Goal: Task Accomplishment & Management: Manage account settings

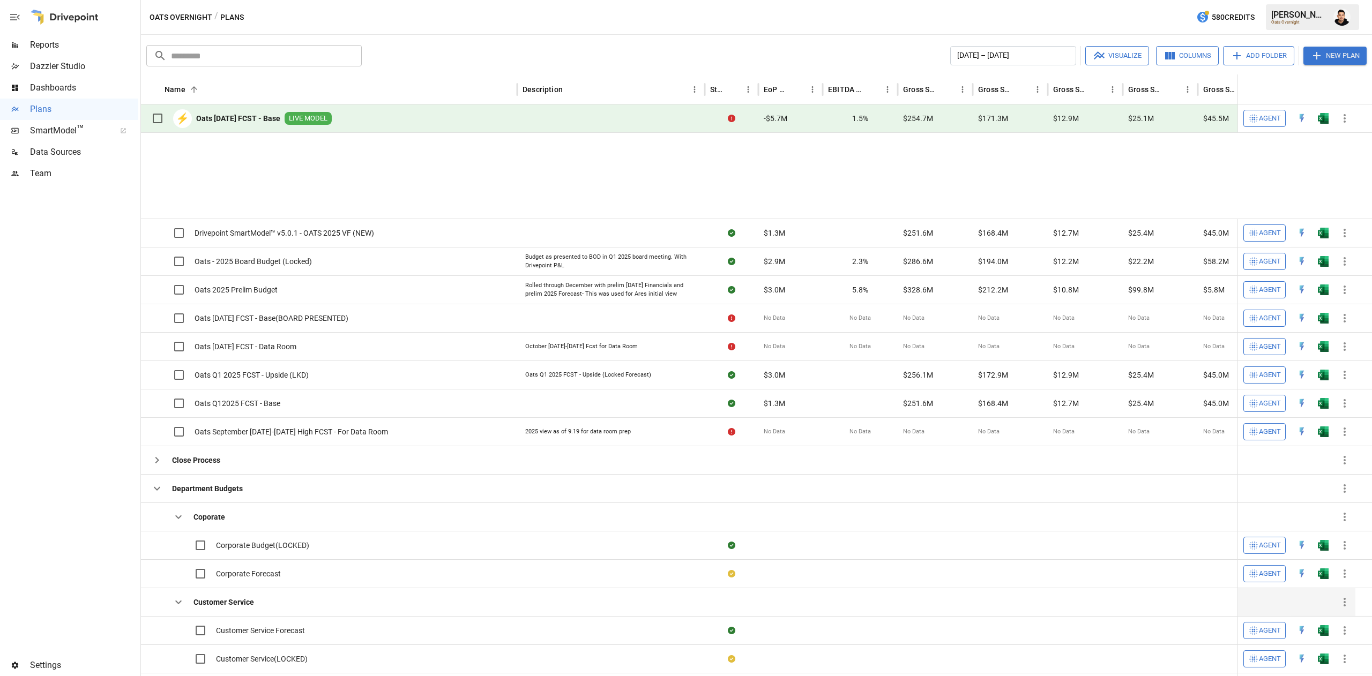
scroll to position [163, 0]
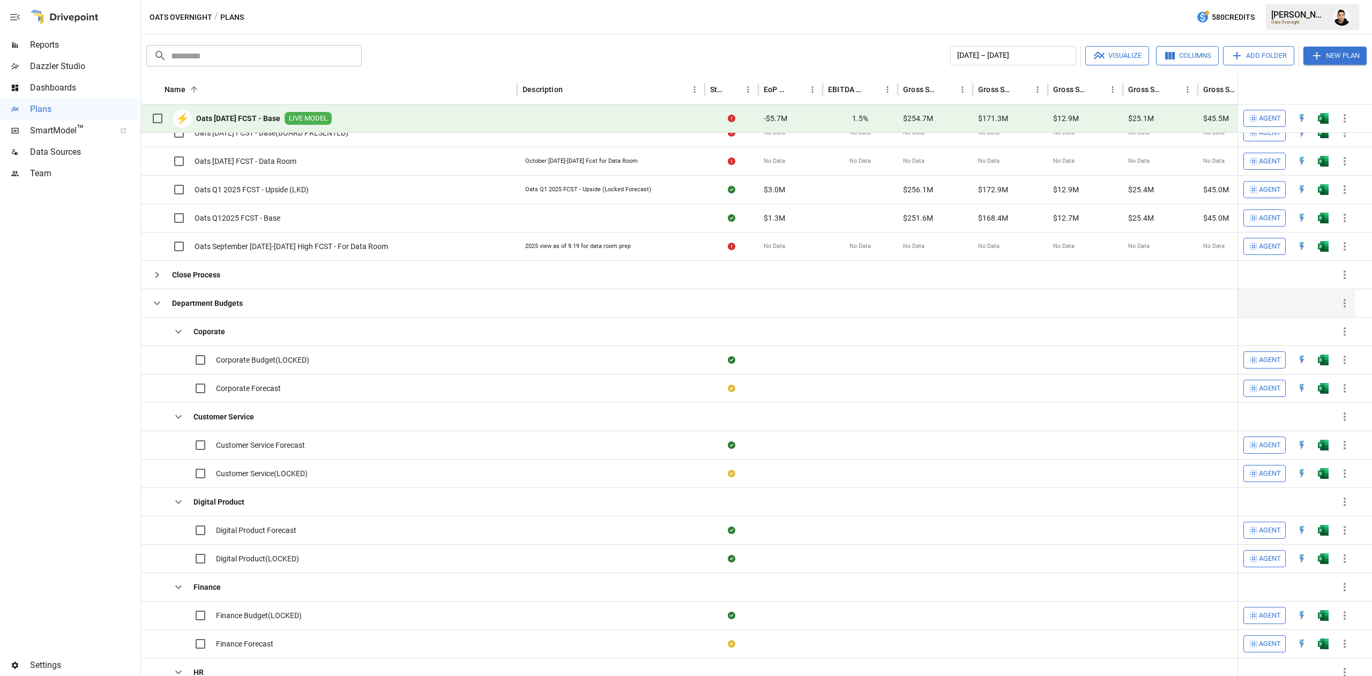
drag, startPoint x: 177, startPoint y: 332, endPoint x: 276, endPoint y: 315, distance: 100.1
click at [177, 332] on icon "button" at bounding box center [178, 331] width 13 height 13
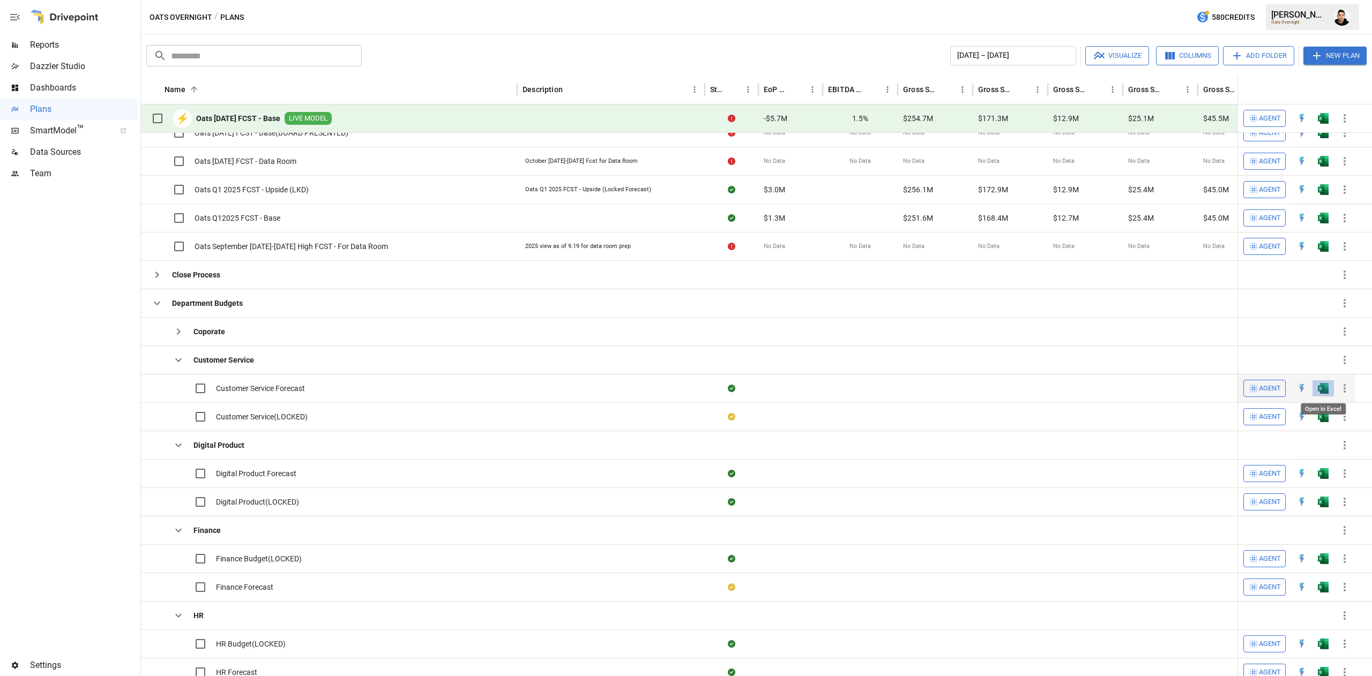
click at [1325, 393] on img "Open in Excel" at bounding box center [1323, 388] width 11 height 11
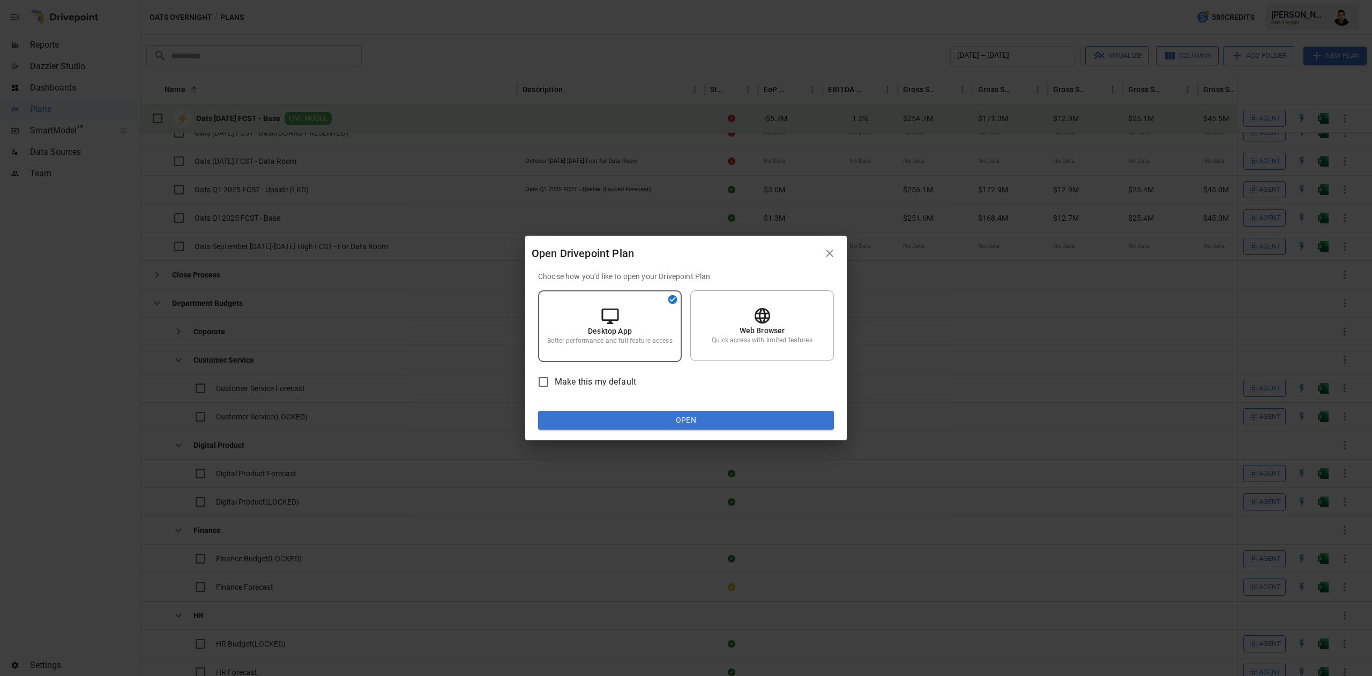
click at [764, 424] on button "Open" at bounding box center [686, 420] width 296 height 19
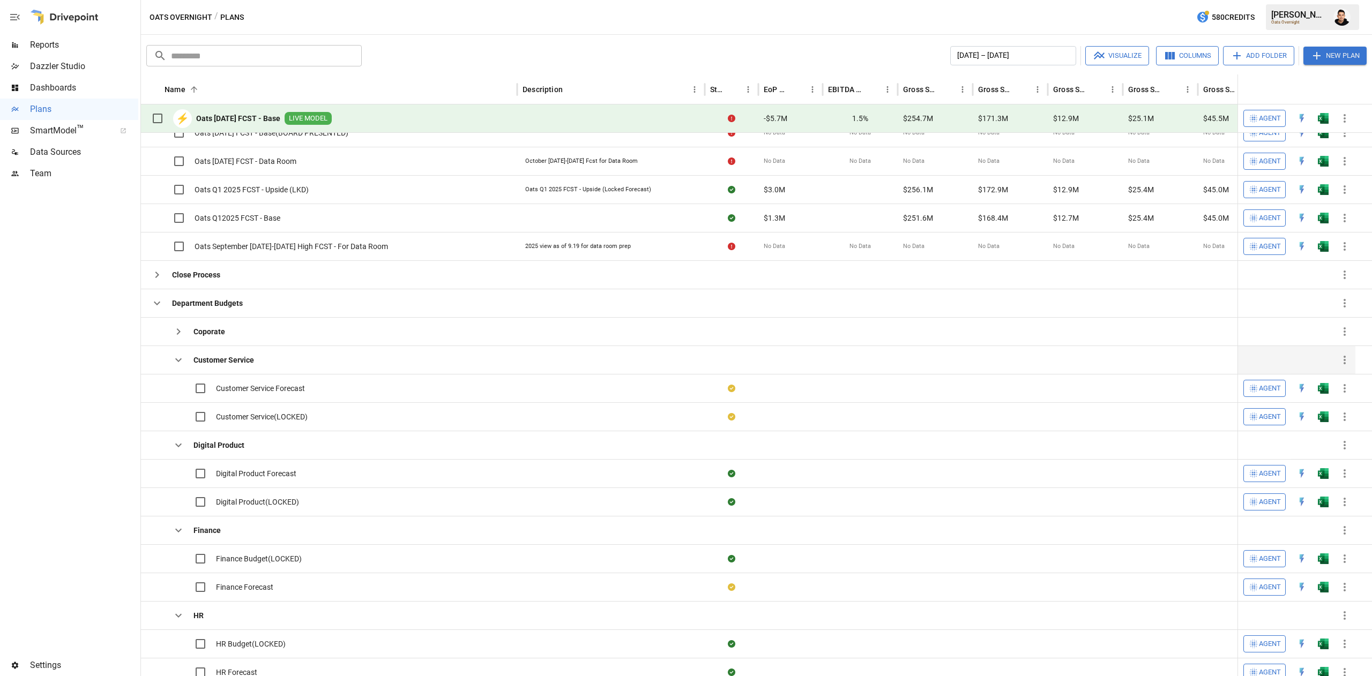
drag, startPoint x: 183, startPoint y: 362, endPoint x: 178, endPoint y: 350, distance: 13.4
click at [183, 362] on icon "button" at bounding box center [178, 360] width 13 height 13
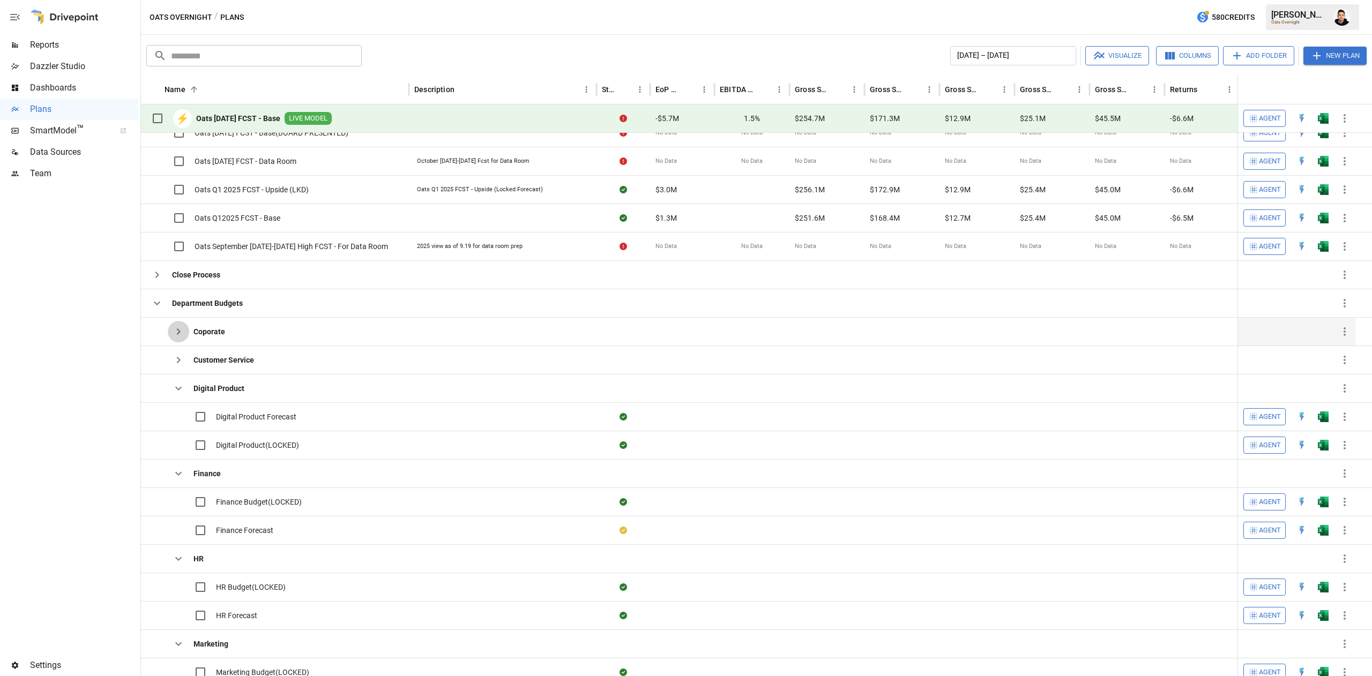
click at [169, 336] on button "button" at bounding box center [178, 331] width 21 height 21
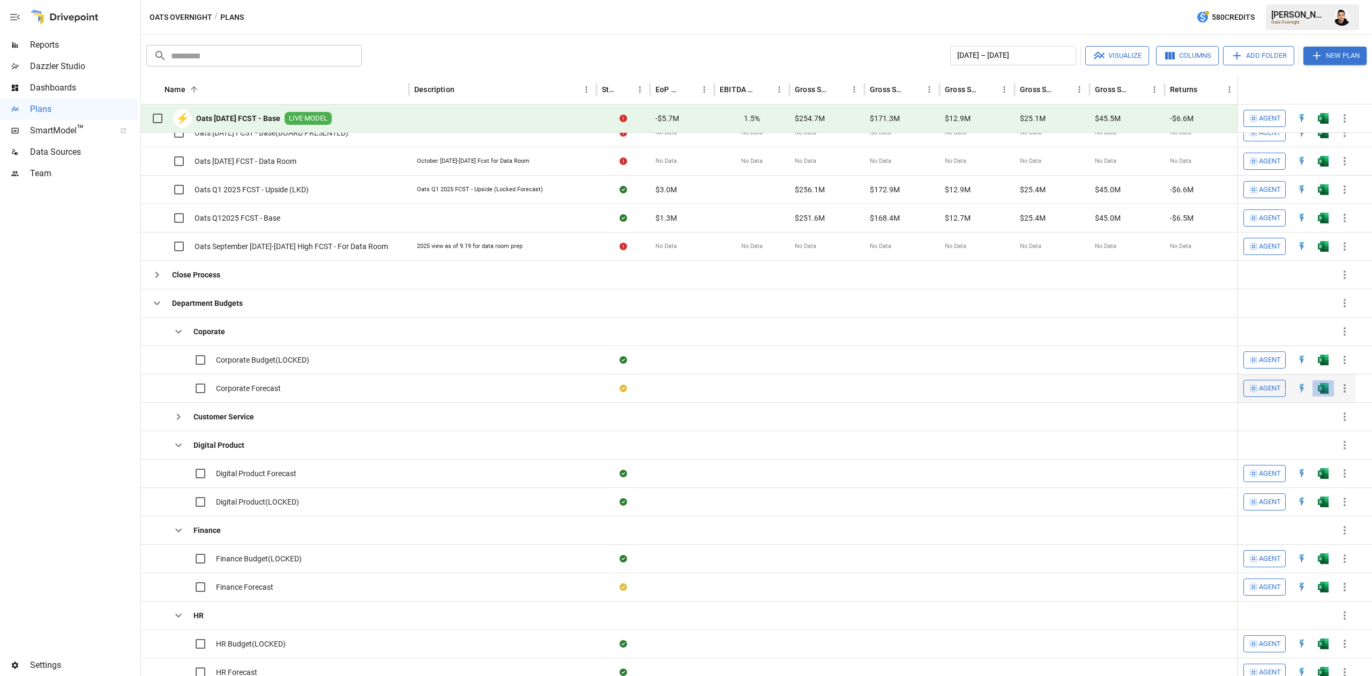
click at [1326, 384] on button "button" at bounding box center [1323, 389] width 34 height 16
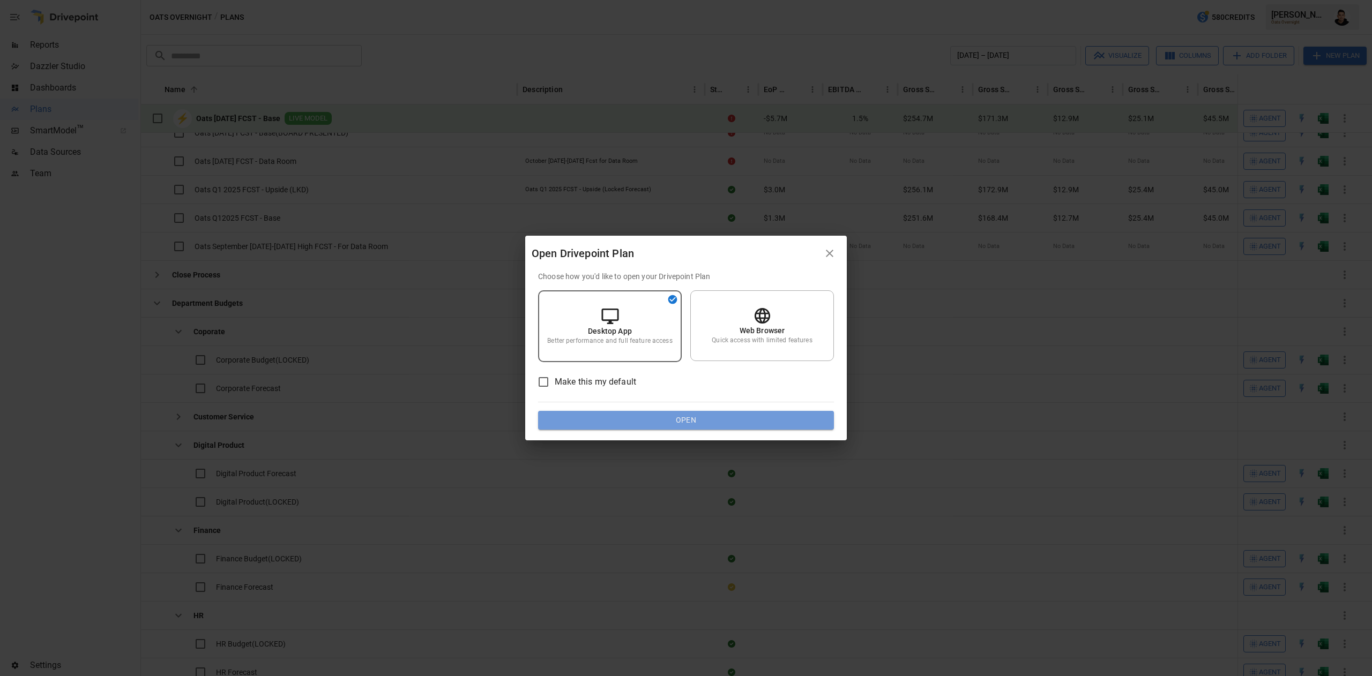
click at [690, 421] on button "Open" at bounding box center [686, 420] width 296 height 19
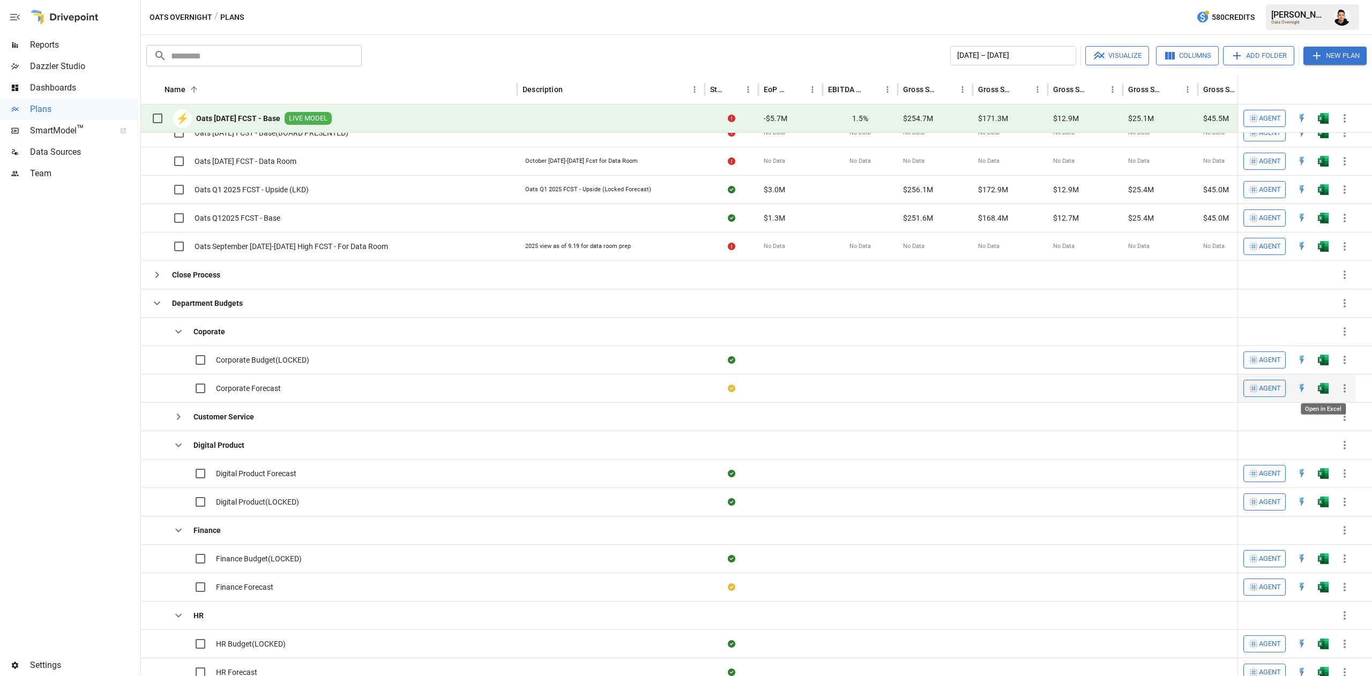
click at [1321, 387] on img "Open in Excel" at bounding box center [1323, 388] width 11 height 11
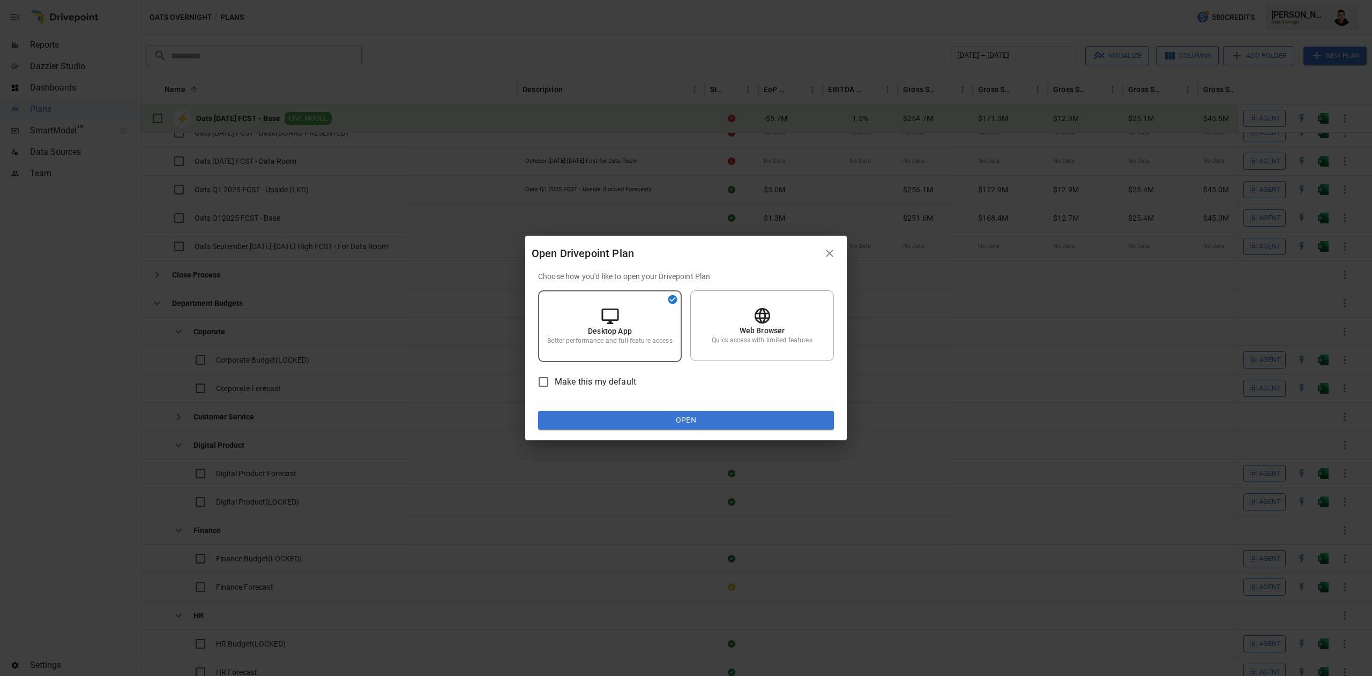
click at [732, 412] on button "Open" at bounding box center [686, 420] width 296 height 19
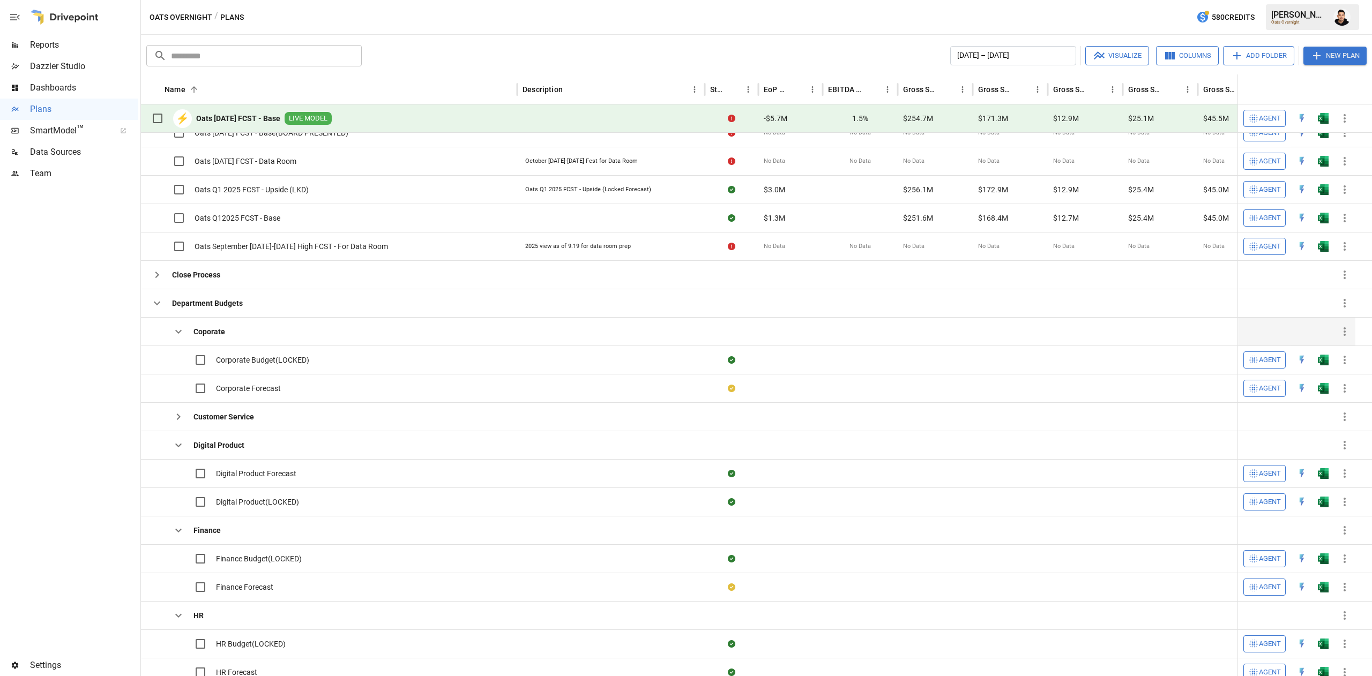
drag, startPoint x: 170, startPoint y: 338, endPoint x: 215, endPoint y: 338, distance: 45.6
click at [170, 338] on button "button" at bounding box center [178, 331] width 21 height 21
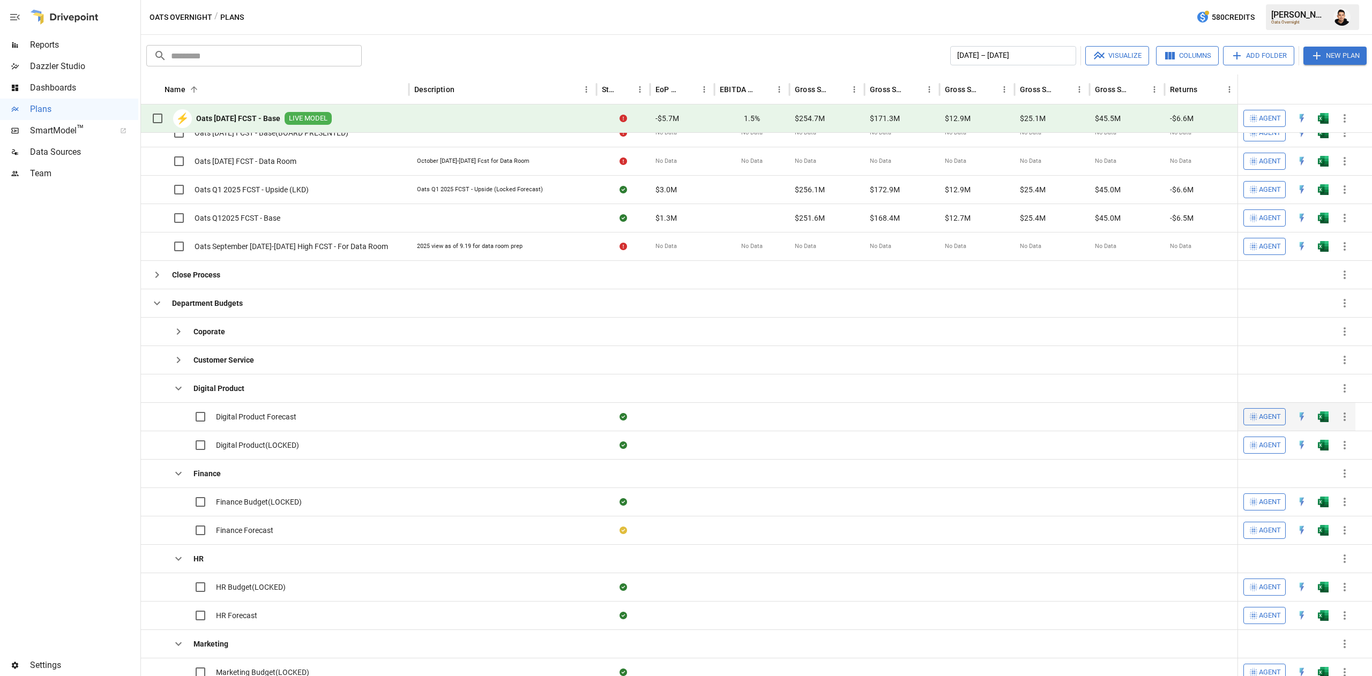
click at [1330, 425] on button "button" at bounding box center [1323, 417] width 34 height 16
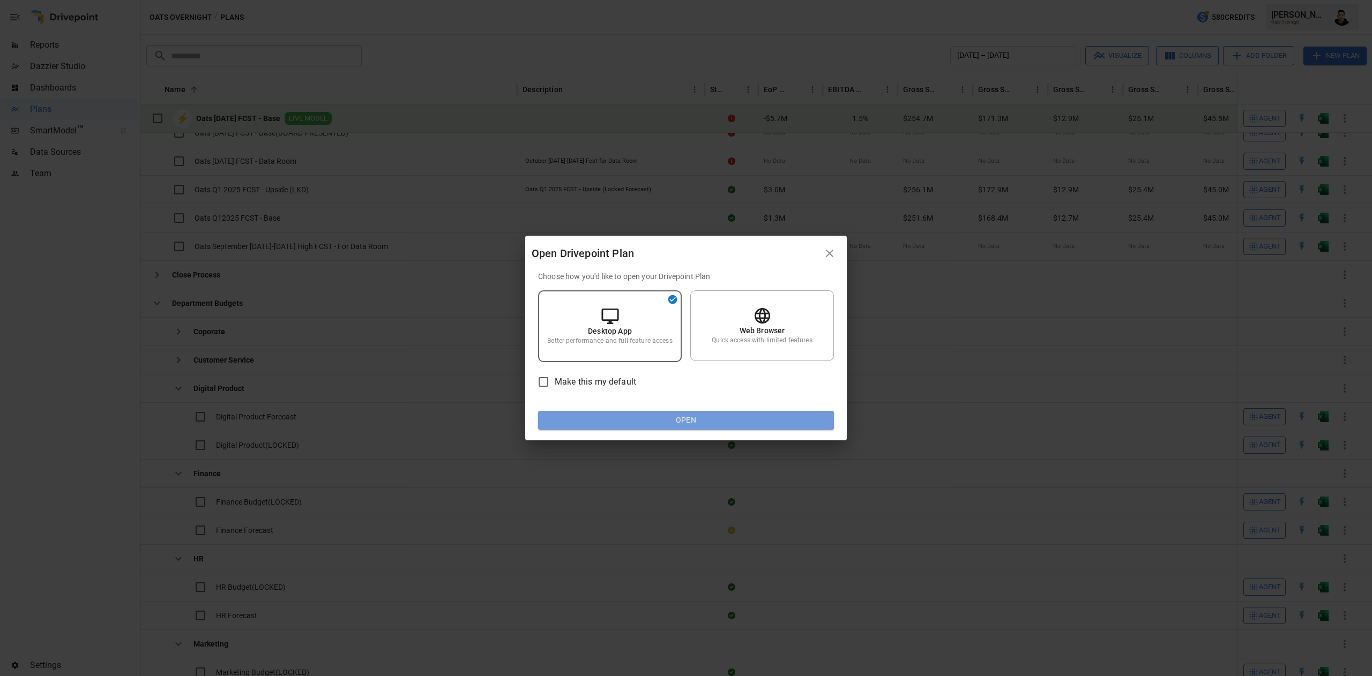
click at [804, 423] on button "Open" at bounding box center [686, 420] width 296 height 19
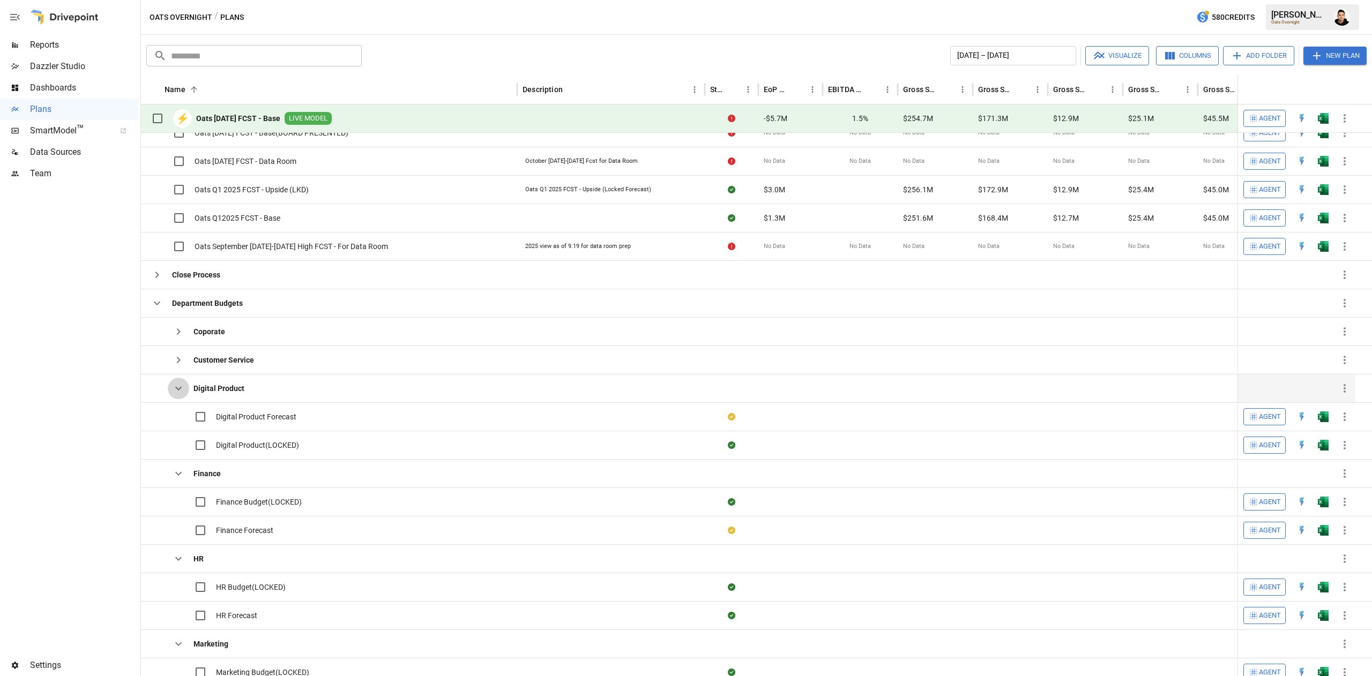
click at [179, 391] on icon "button" at bounding box center [178, 388] width 13 height 13
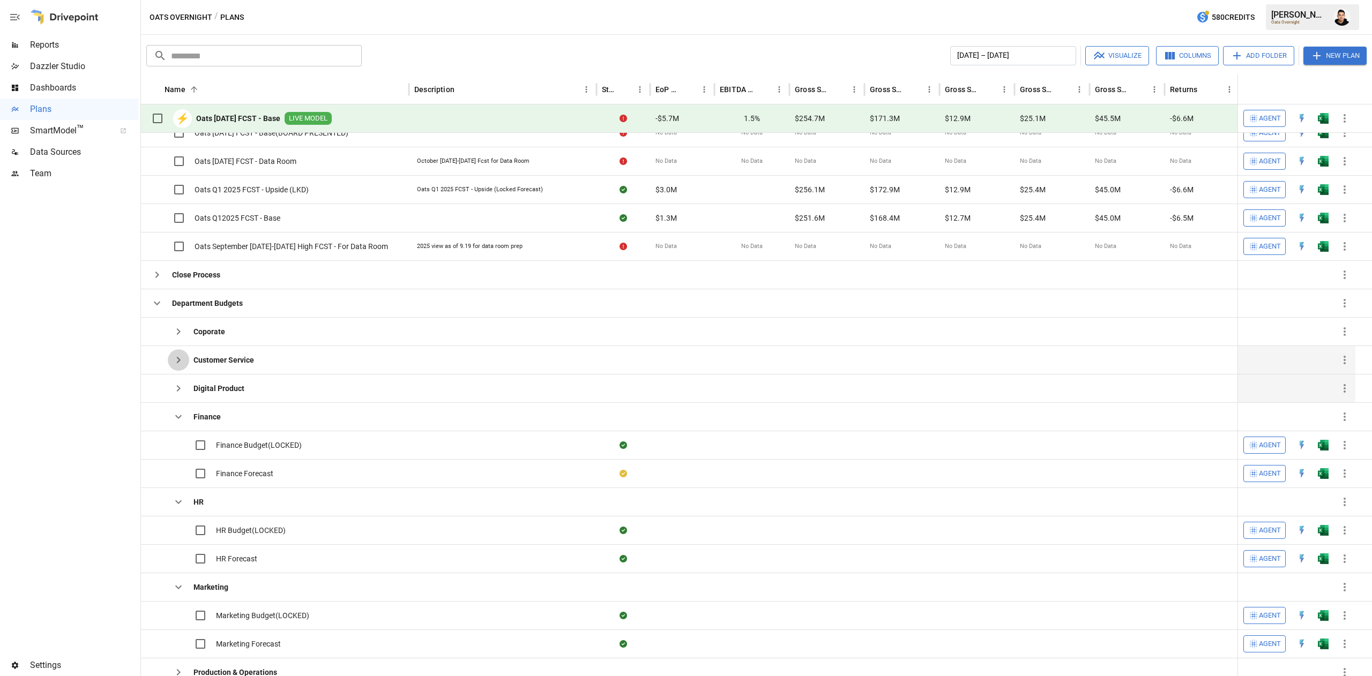
click at [175, 358] on icon "button" at bounding box center [178, 360] width 13 height 13
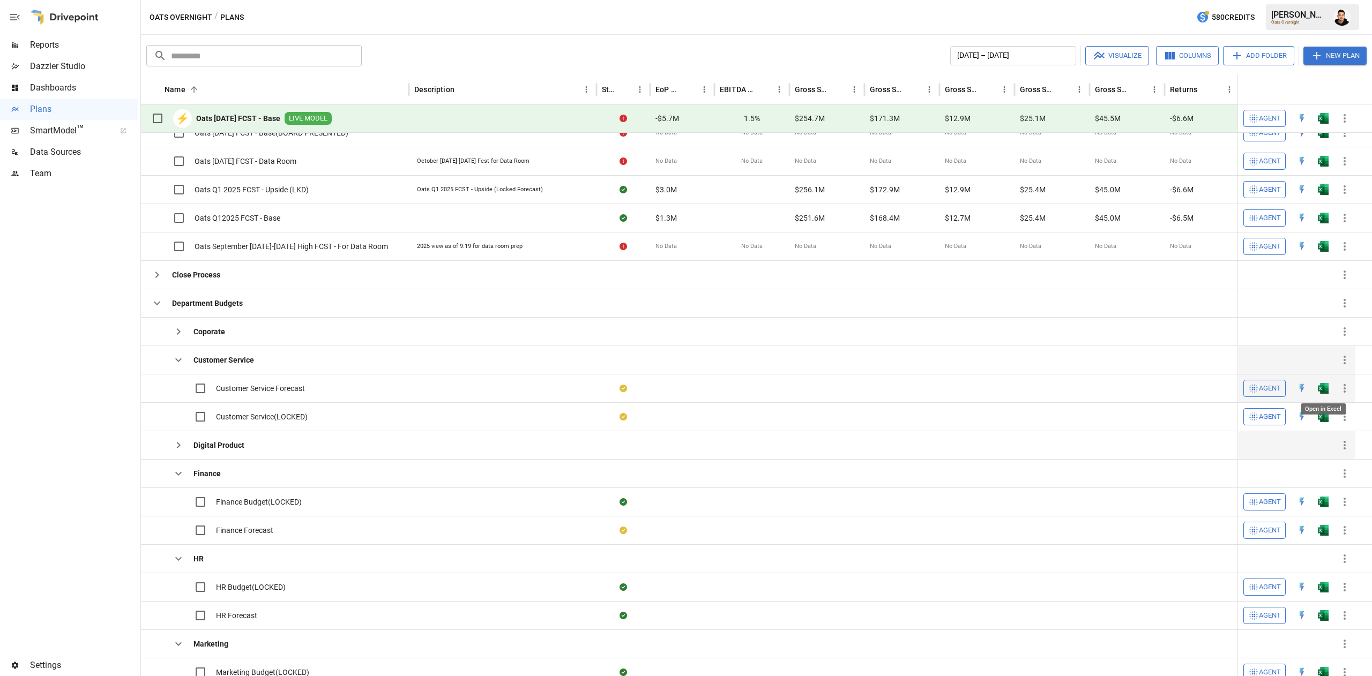
click at [1328, 386] on img "Open in Excel" at bounding box center [1323, 388] width 11 height 11
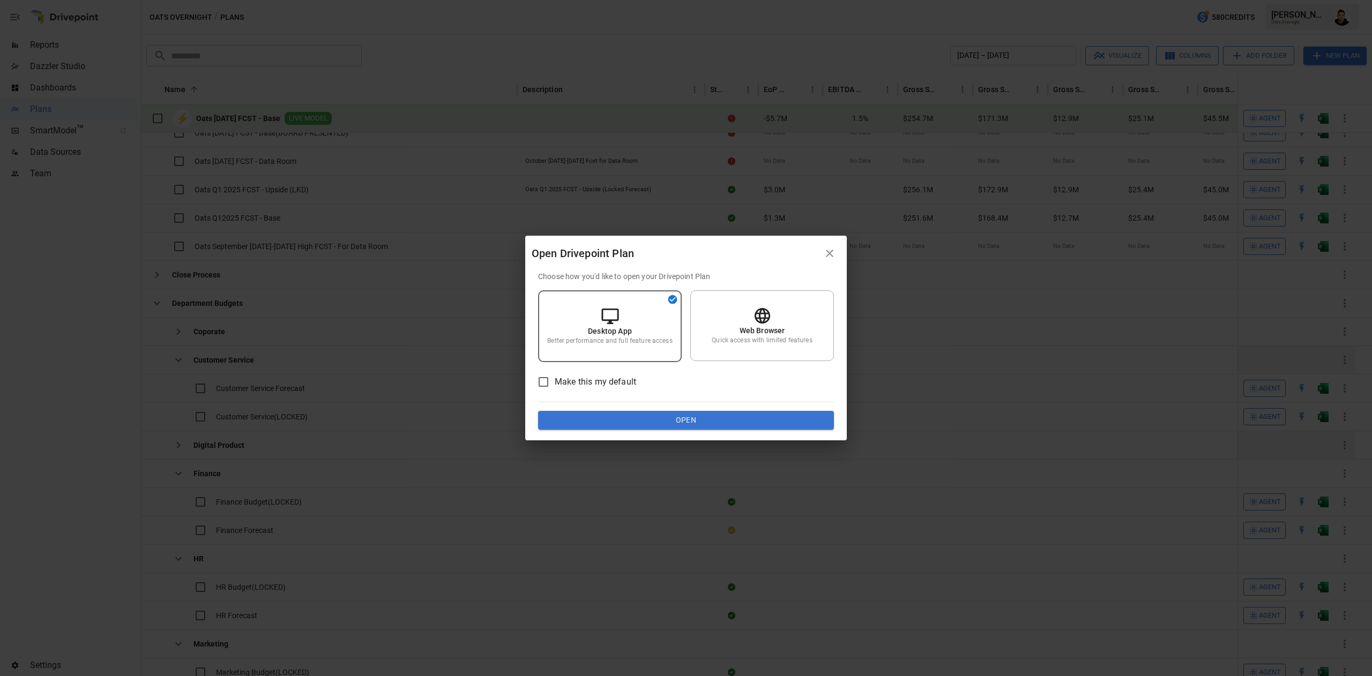
click at [678, 426] on button "Open" at bounding box center [686, 420] width 296 height 19
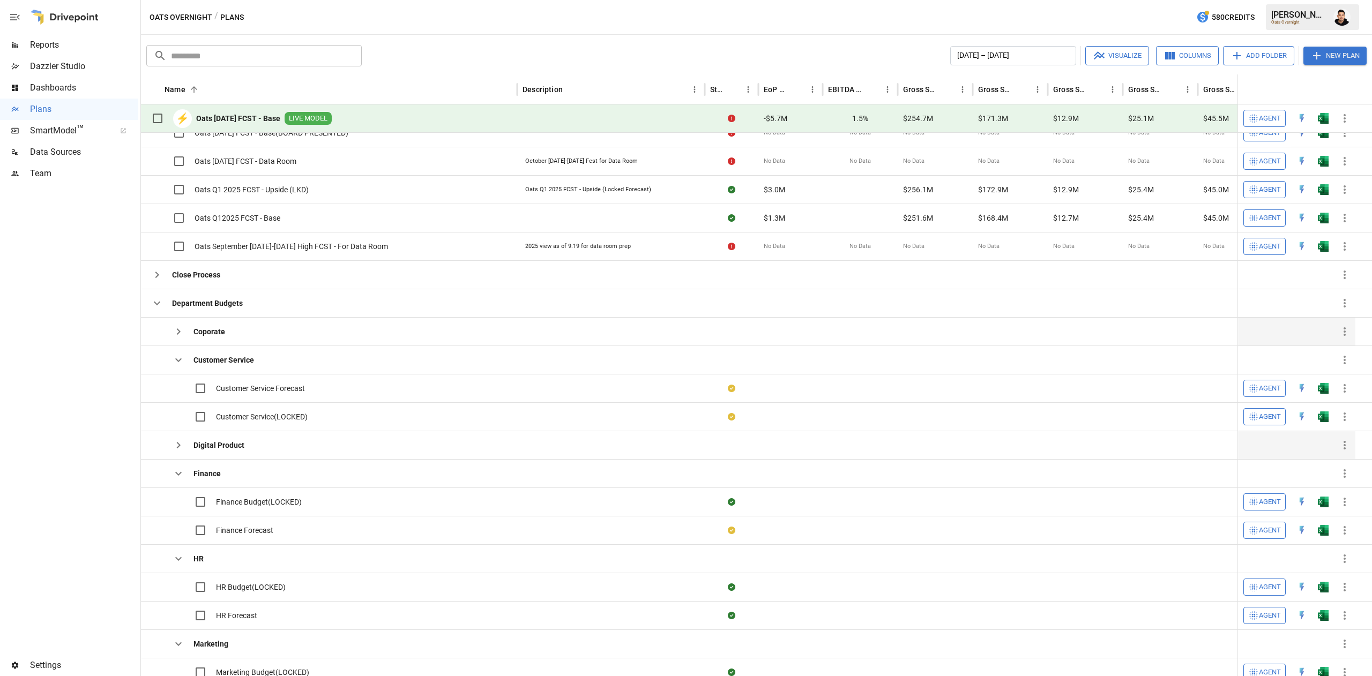
drag, startPoint x: 174, startPoint y: 363, endPoint x: 174, endPoint y: 340, distance: 23.1
click at [174, 363] on icon "button" at bounding box center [178, 360] width 13 height 13
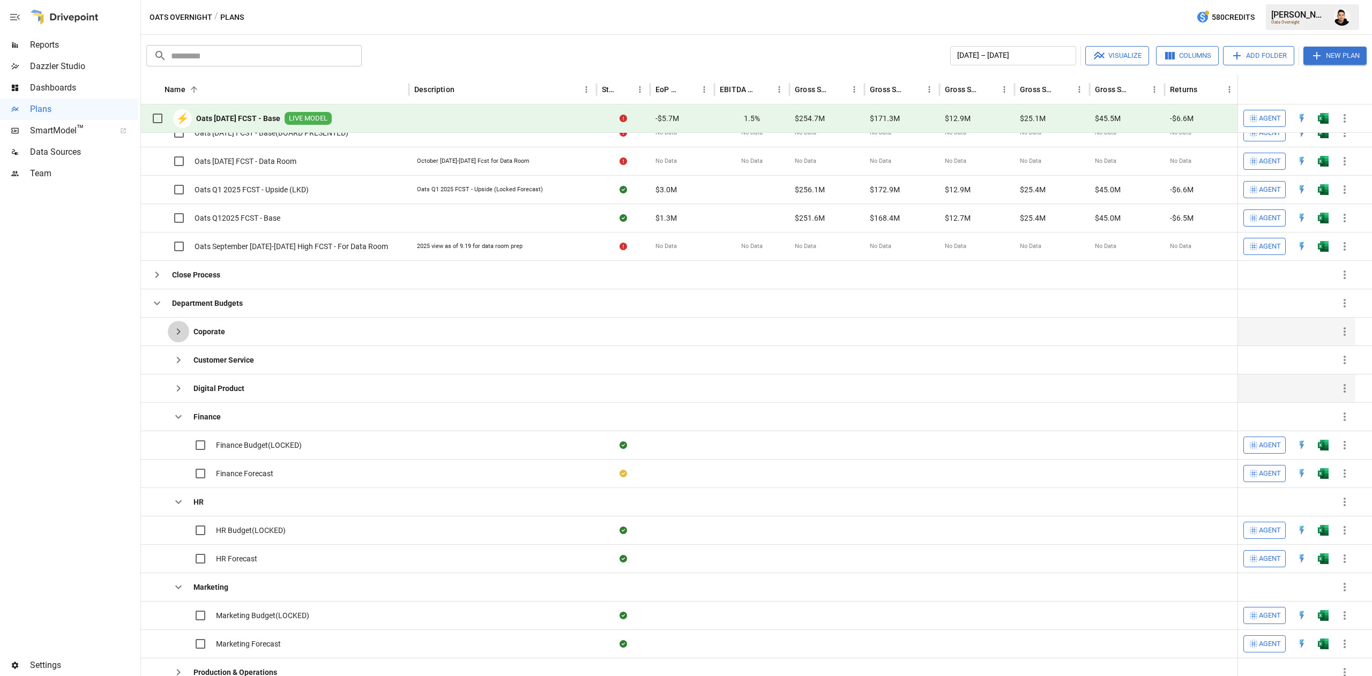
click at [174, 340] on button "button" at bounding box center [178, 331] width 21 height 21
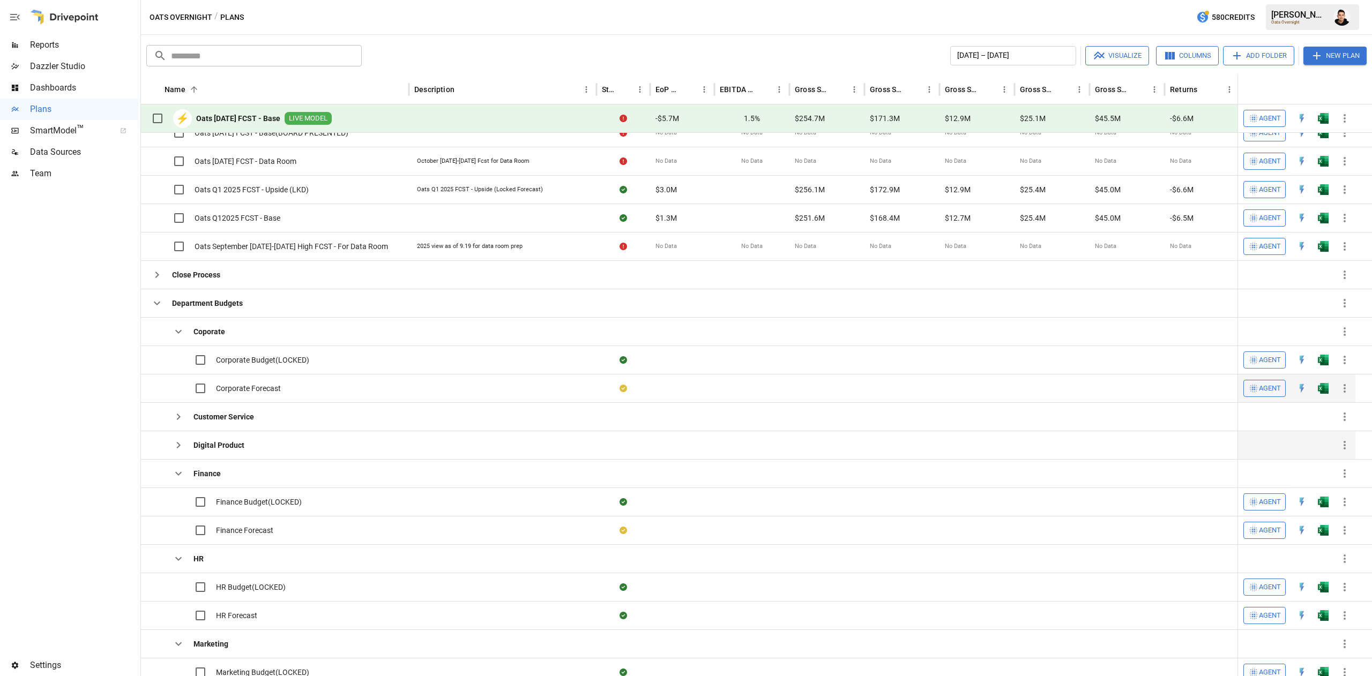
click at [1327, 385] on img "Open in Excel" at bounding box center [1323, 388] width 11 height 11
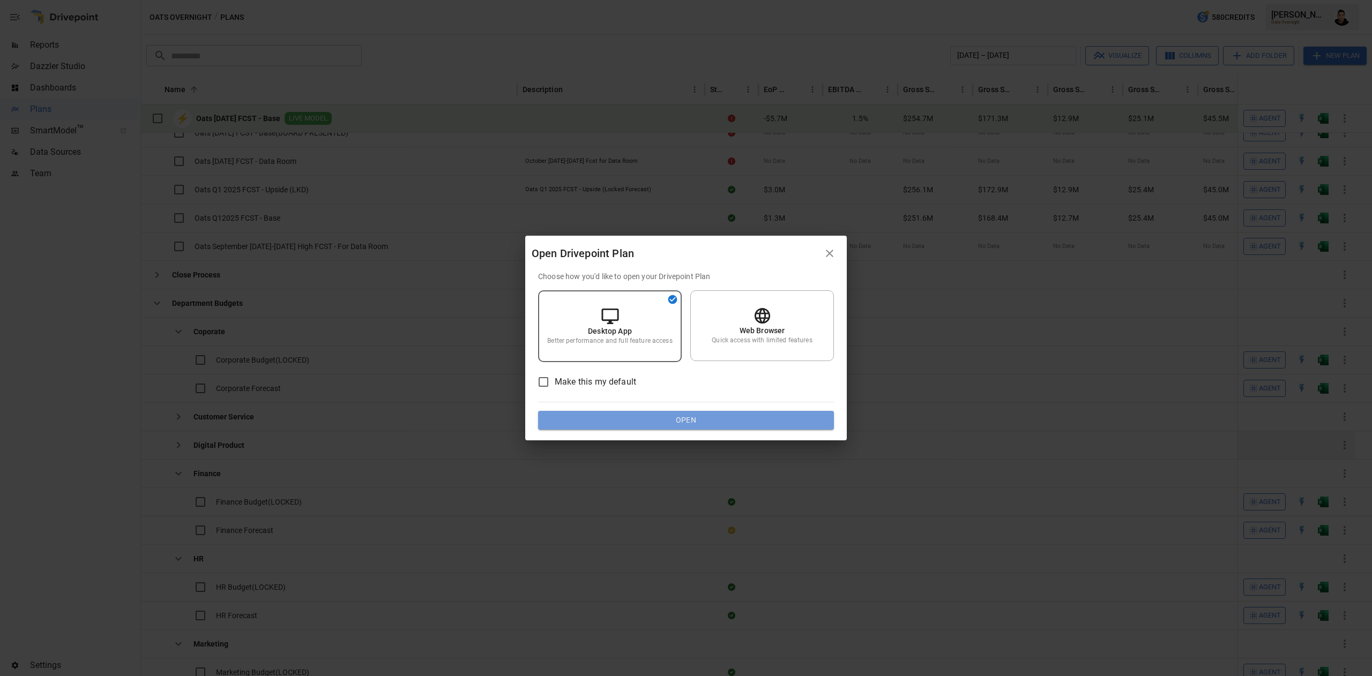
click at [702, 421] on button "Open" at bounding box center [686, 420] width 296 height 19
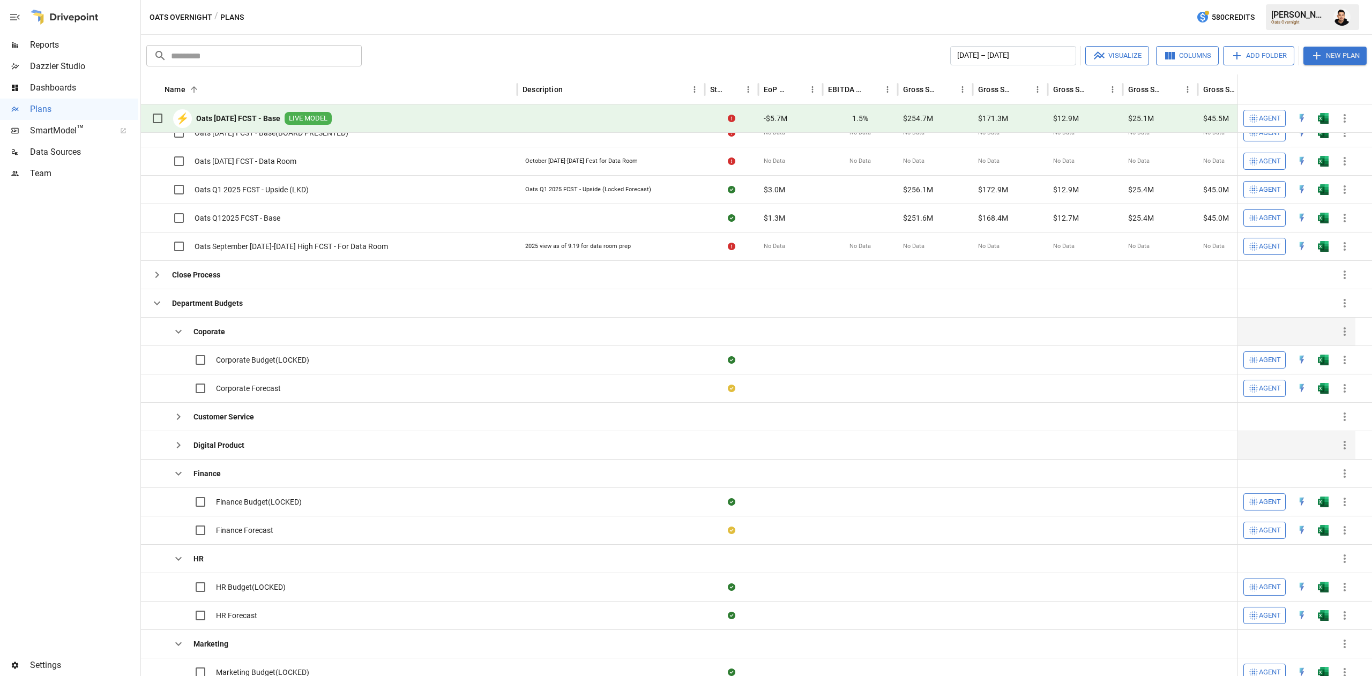
drag, startPoint x: 175, startPoint y: 333, endPoint x: 185, endPoint y: 334, distance: 10.7
click at [175, 333] on icon "button" at bounding box center [178, 331] width 13 height 13
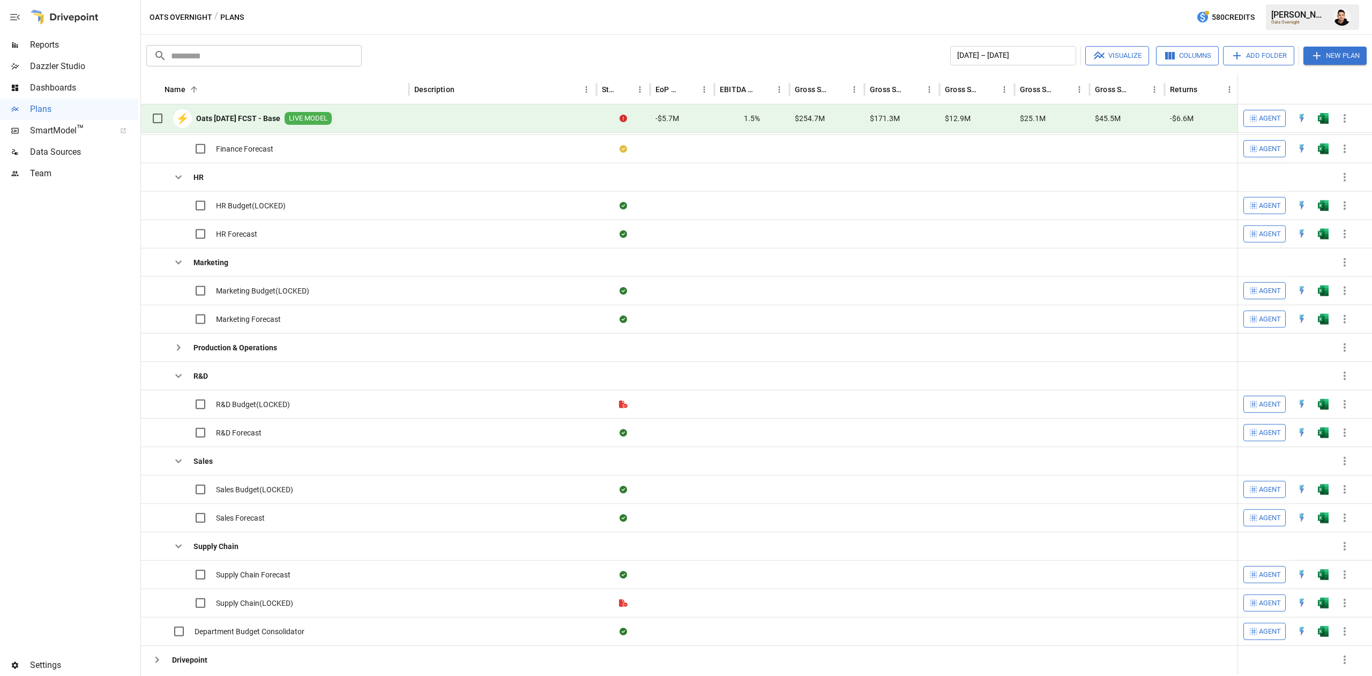
scroll to position [268, 0]
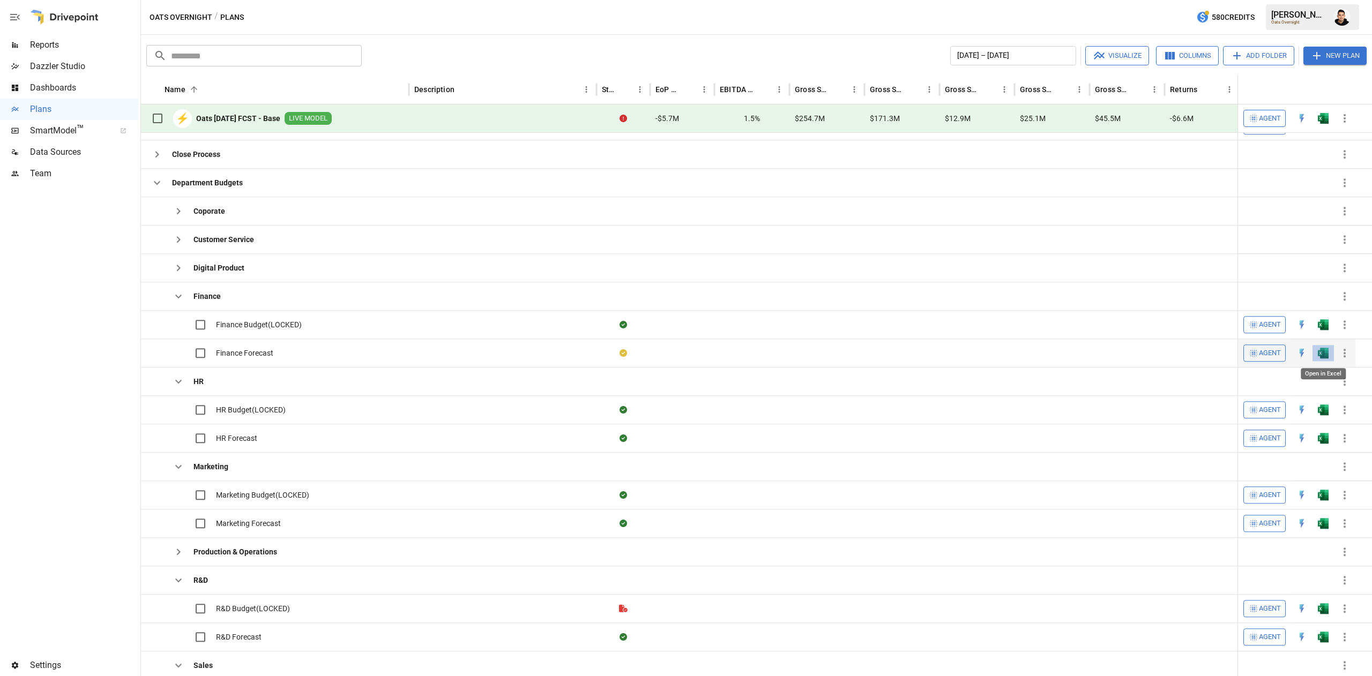
click at [1321, 357] on img "Open in Excel" at bounding box center [1323, 353] width 11 height 11
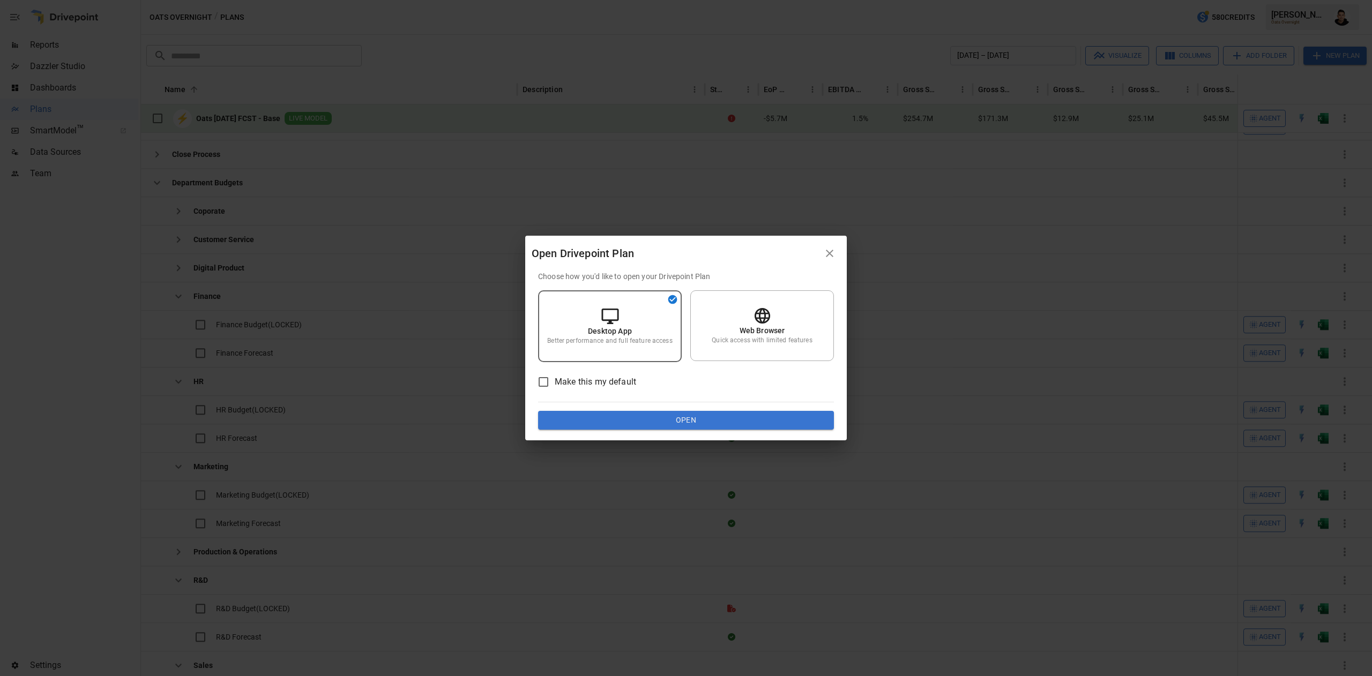
click at [701, 420] on button "Open" at bounding box center [686, 420] width 296 height 19
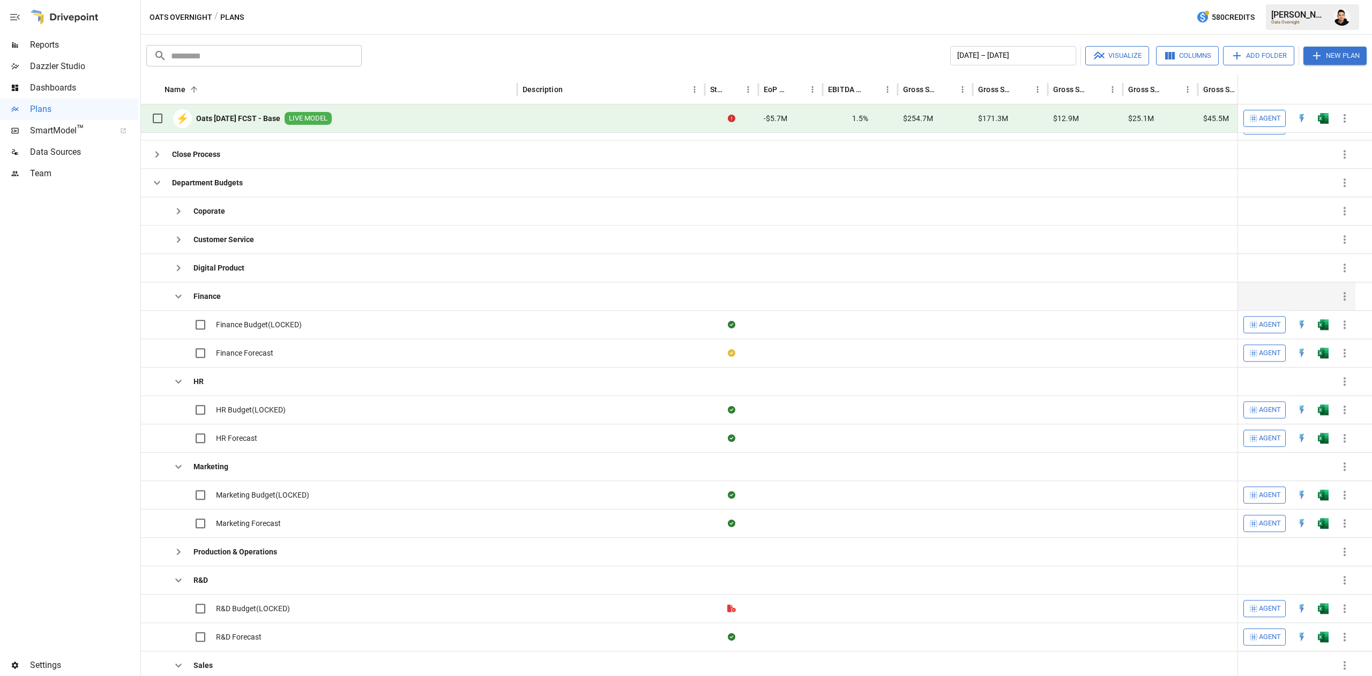
click at [177, 301] on icon "button" at bounding box center [178, 296] width 13 height 13
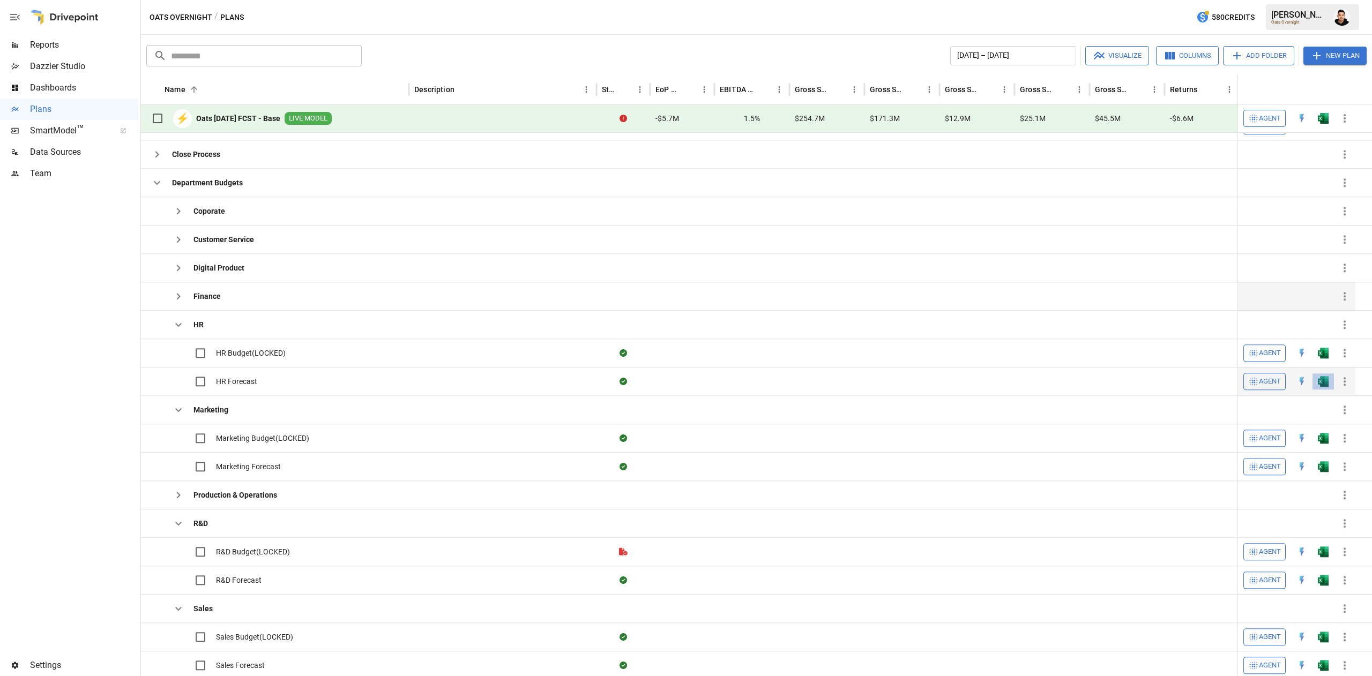
click at [1322, 390] on button "button" at bounding box center [1323, 382] width 34 height 16
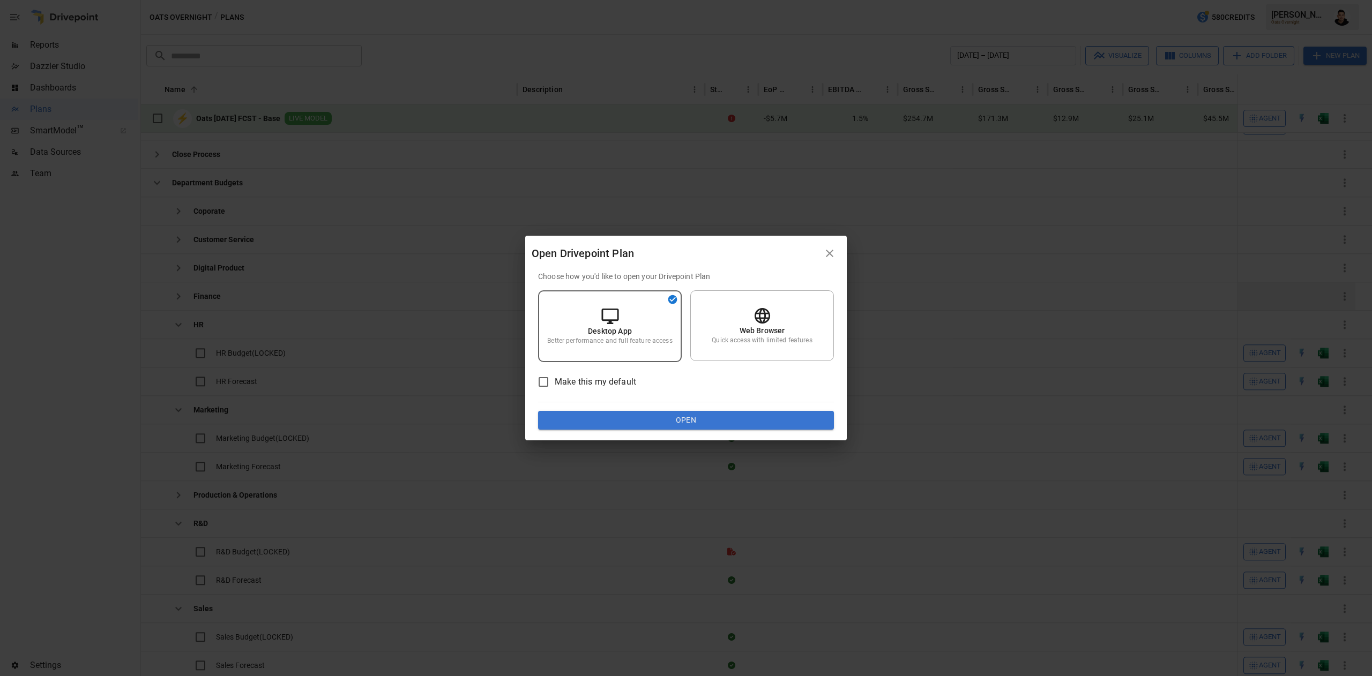
click at [750, 413] on button "Open" at bounding box center [686, 420] width 296 height 19
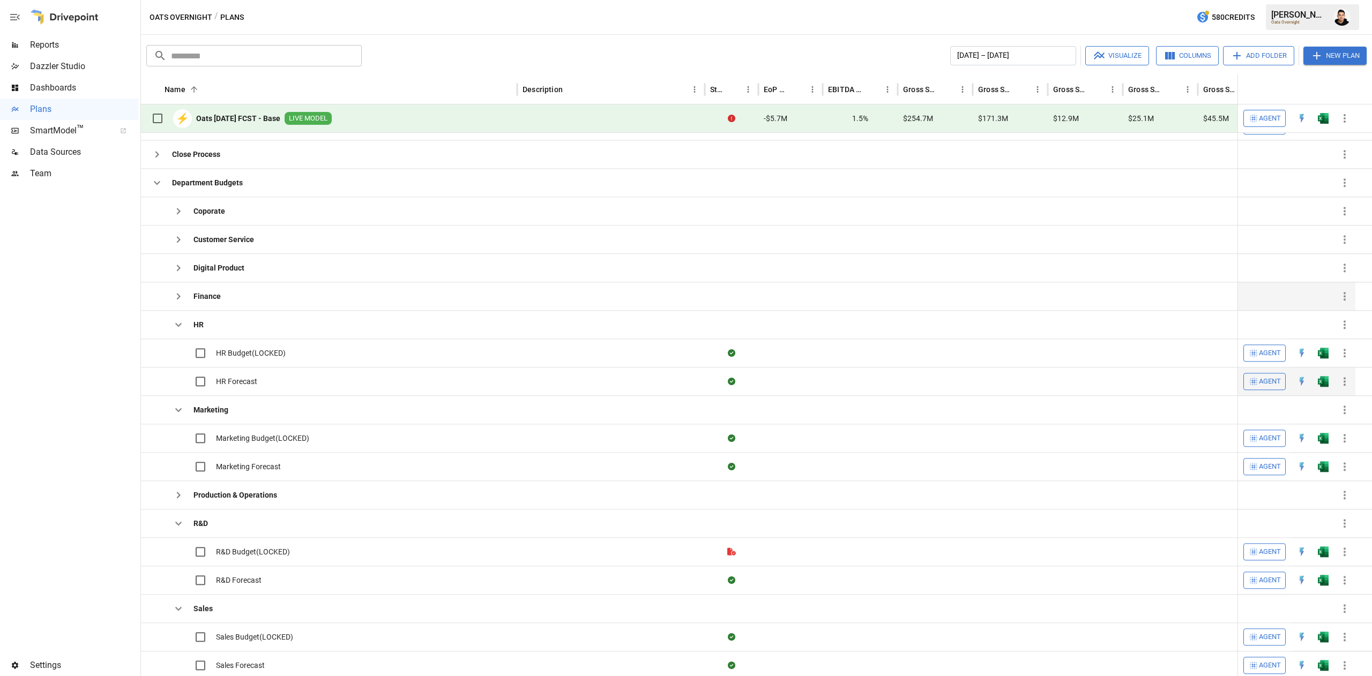
click at [1323, 387] on img "Open in Excel" at bounding box center [1323, 381] width 11 height 11
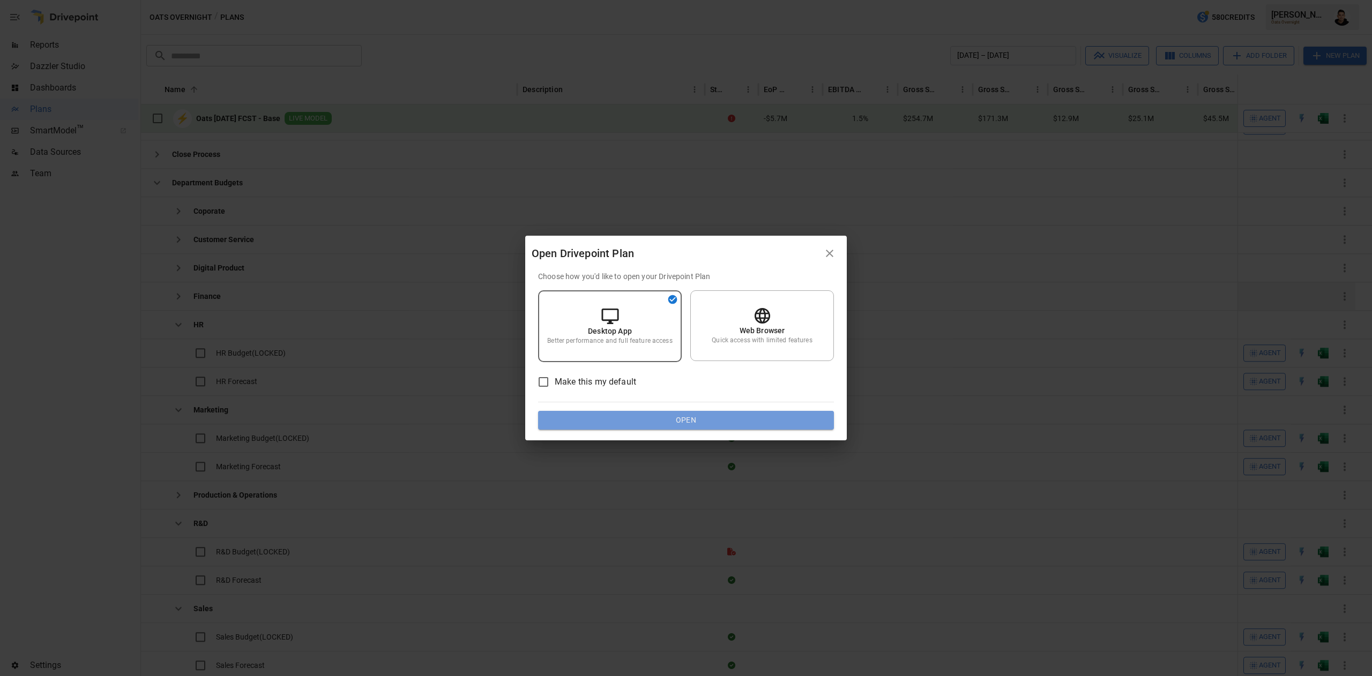
click at [738, 418] on button "Open" at bounding box center [686, 420] width 296 height 19
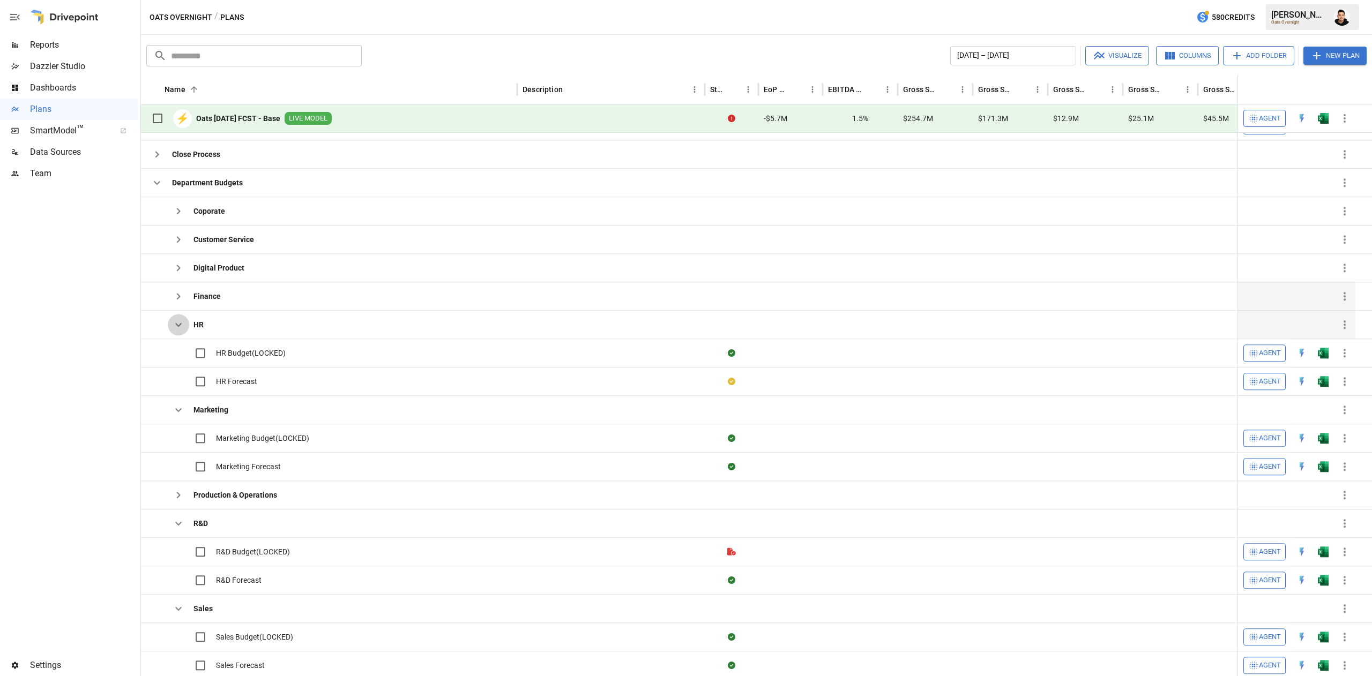
click at [179, 325] on icon "button" at bounding box center [178, 324] width 13 height 13
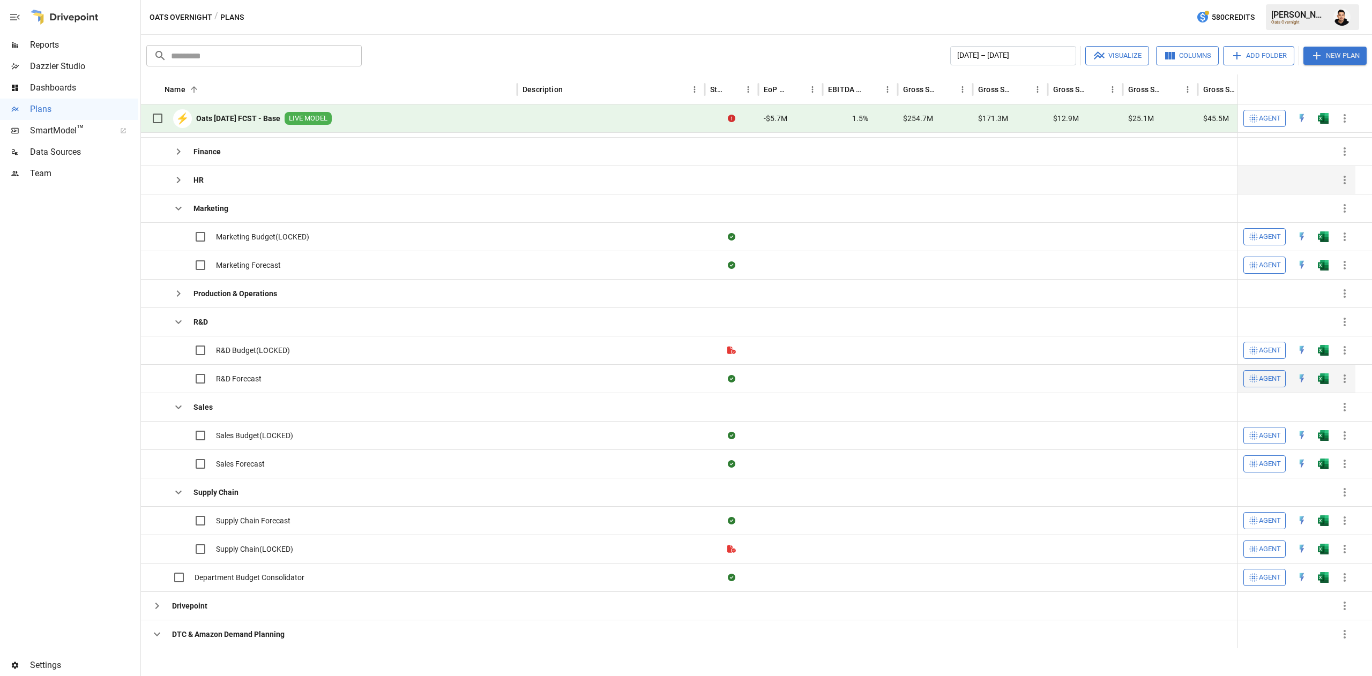
scroll to position [0, 0]
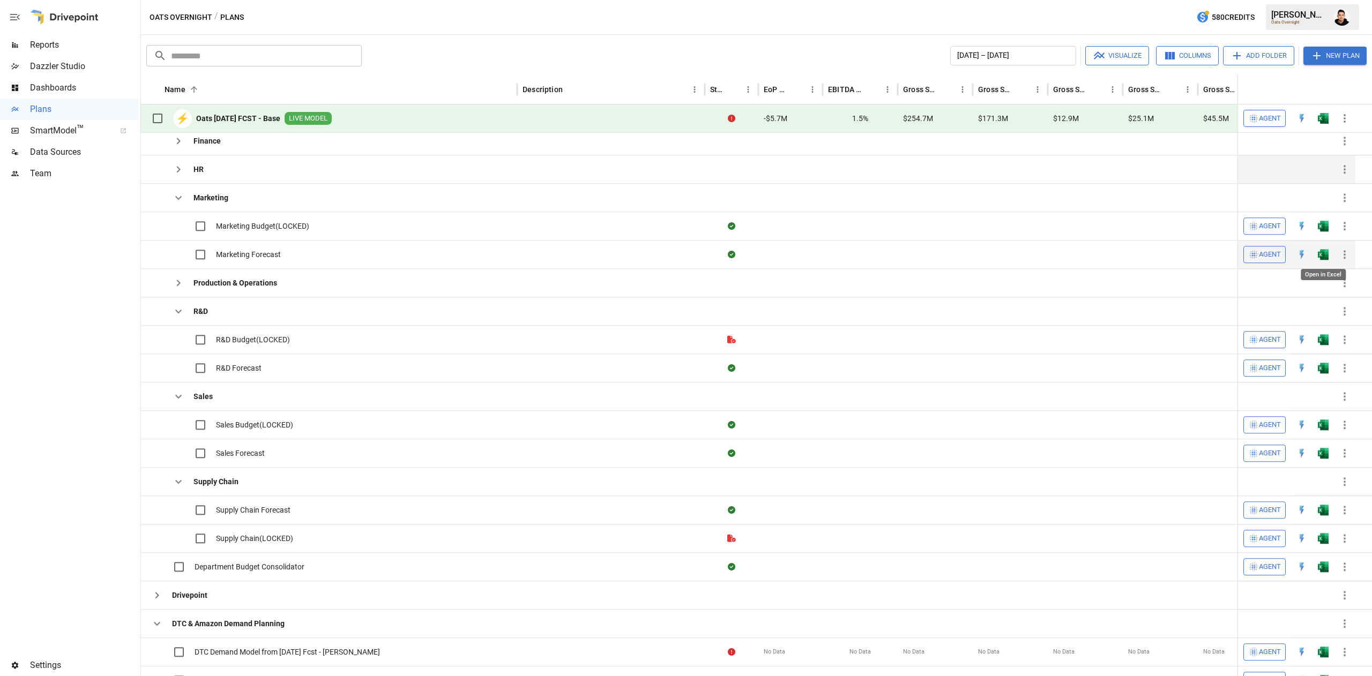
click at [1321, 254] on img "Open in Excel" at bounding box center [1323, 254] width 11 height 11
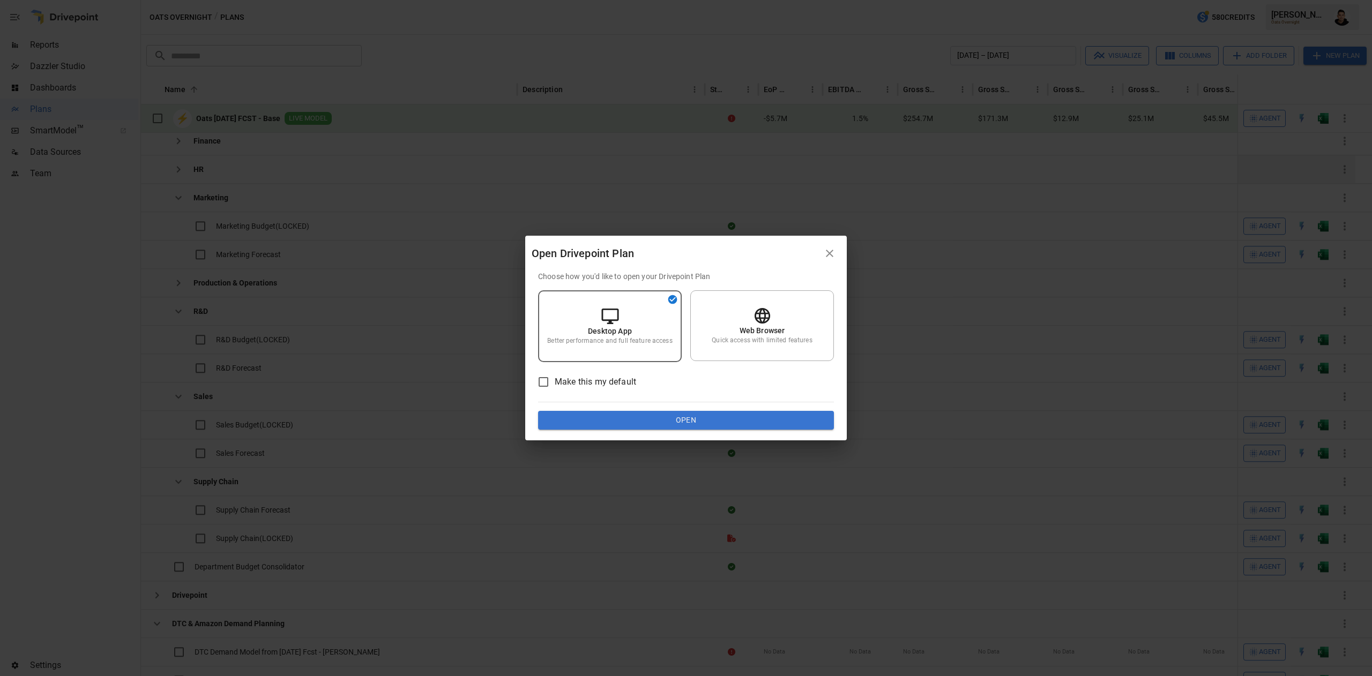
click at [680, 414] on button "Open" at bounding box center [686, 420] width 296 height 19
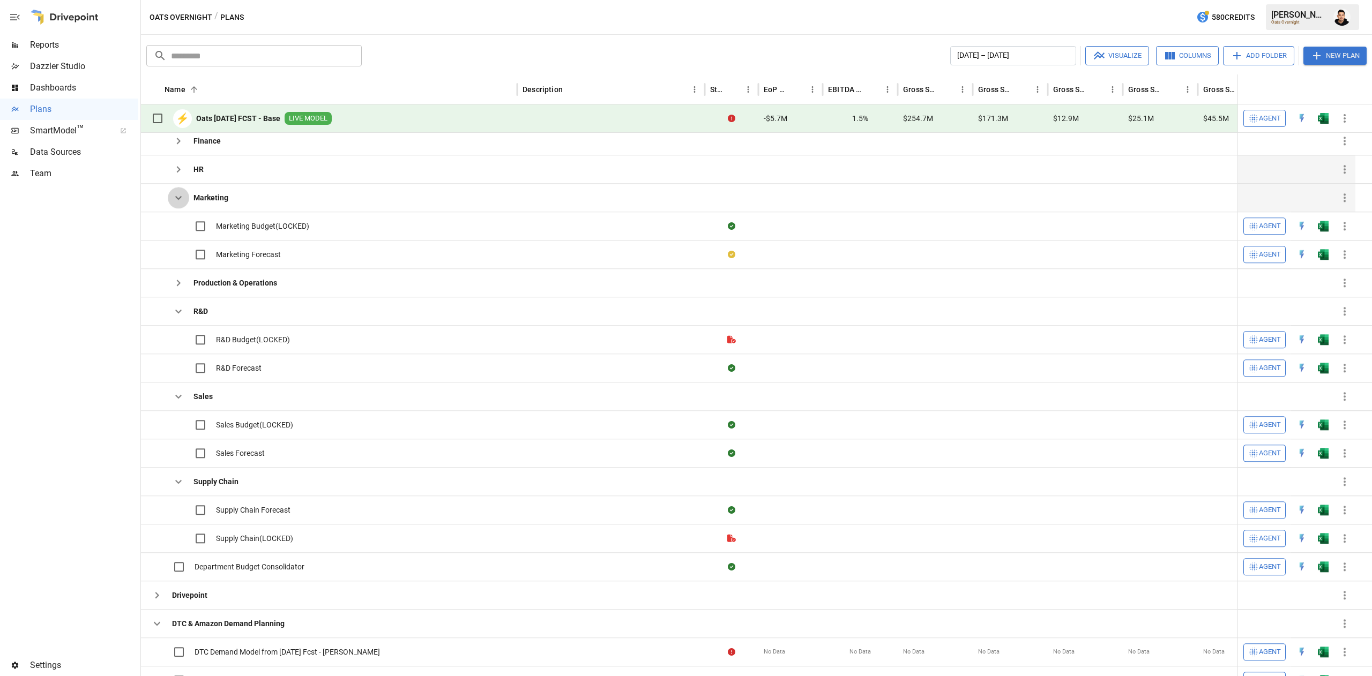
click at [182, 204] on icon "button" at bounding box center [178, 197] width 13 height 13
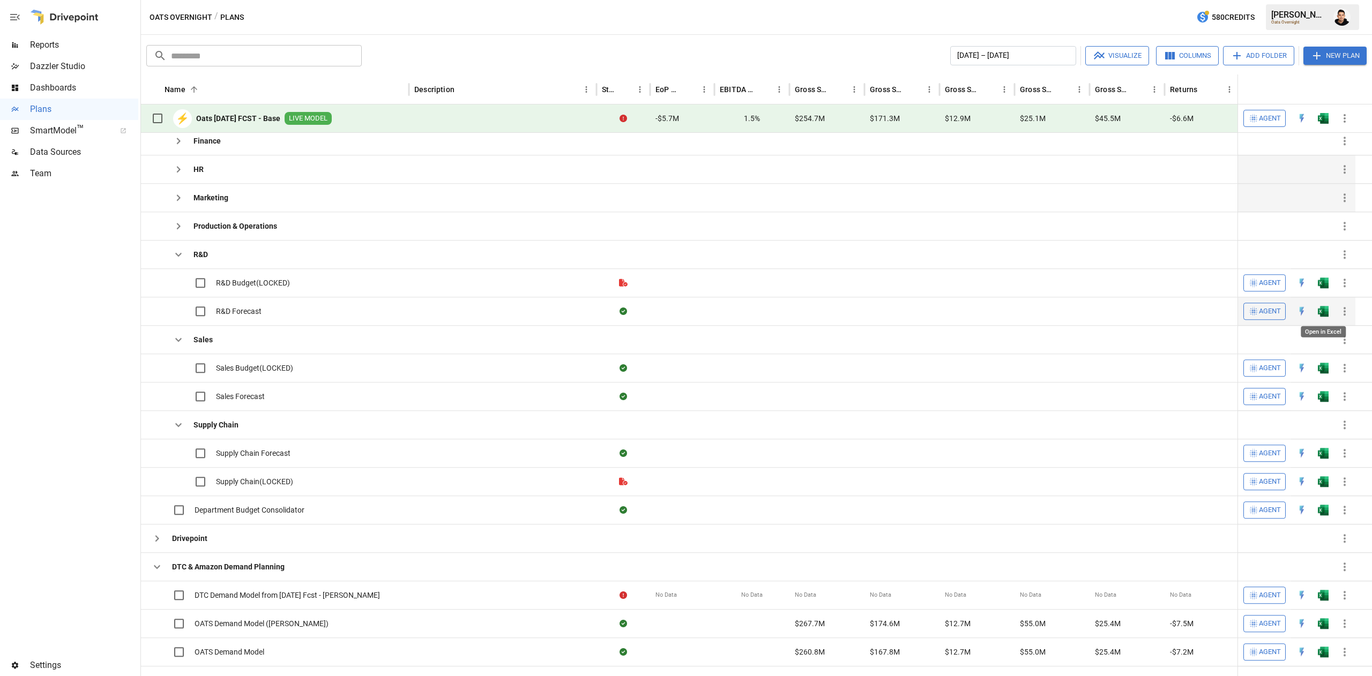
click at [1326, 308] on img "Open in Excel" at bounding box center [1323, 311] width 11 height 11
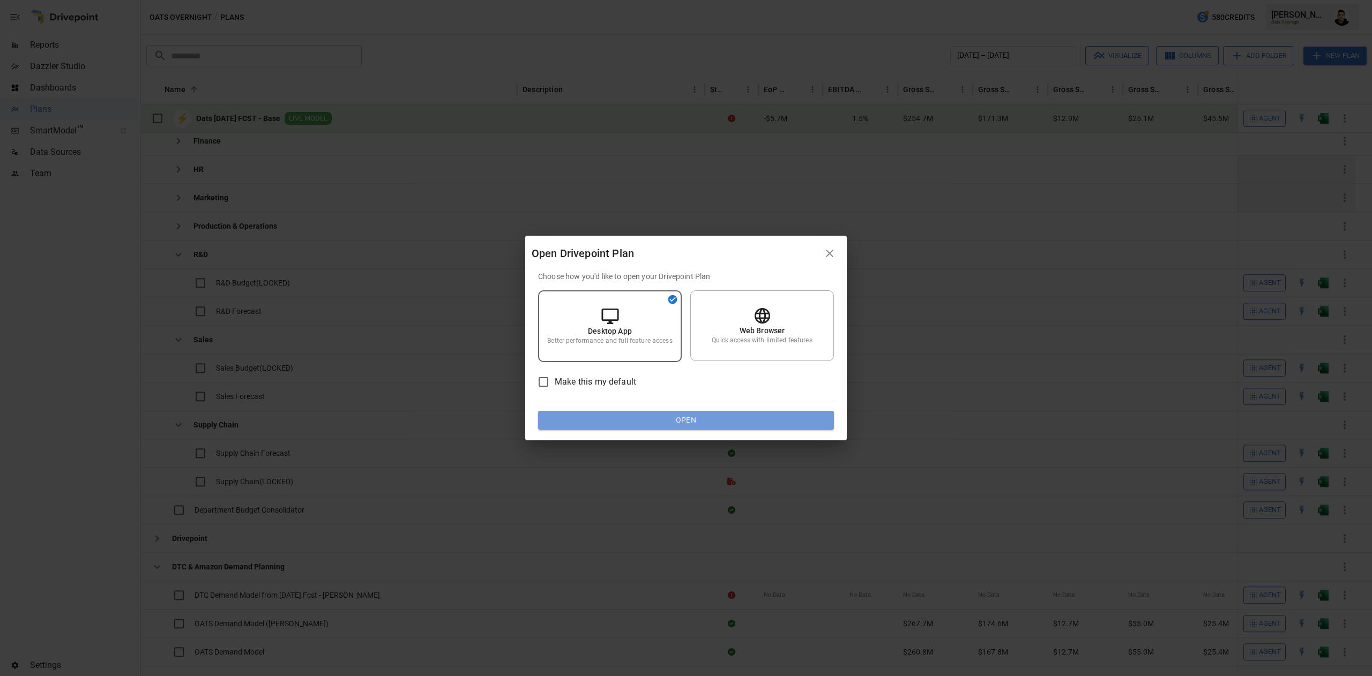
click at [754, 415] on button "Open" at bounding box center [686, 420] width 296 height 19
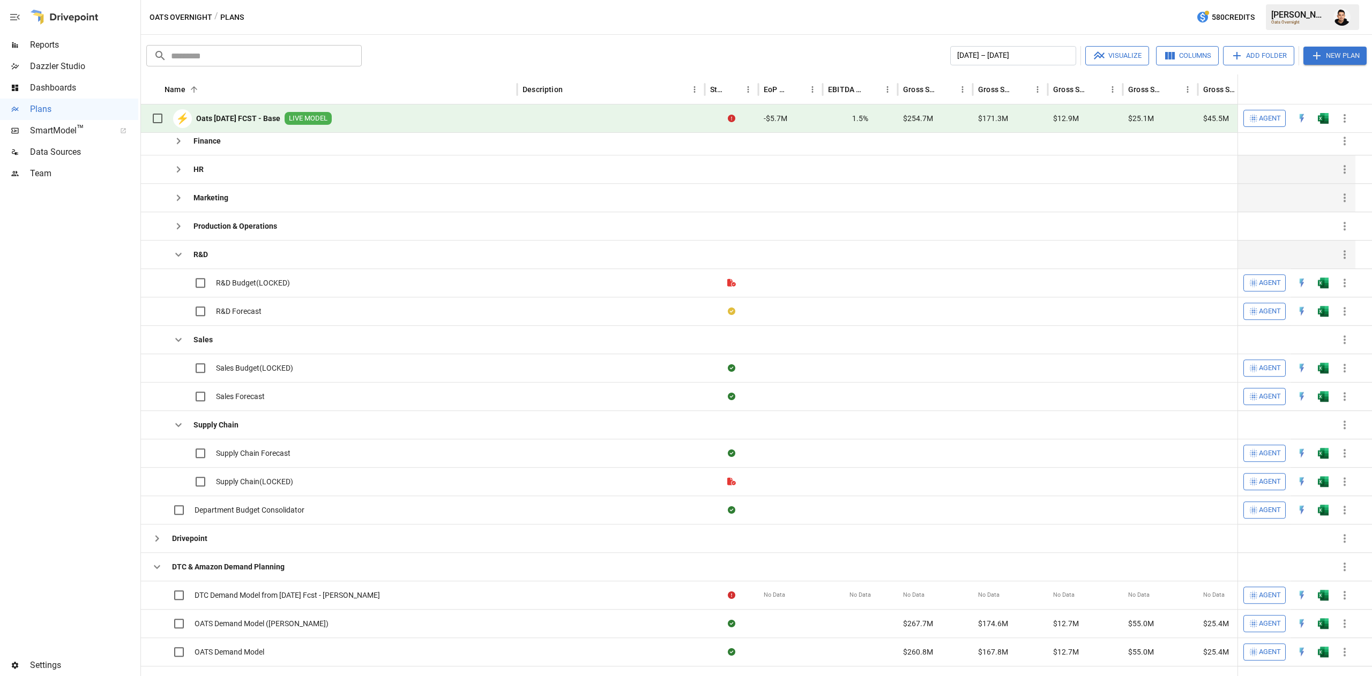
click at [176, 257] on icon "button" at bounding box center [178, 254] width 13 height 13
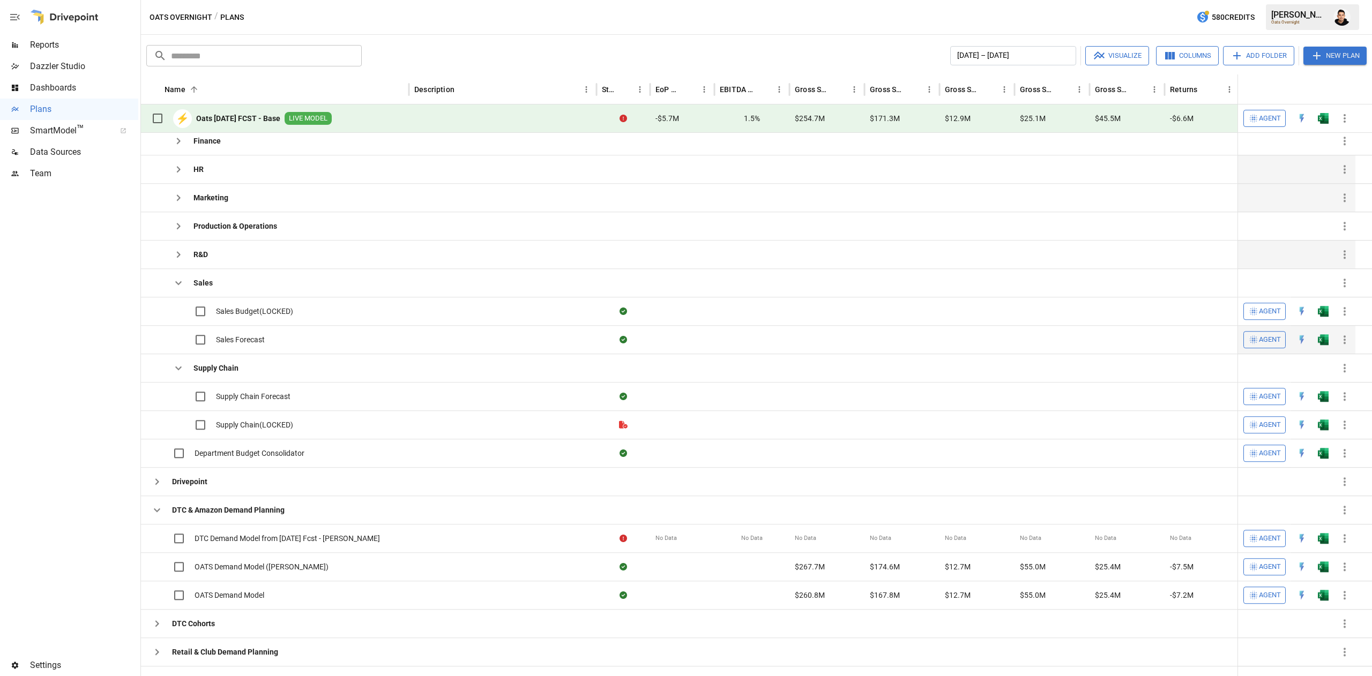
click at [1330, 344] on button "button" at bounding box center [1323, 340] width 34 height 16
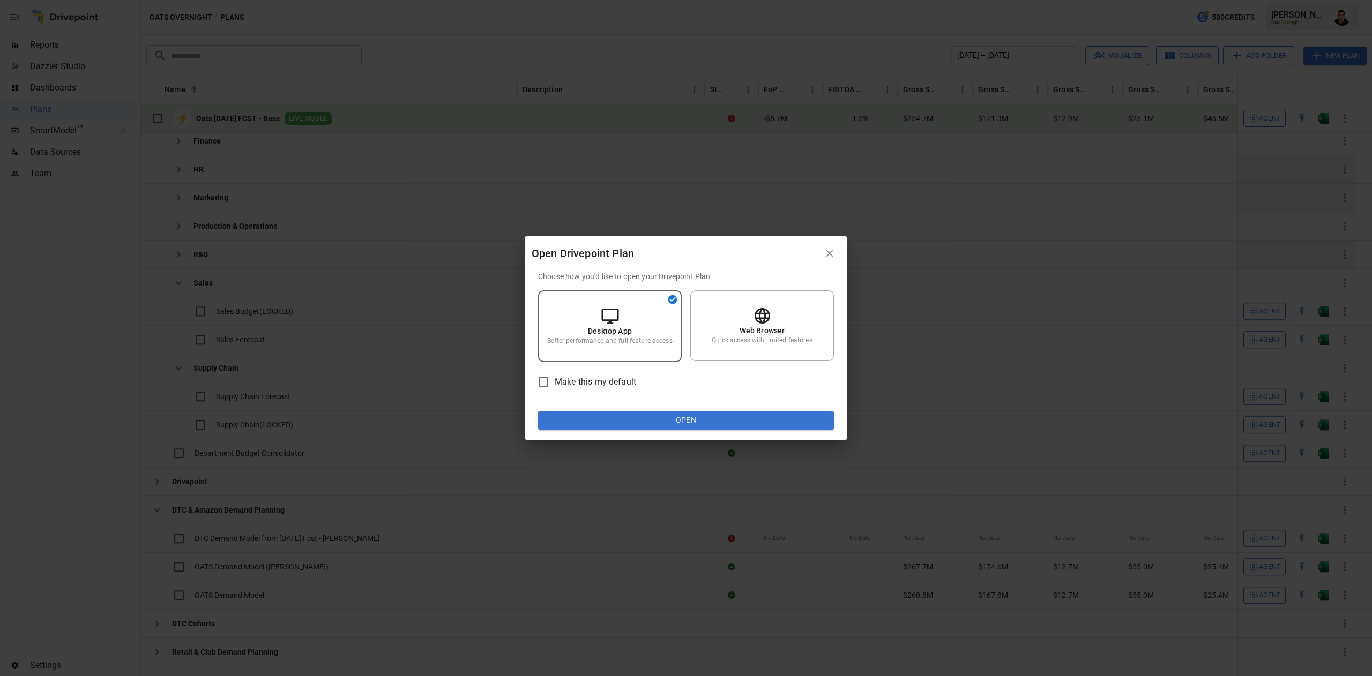
click at [710, 422] on button "Open" at bounding box center [686, 420] width 296 height 19
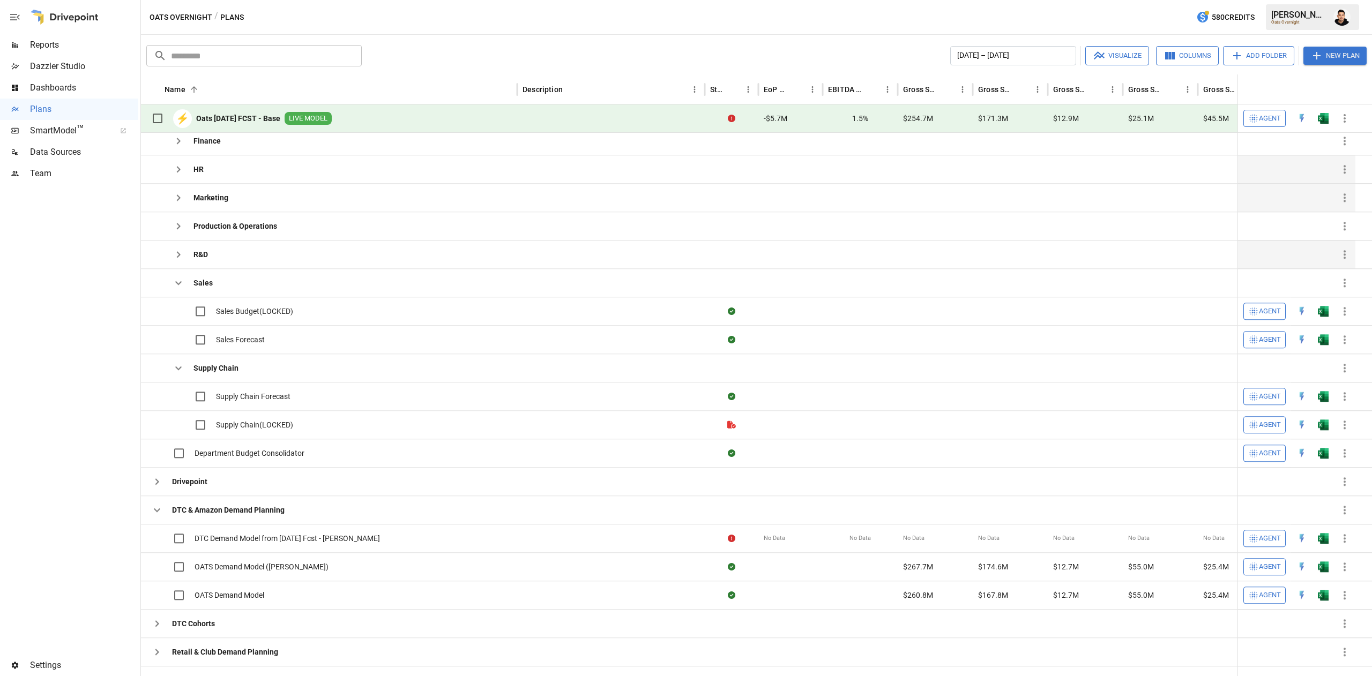
click at [1260, 54] on button "Add Folder" at bounding box center [1258, 55] width 71 height 19
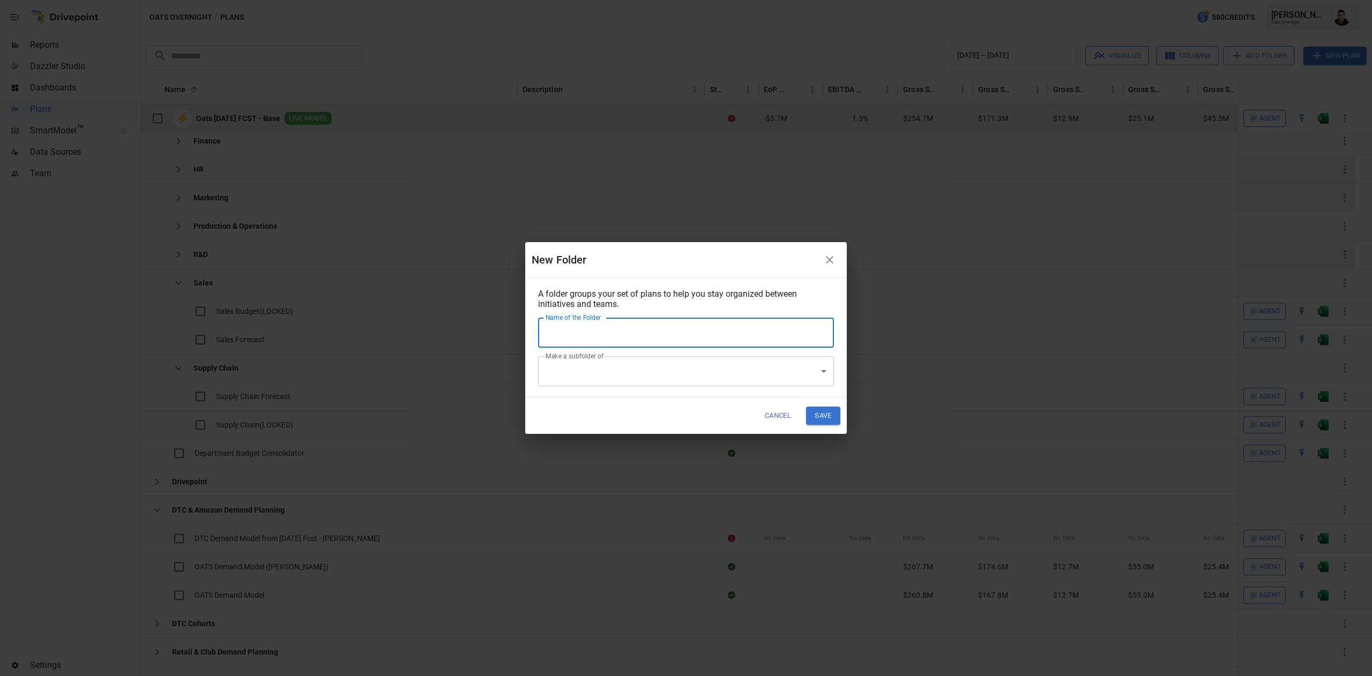
click at [740, 321] on input "Name of the Folder" at bounding box center [686, 333] width 296 height 30
type input "**********"
click at [830, 419] on button "Save" at bounding box center [823, 416] width 34 height 18
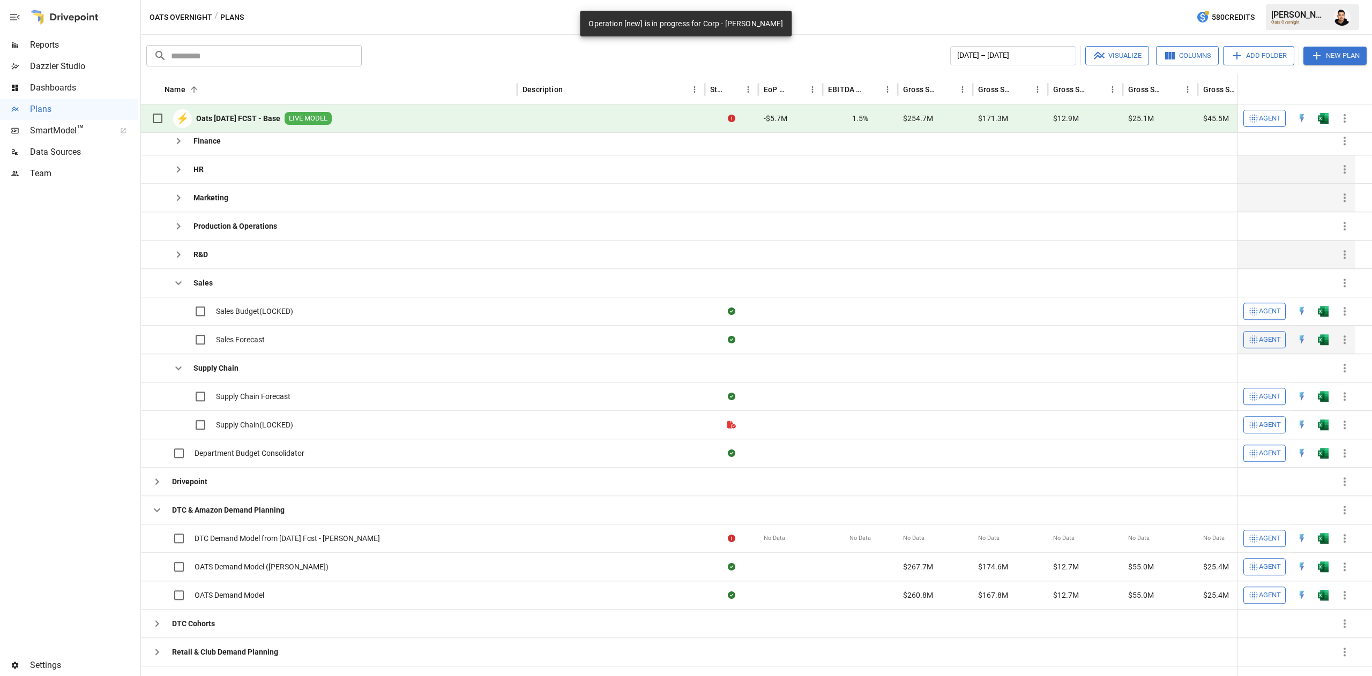
drag, startPoint x: 824, startPoint y: 411, endPoint x: 745, endPoint y: 328, distance: 114.5
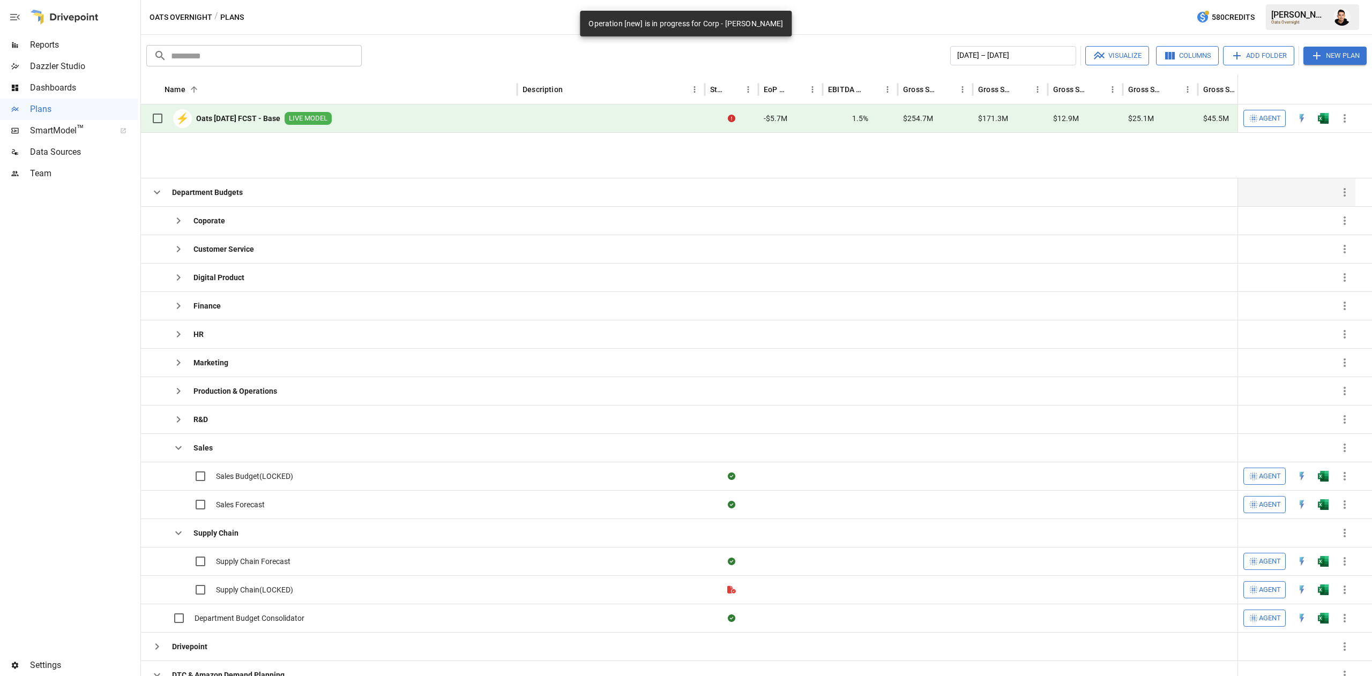
scroll to position [359, 0]
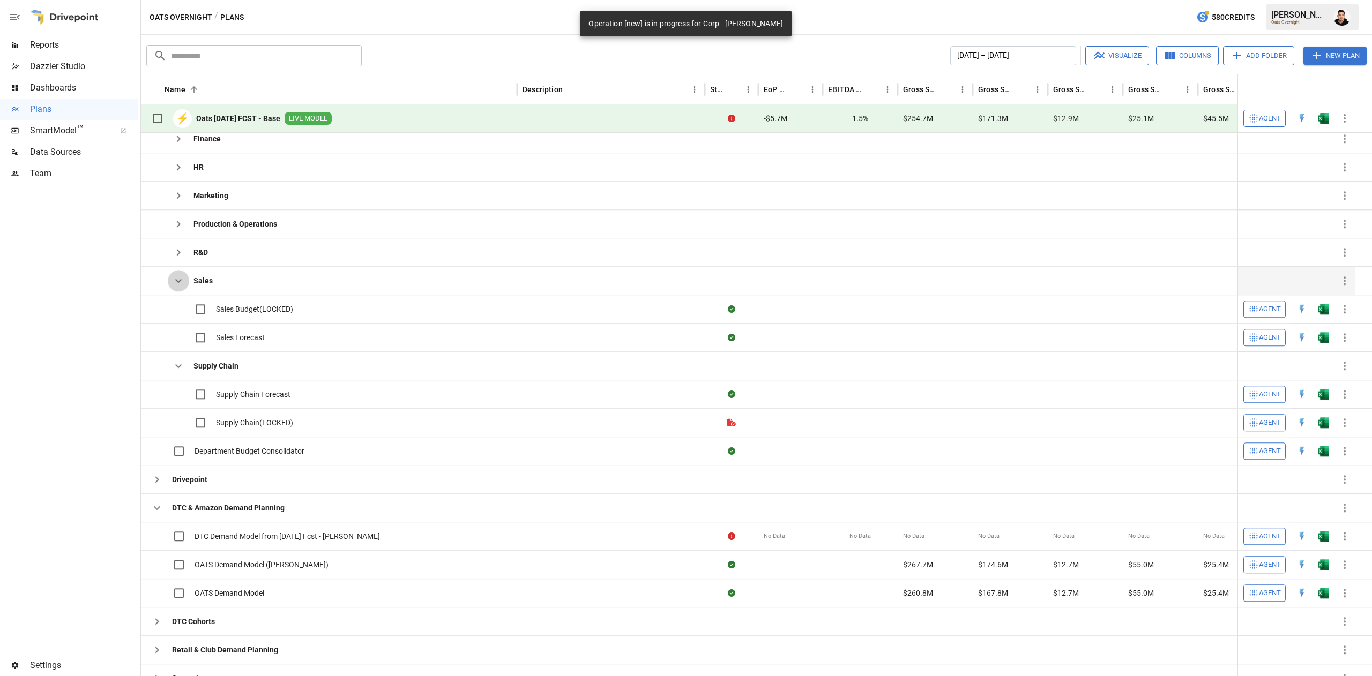
click at [179, 283] on icon "button" at bounding box center [178, 280] width 13 height 13
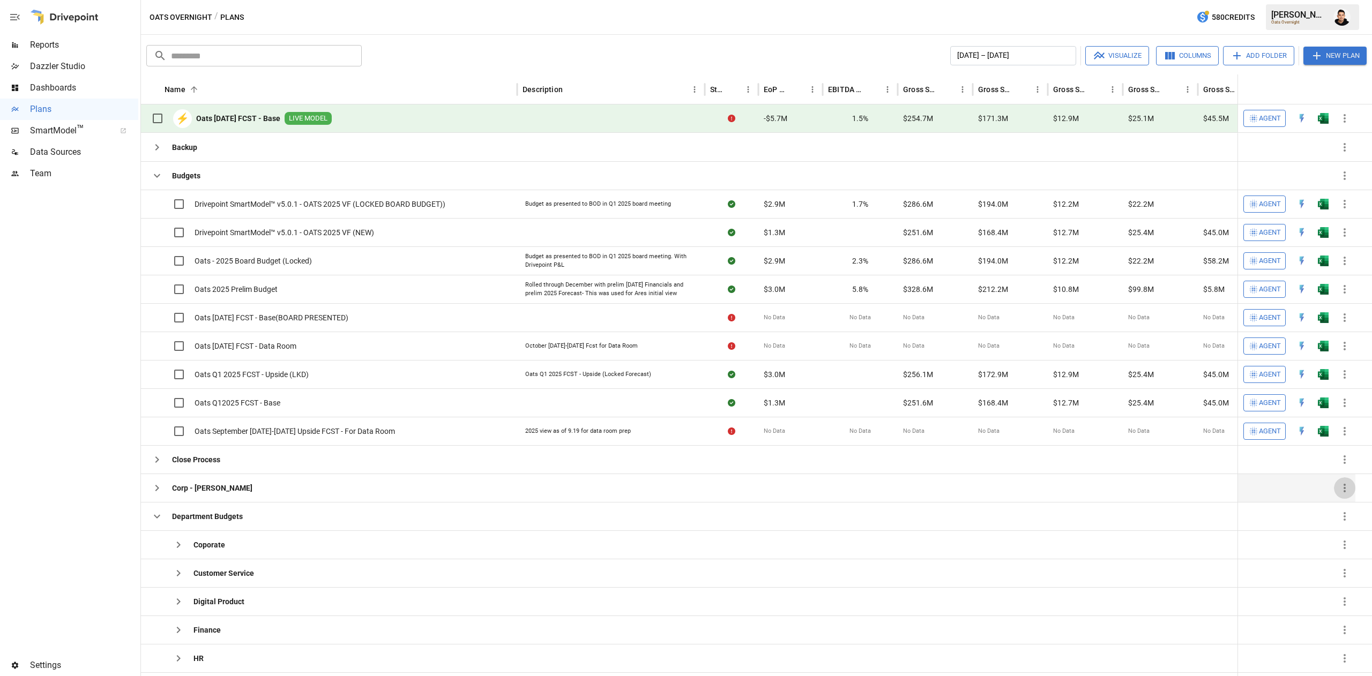
click at [1340, 492] on icon "button" at bounding box center [1345, 488] width 13 height 13
click at [1324, 530] on div "Archive" at bounding box center [1331, 535] width 25 height 13
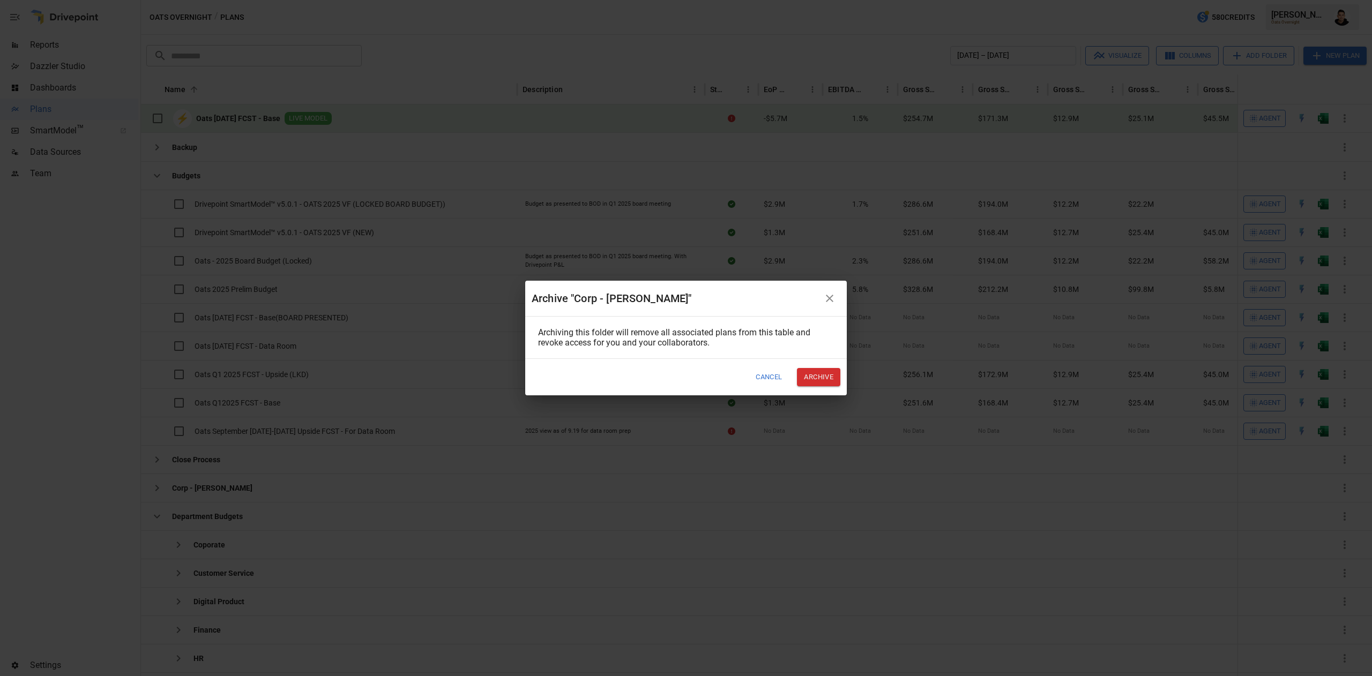
click at [832, 378] on button "Archive" at bounding box center [818, 377] width 43 height 18
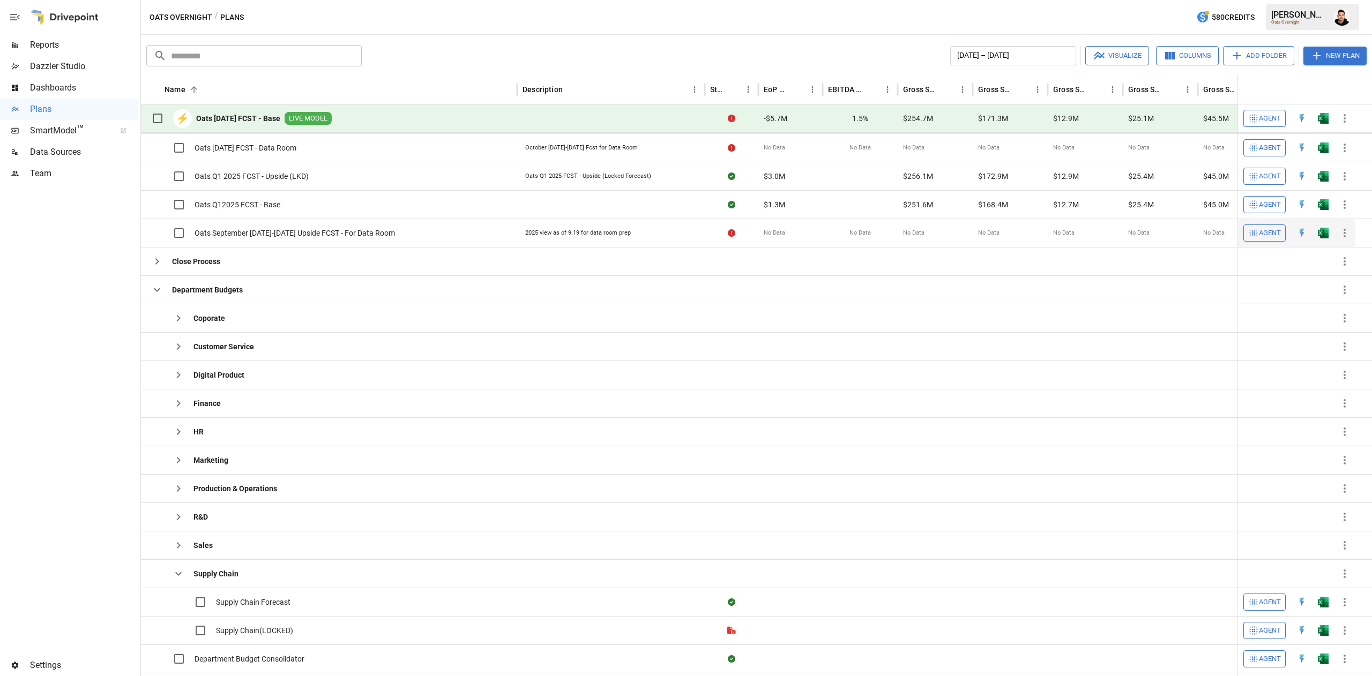
scroll to position [178, 0]
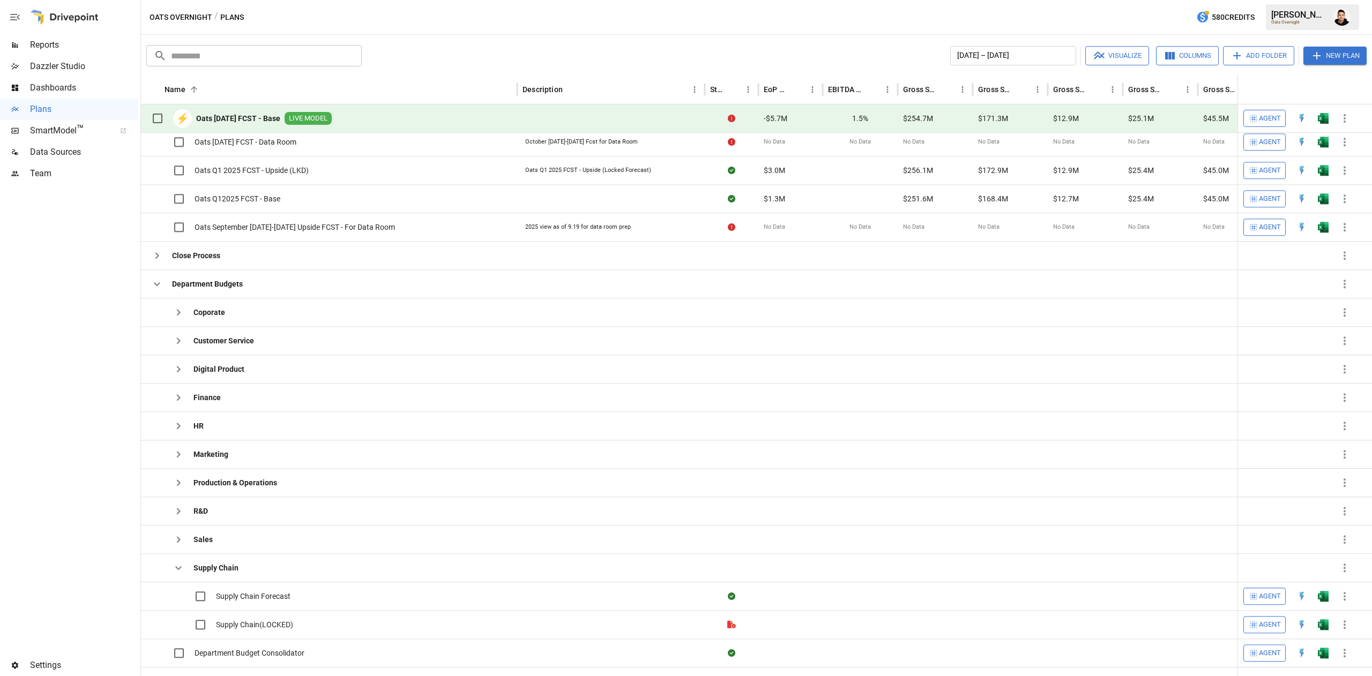
click at [1280, 55] on button "Add Folder" at bounding box center [1258, 55] width 71 height 19
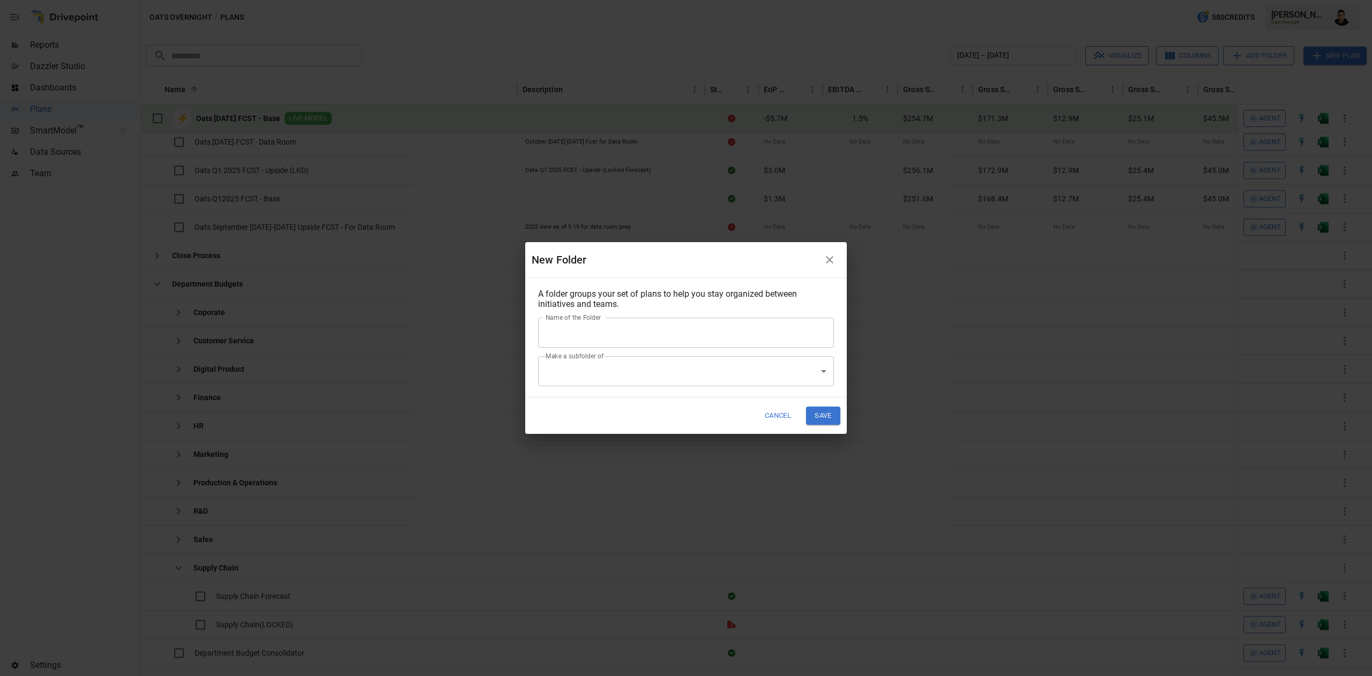
click at [679, 329] on input "Name of the Folder" at bounding box center [686, 333] width 296 height 30
type input "**********"
click at [657, 392] on div "**********" at bounding box center [686, 337] width 322 height 119
click at [661, 0] on body "Reports Dazzler Studio Dashboards Plans SmartModel ™ Data Sources Team Settings…" at bounding box center [686, 0] width 1372 height 0
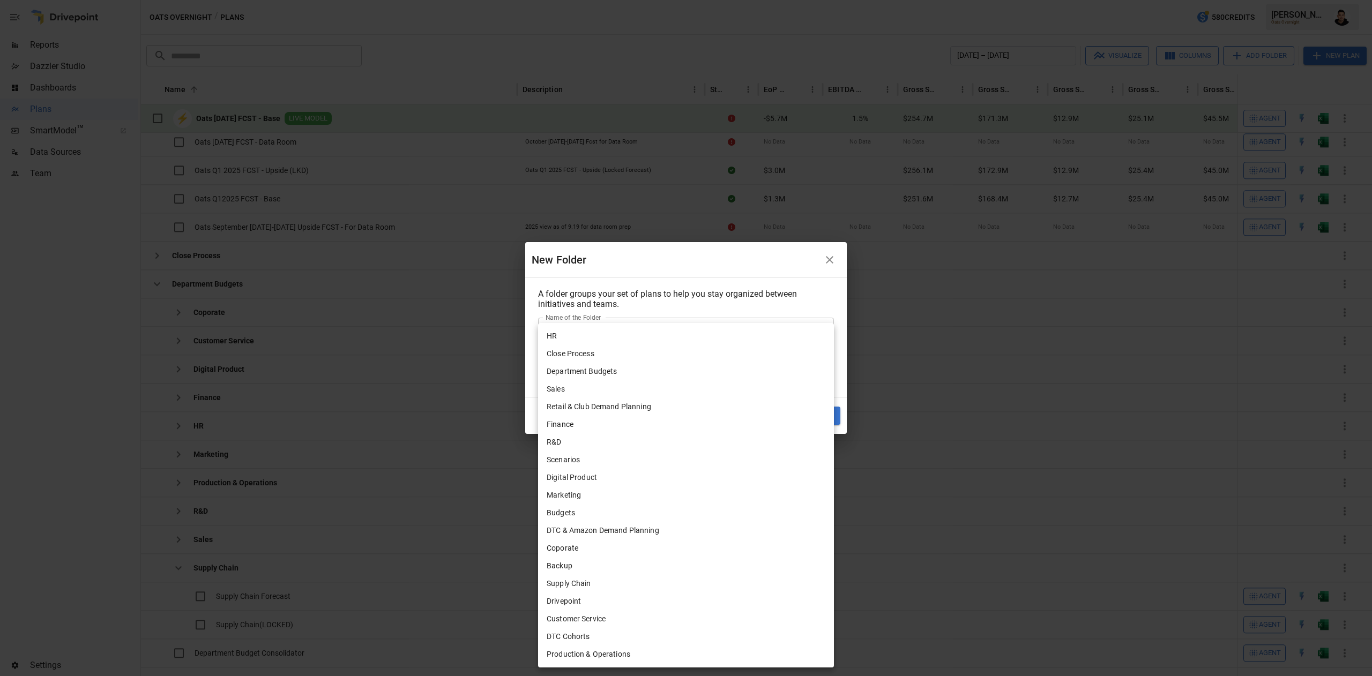
click at [609, 380] on li "Department Budgets" at bounding box center [686, 372] width 296 height 18
type input "**********"
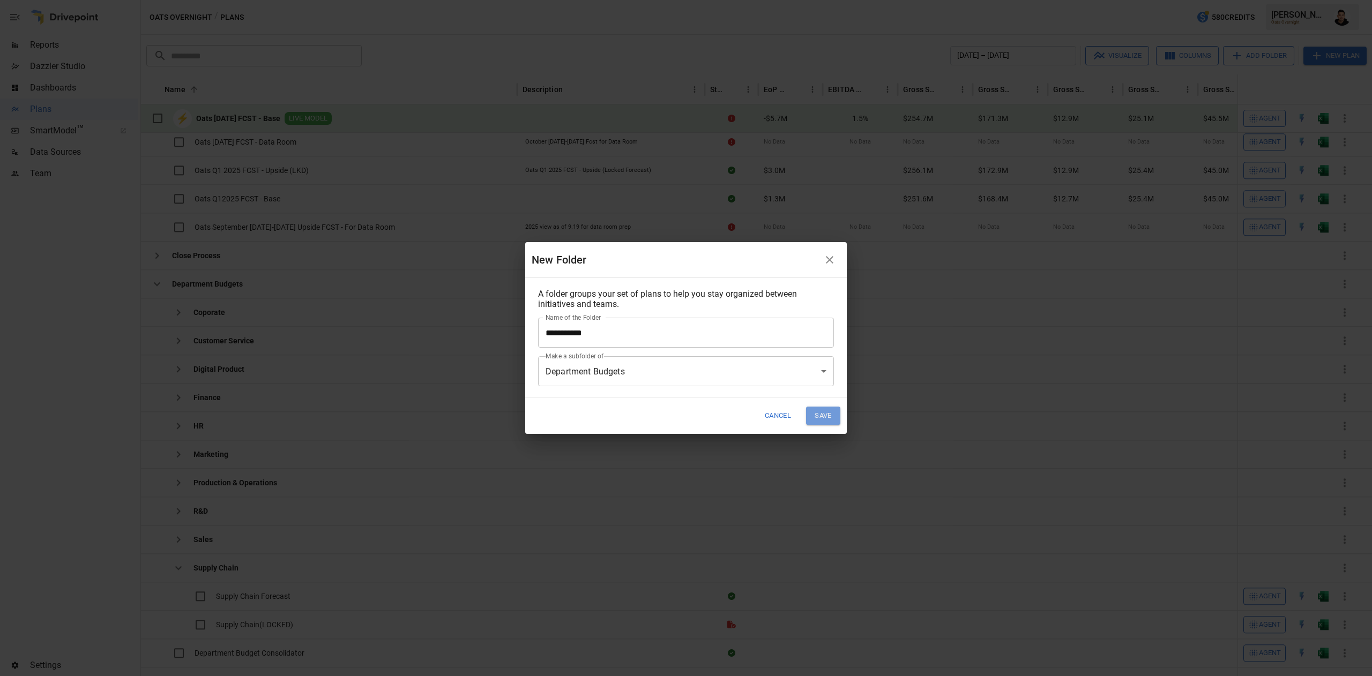
click at [839, 418] on button "Save" at bounding box center [823, 416] width 34 height 18
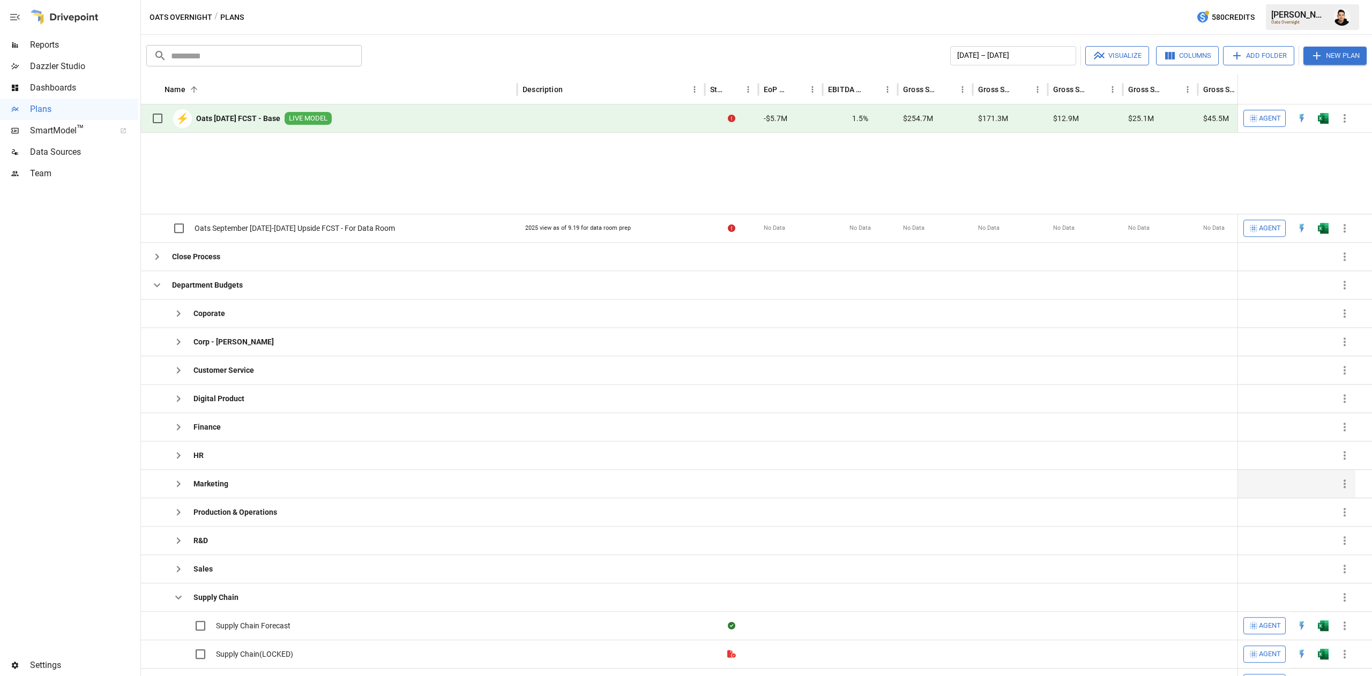
scroll to position [366, 0]
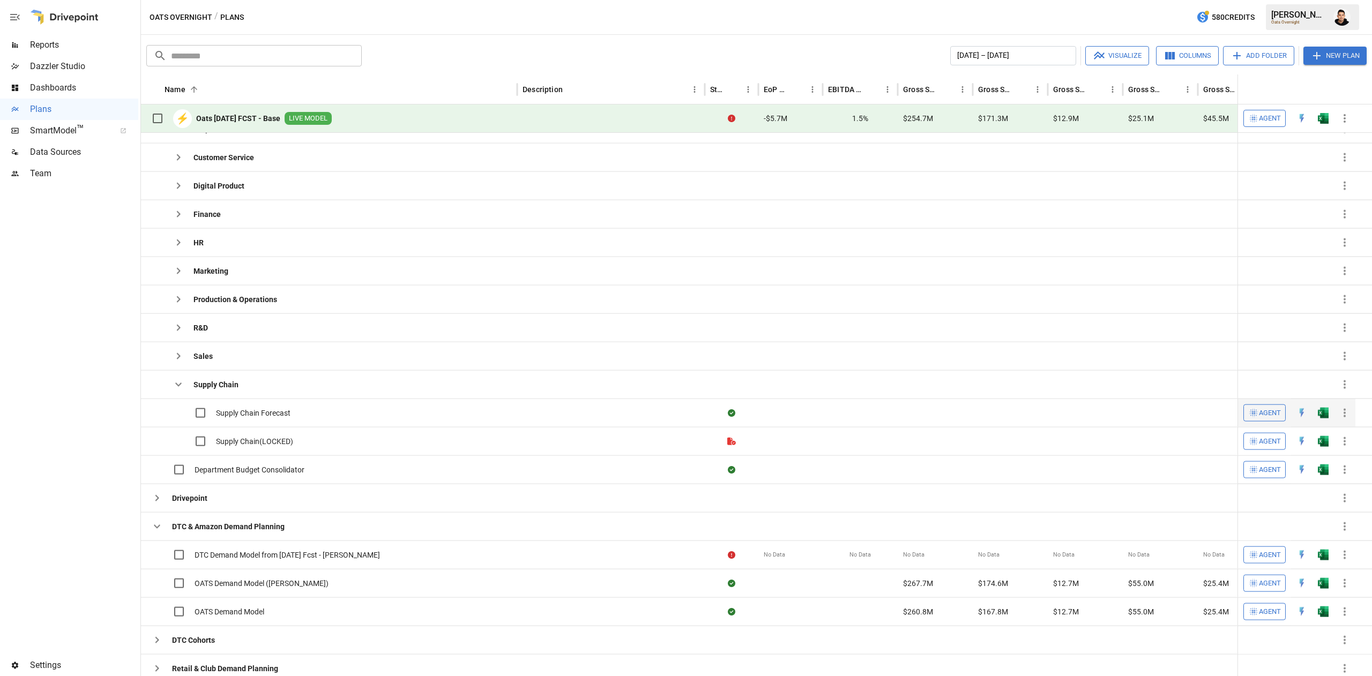
click at [1328, 418] on img "Open in Excel" at bounding box center [1323, 413] width 11 height 11
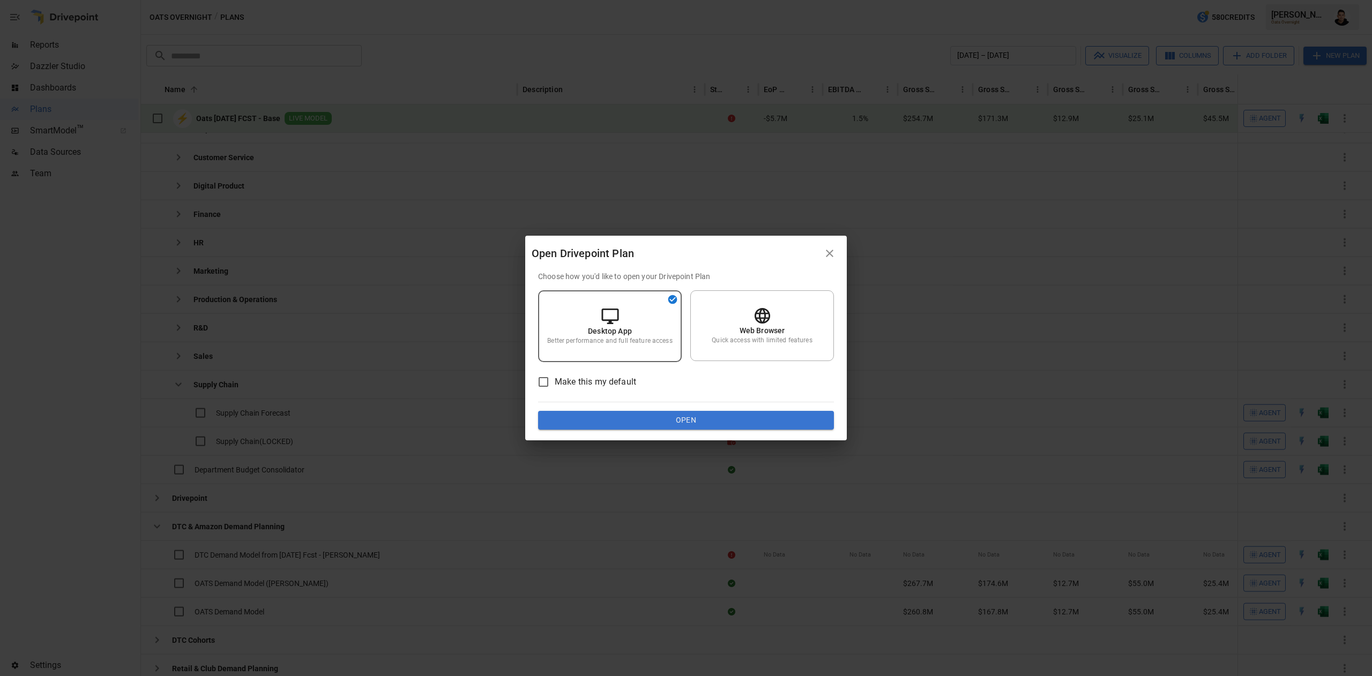
click at [808, 416] on button "Open" at bounding box center [686, 420] width 296 height 19
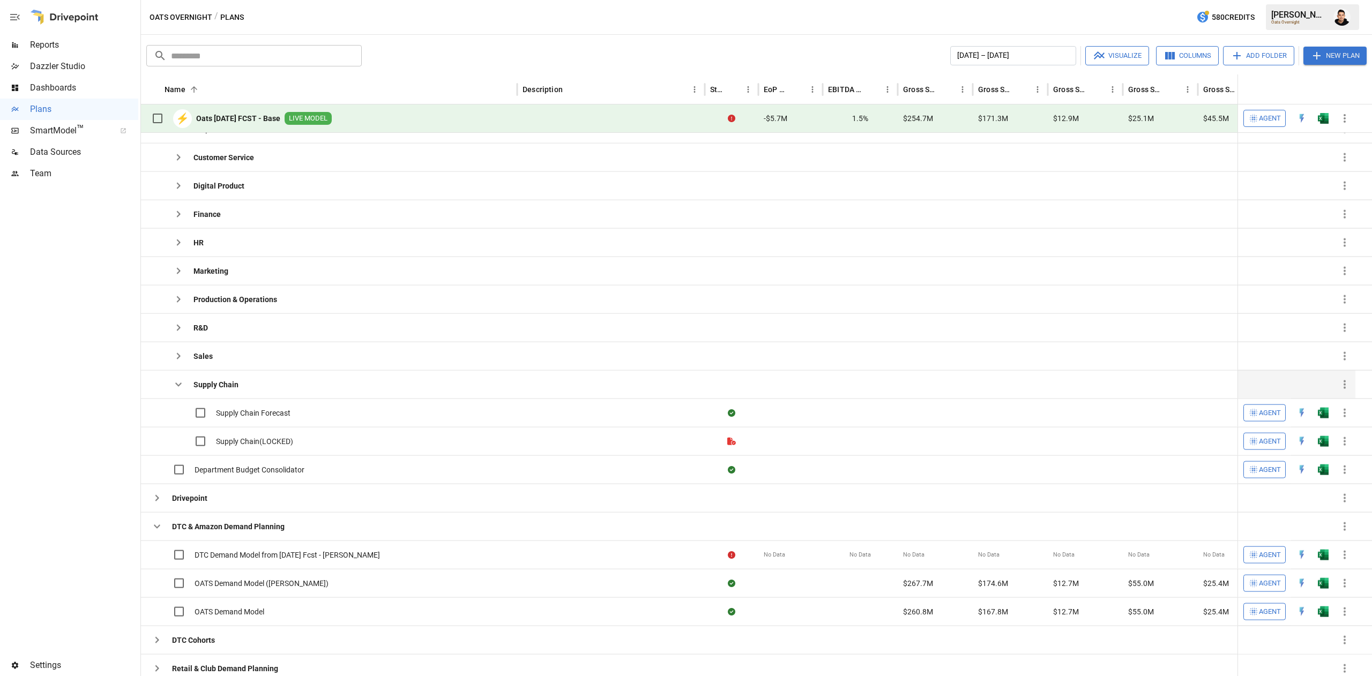
click at [180, 391] on icon "button" at bounding box center [178, 384] width 13 height 13
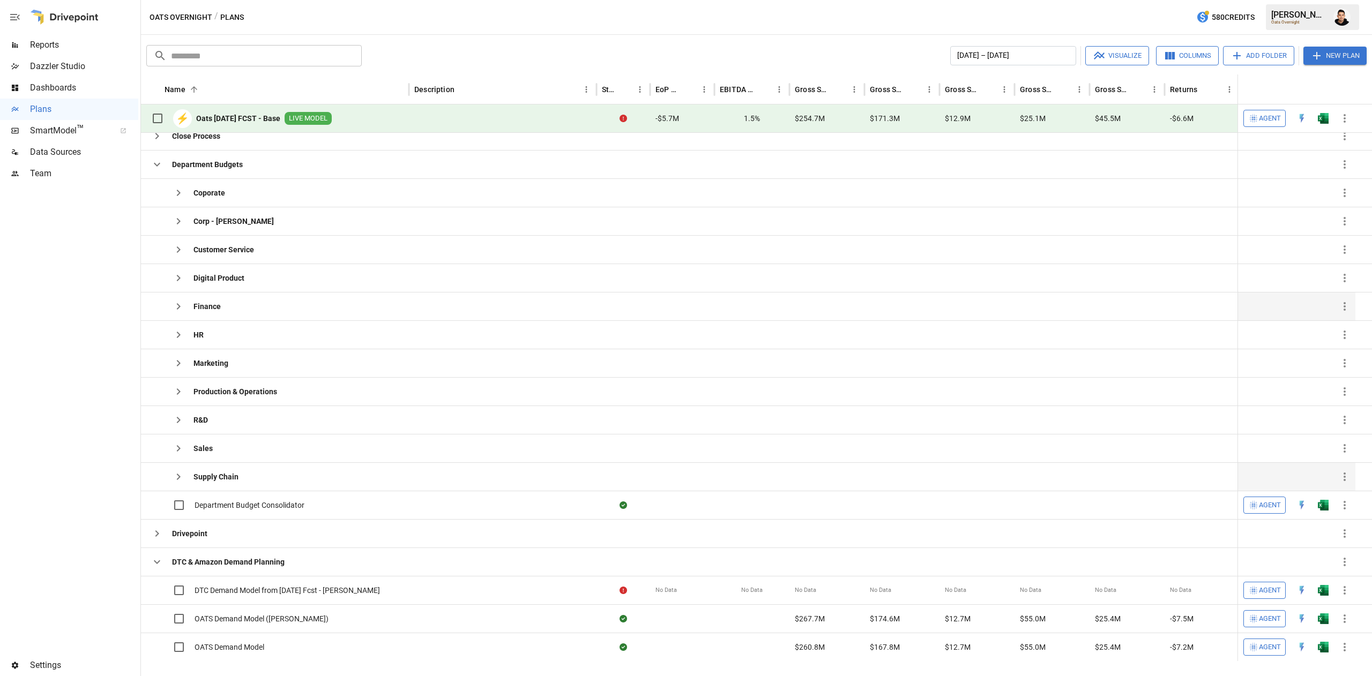
scroll to position [322, 0]
click at [177, 227] on icon "button" at bounding box center [178, 223] width 13 height 13
click at [179, 198] on icon "button" at bounding box center [178, 196] width 13 height 13
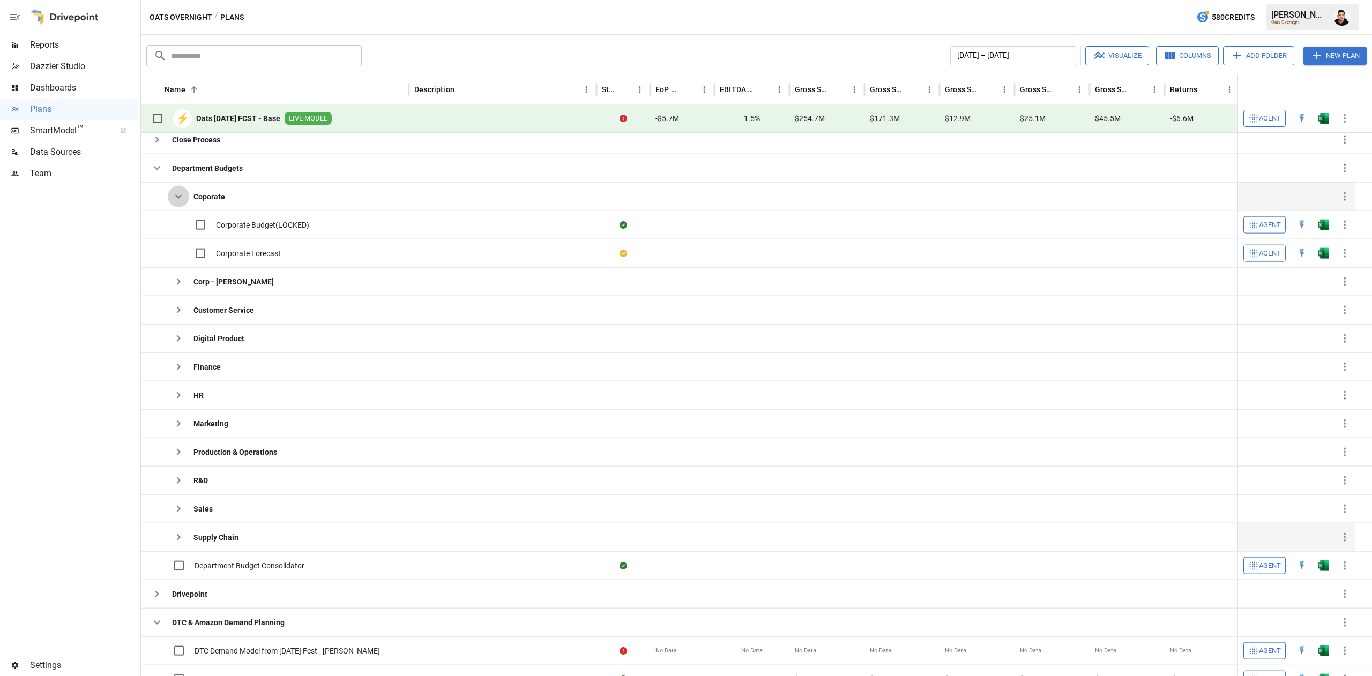
click at [173, 193] on icon "button" at bounding box center [178, 196] width 13 height 13
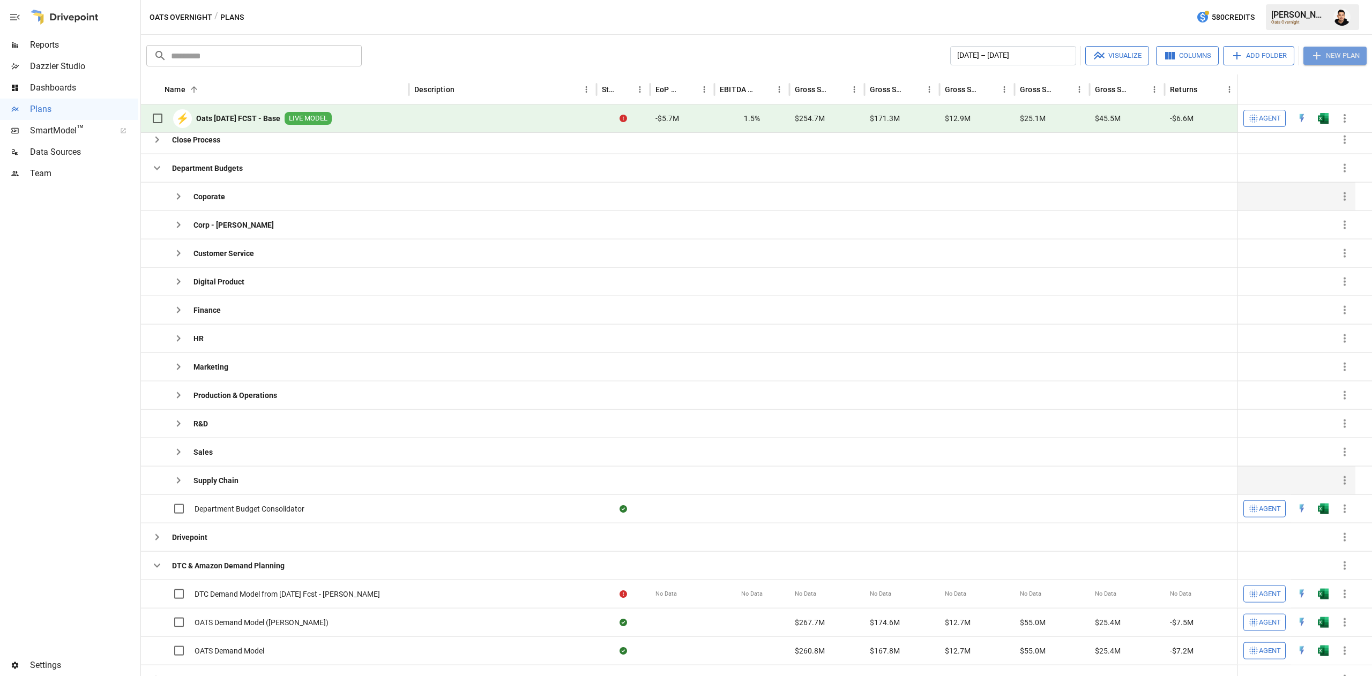
click at [1304, 57] on button "New Plan" at bounding box center [1335, 56] width 63 height 18
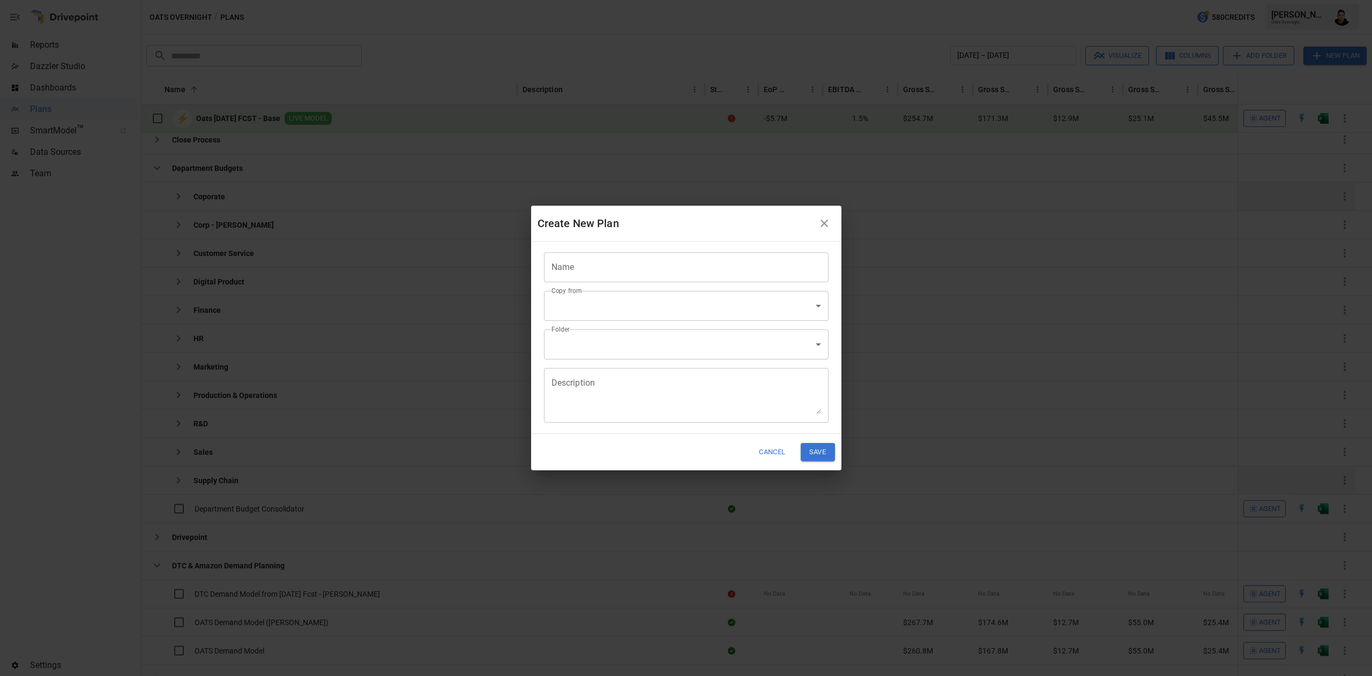
click at [607, 265] on input "Name" at bounding box center [686, 267] width 285 height 30
click at [583, 261] on input "Name" at bounding box center [686, 267] width 285 height 30
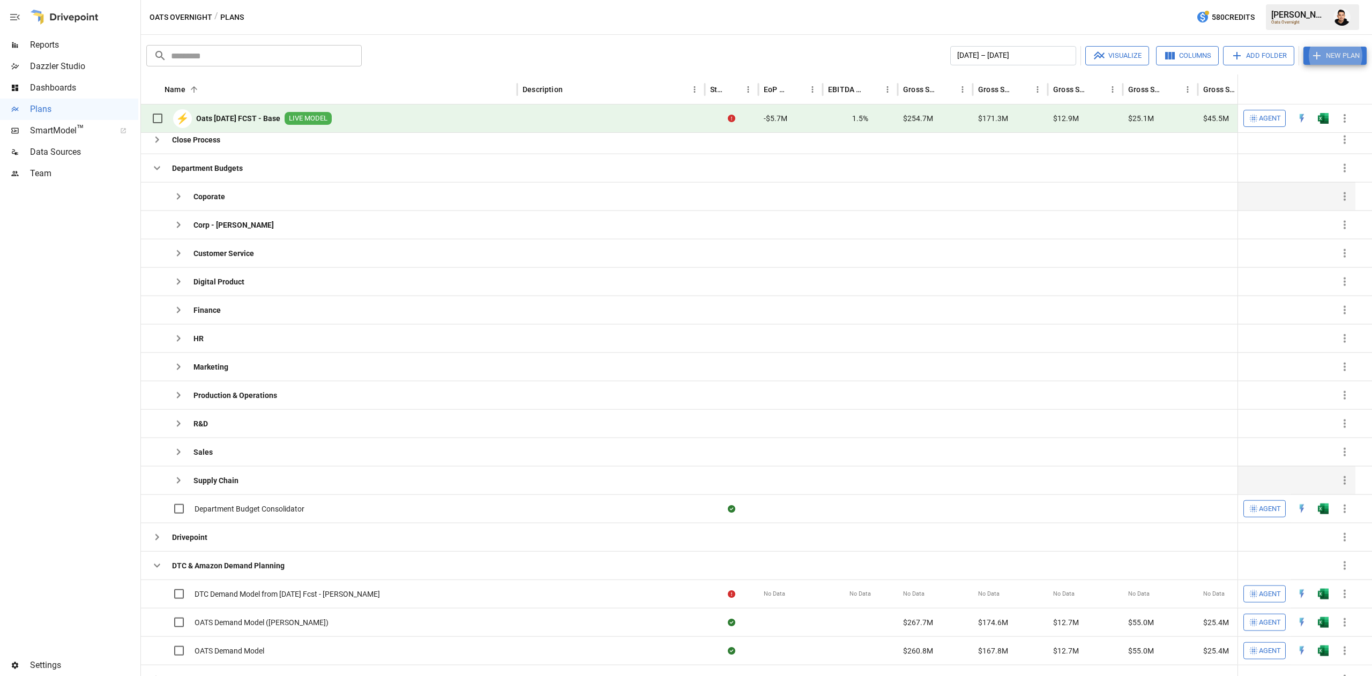
click at [174, 199] on icon "button" at bounding box center [178, 196] width 13 height 13
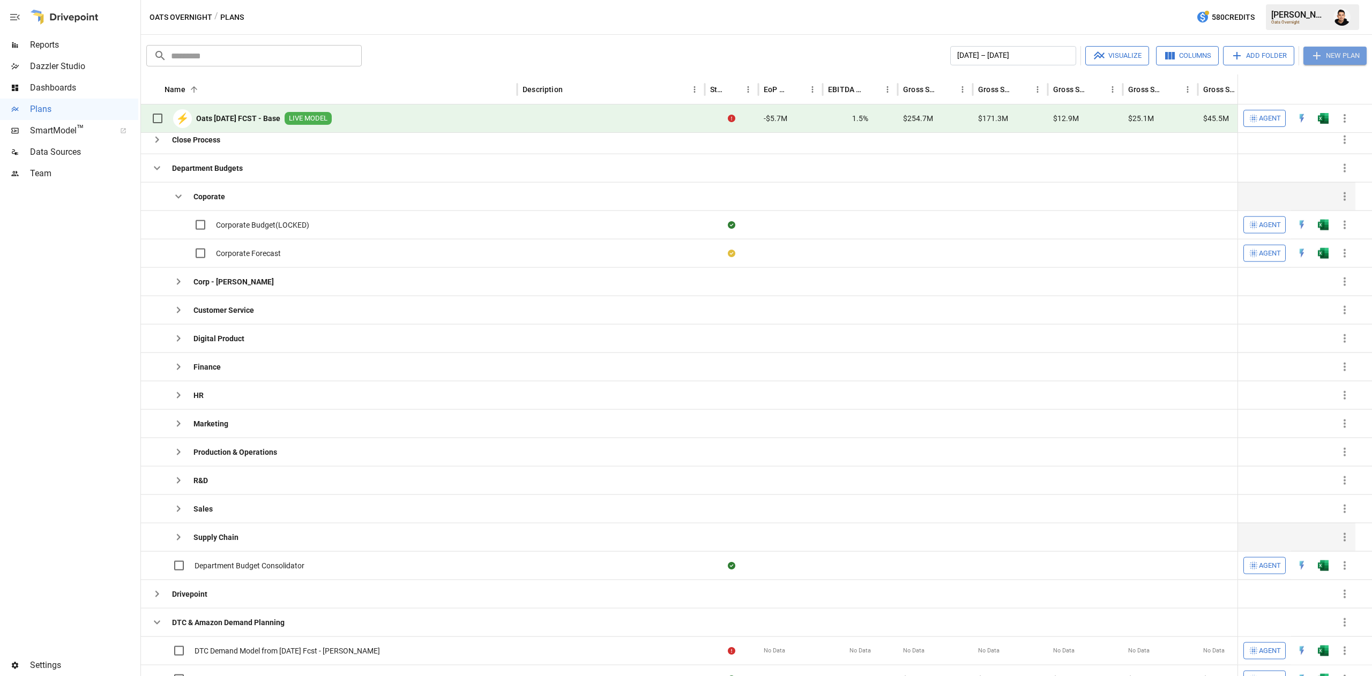
click at [1325, 60] on button "New Plan" at bounding box center [1335, 56] width 63 height 18
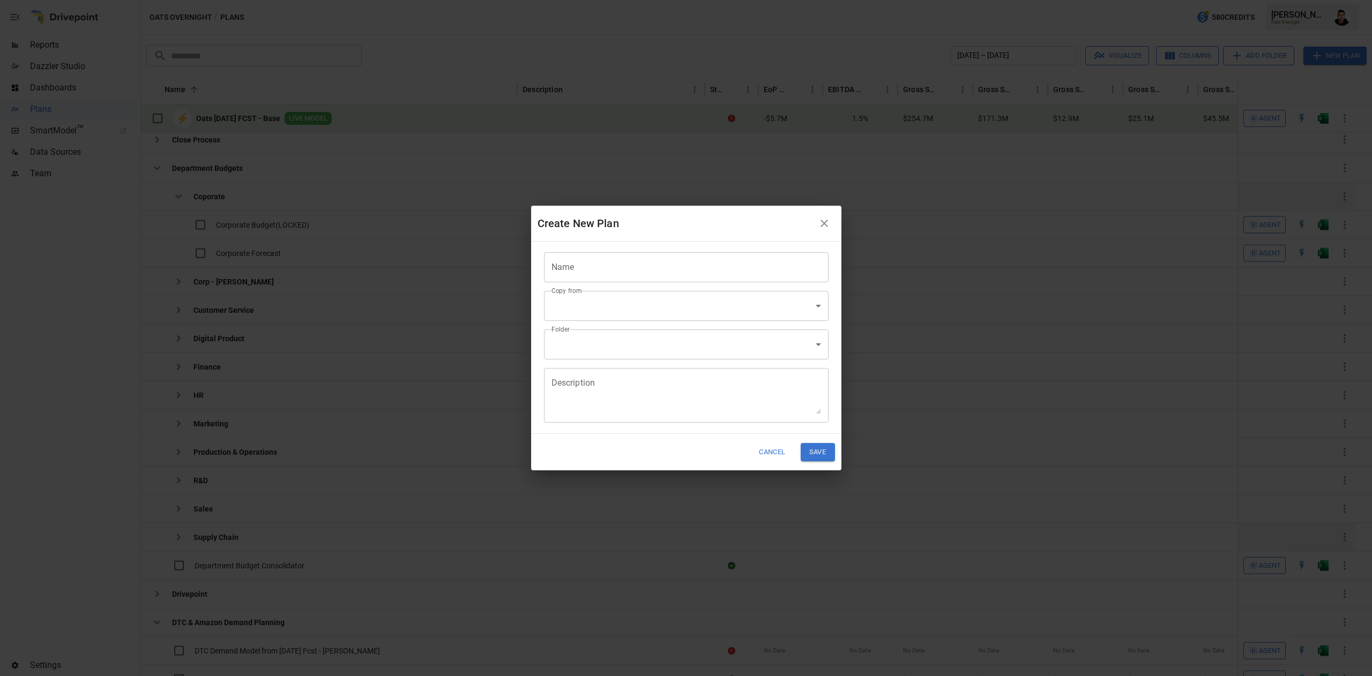
click at [747, 276] on input "Name" at bounding box center [686, 267] width 285 height 30
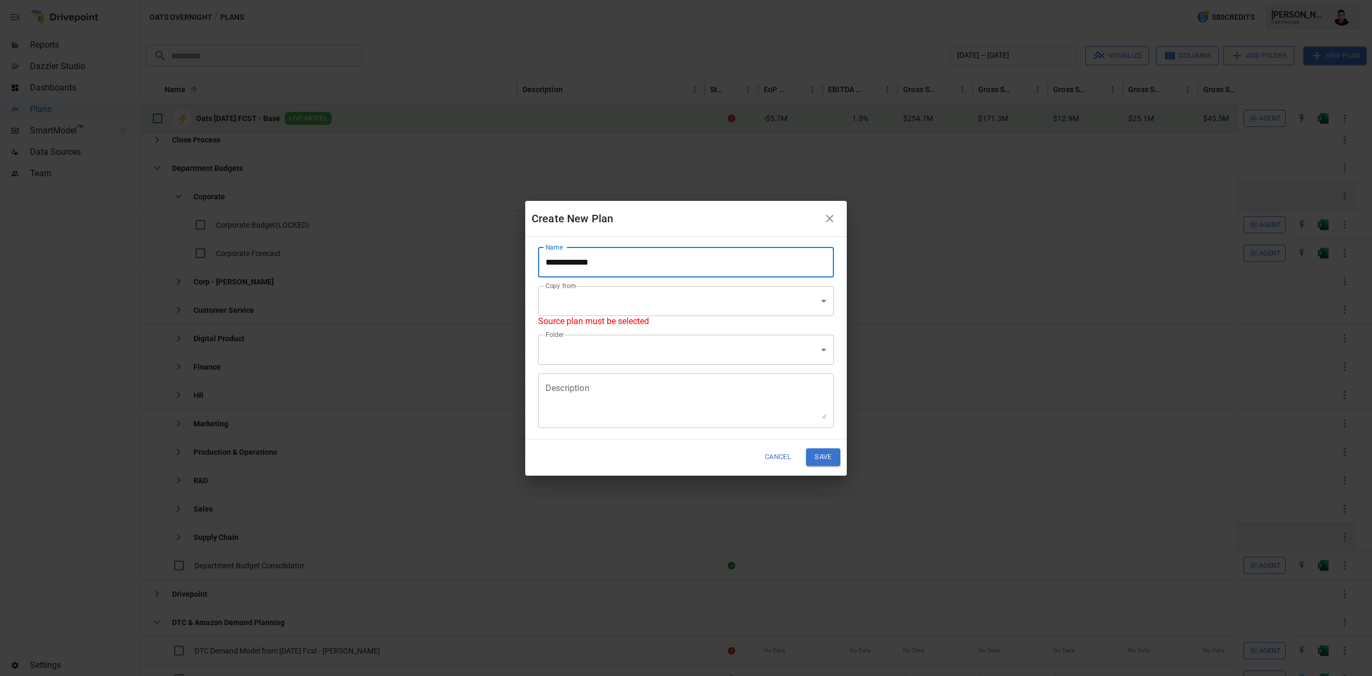
type input "**********"
click at [747, 0] on body "Reports Dazzler Studio Dashboards Plans SmartModel ™ Data Sources Team Settings…" at bounding box center [686, 0] width 1372 height 0
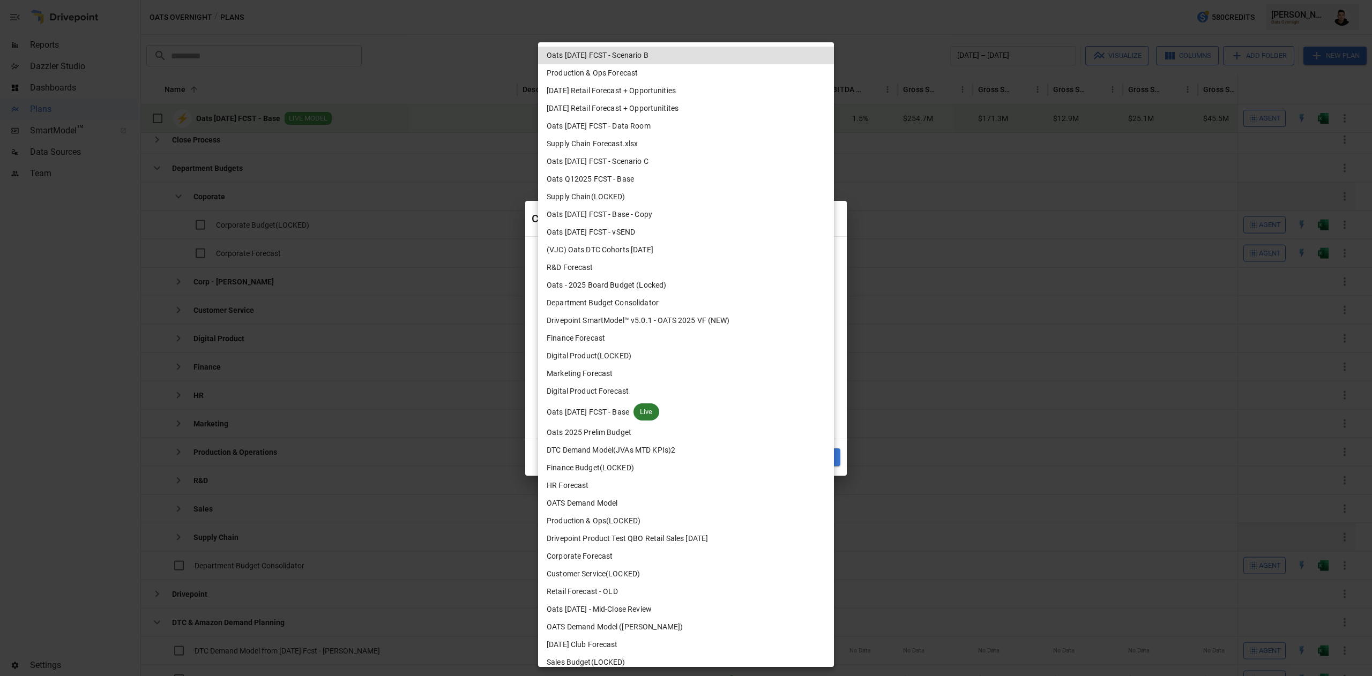
scroll to position [309, 0]
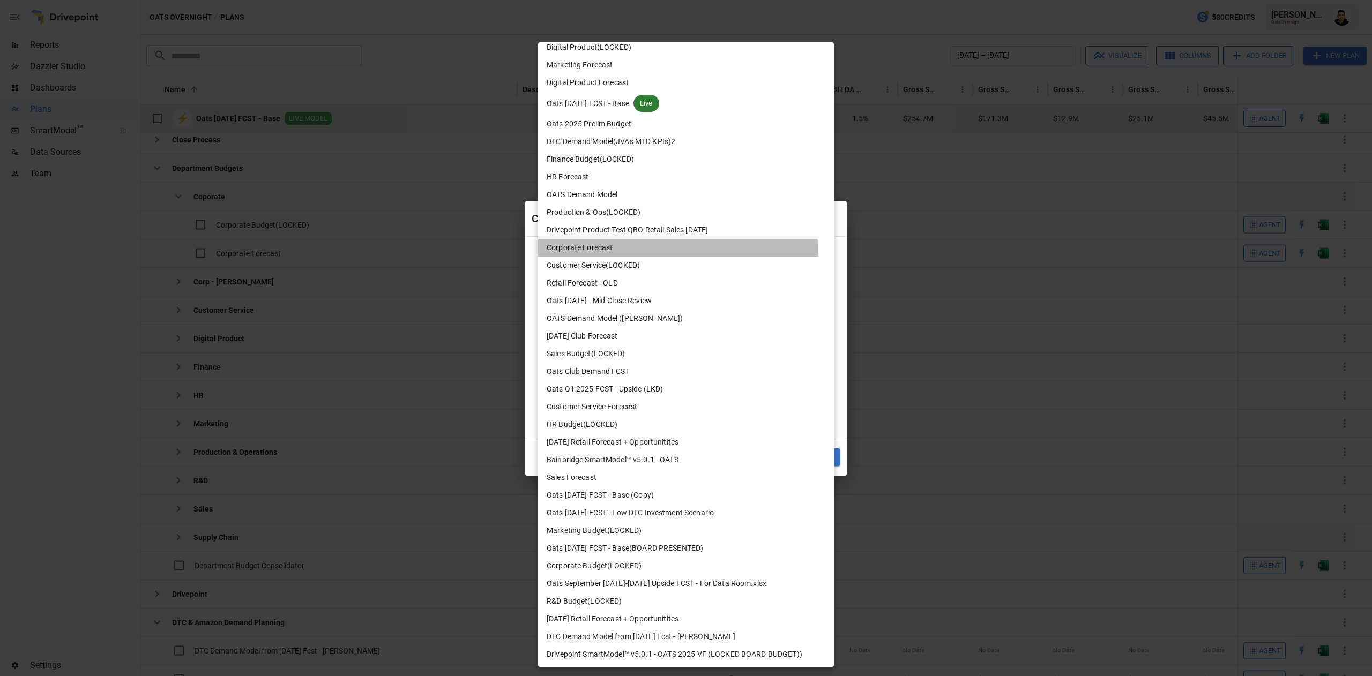
click at [607, 249] on span "Corporate Forecast" at bounding box center [580, 247] width 66 height 11
type input "**********"
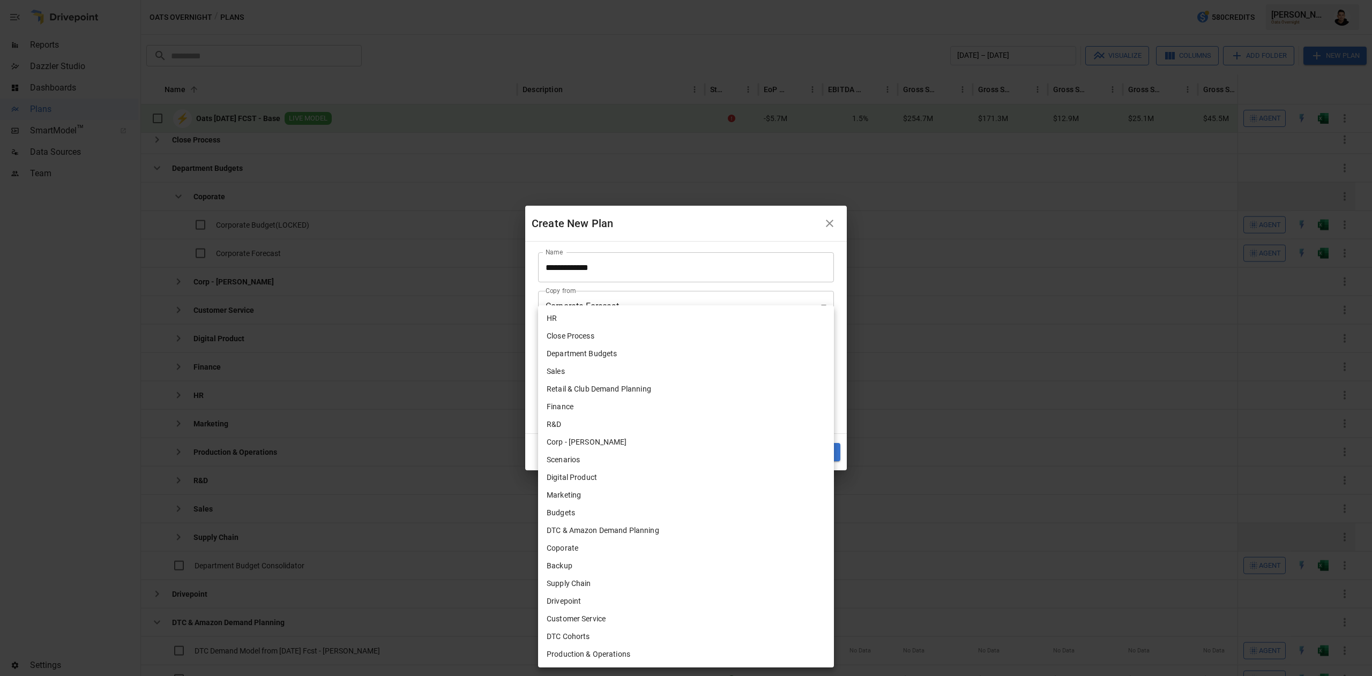
click at [672, 0] on body "Reports Dazzler Studio Dashboards Plans SmartModel ™ Data Sources Team Settings…" at bounding box center [686, 0] width 1372 height 0
click at [622, 440] on li "Corp - [PERSON_NAME]" at bounding box center [686, 443] width 296 height 18
type input "**********"
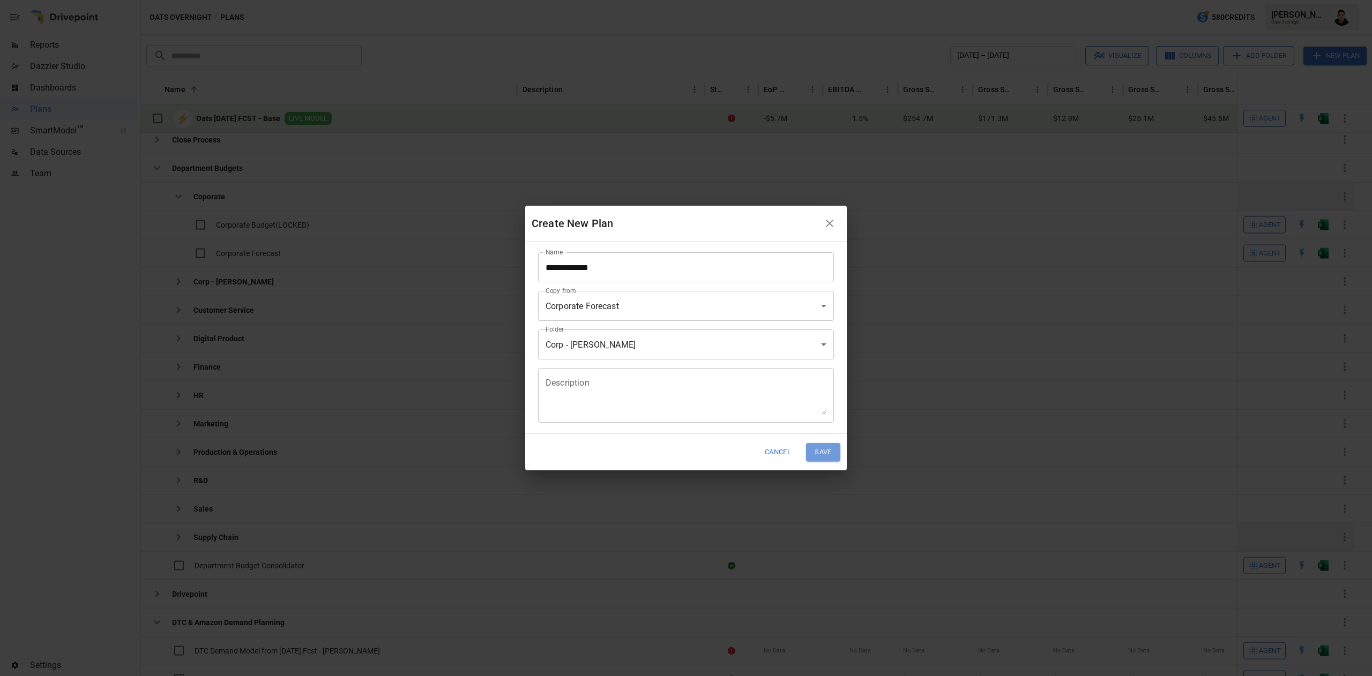
click at [826, 454] on button "Save" at bounding box center [823, 452] width 34 height 18
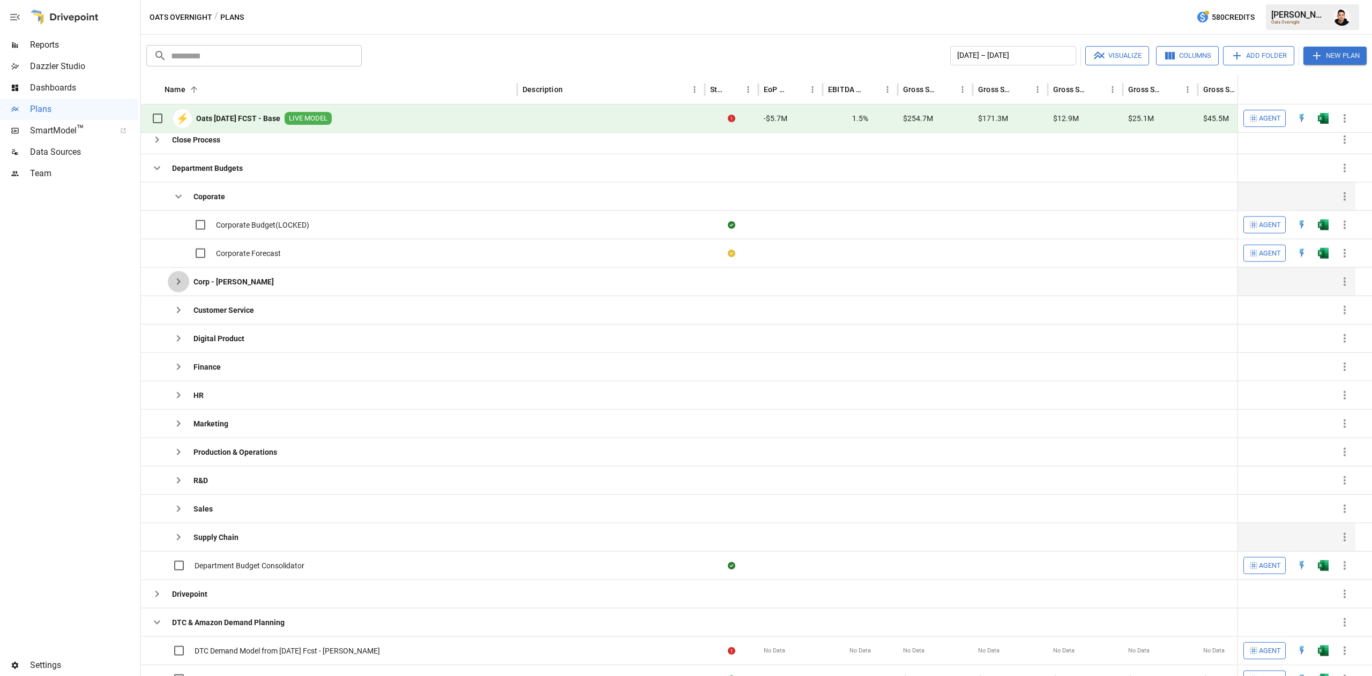
click at [178, 282] on icon "button" at bounding box center [179, 282] width 4 height 6
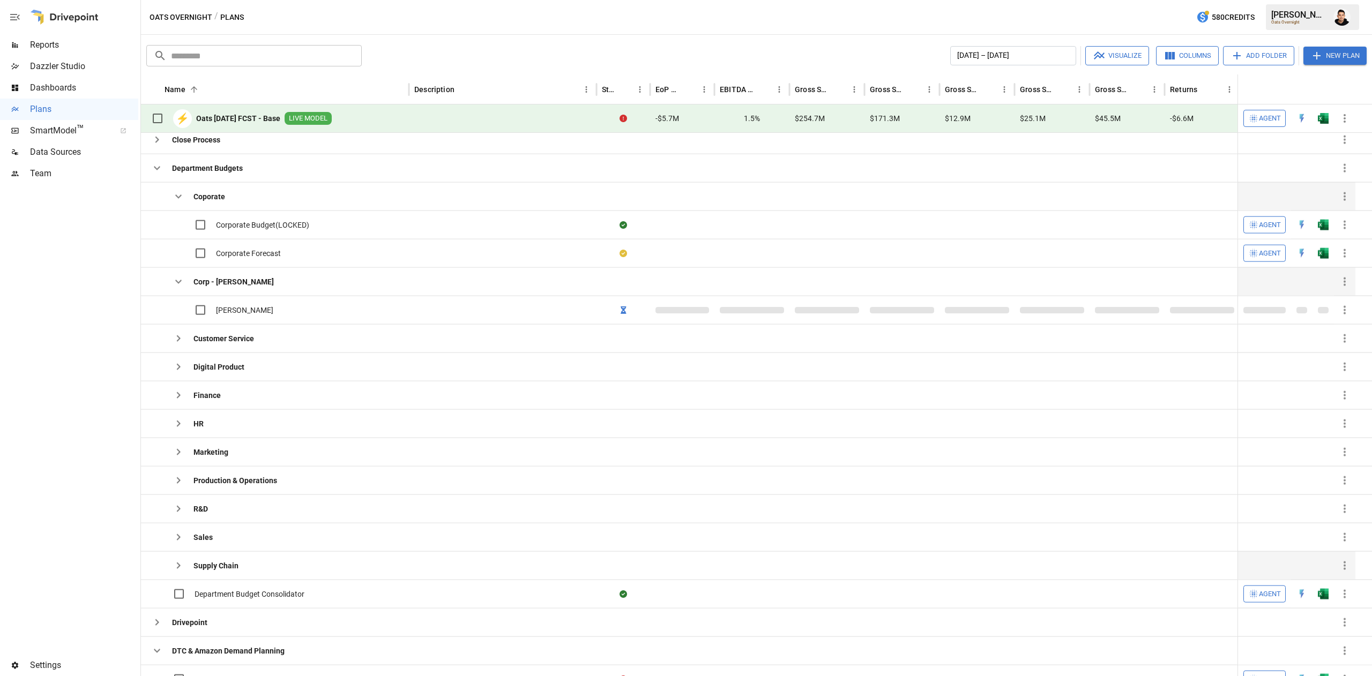
click at [179, 198] on icon "button" at bounding box center [178, 196] width 13 height 13
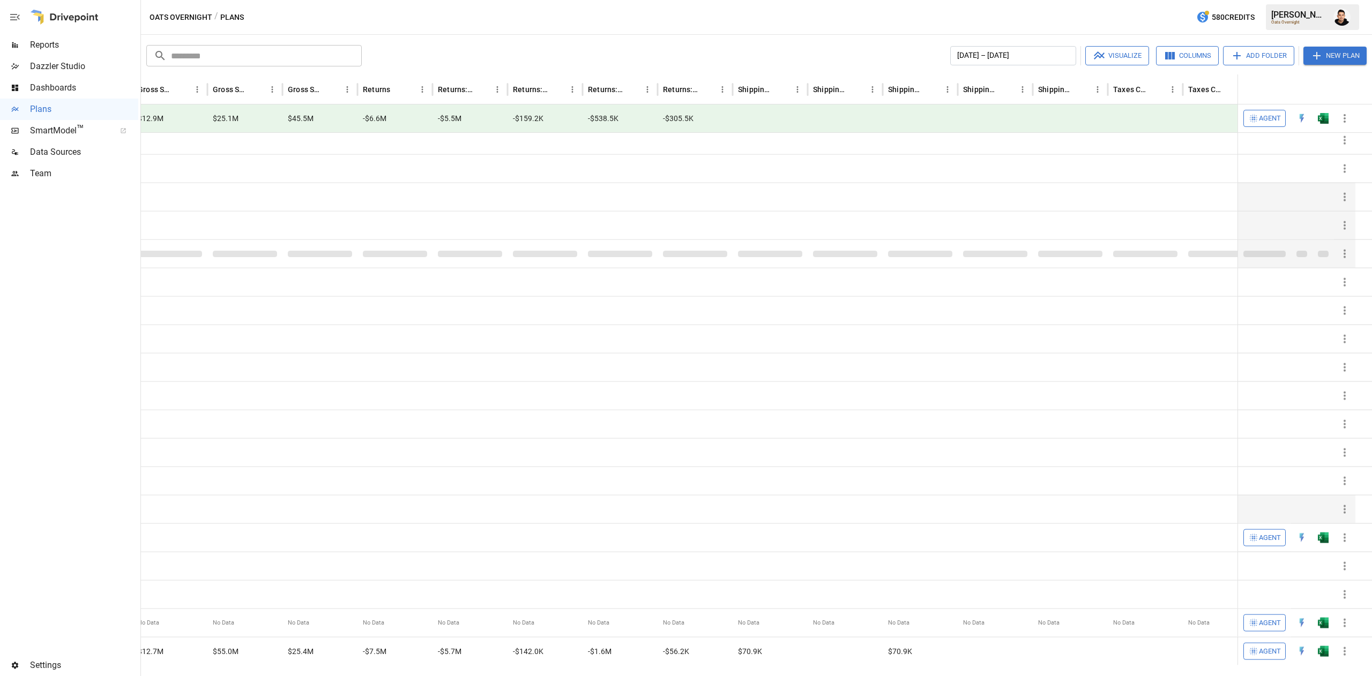
scroll to position [0, 0]
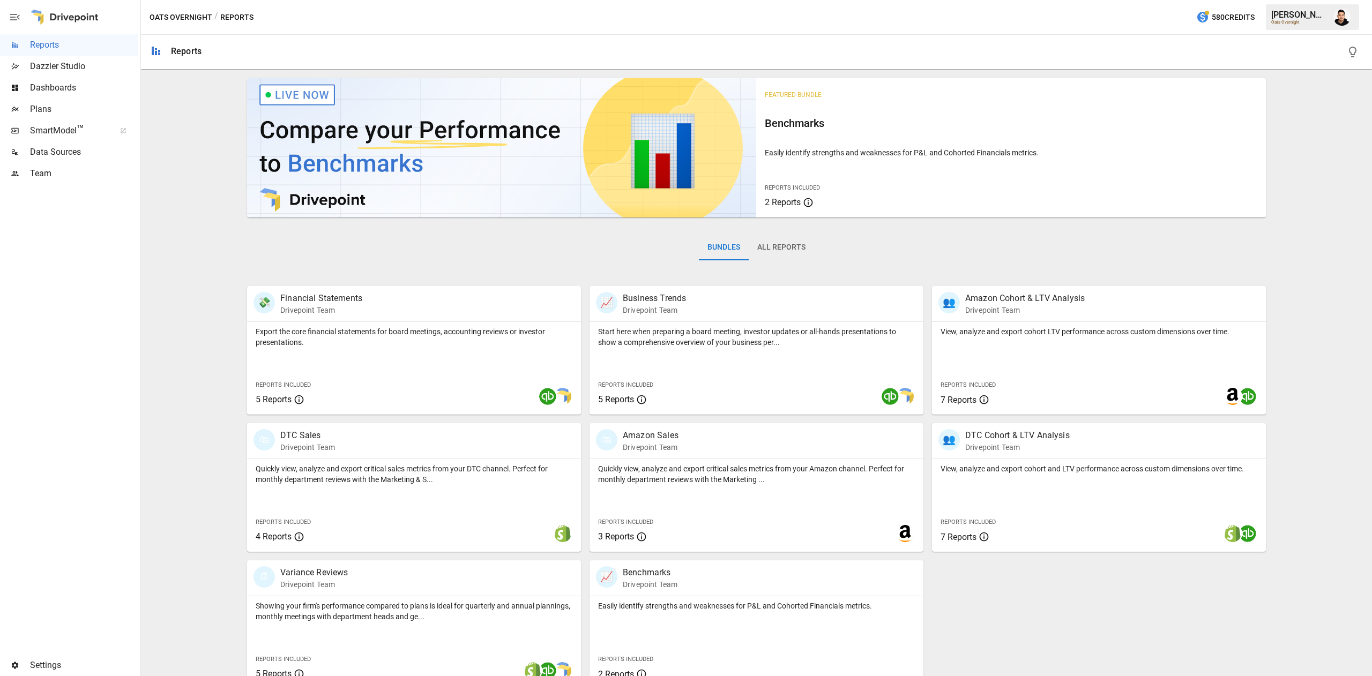
click at [54, 115] on span "Plans" at bounding box center [84, 109] width 108 height 13
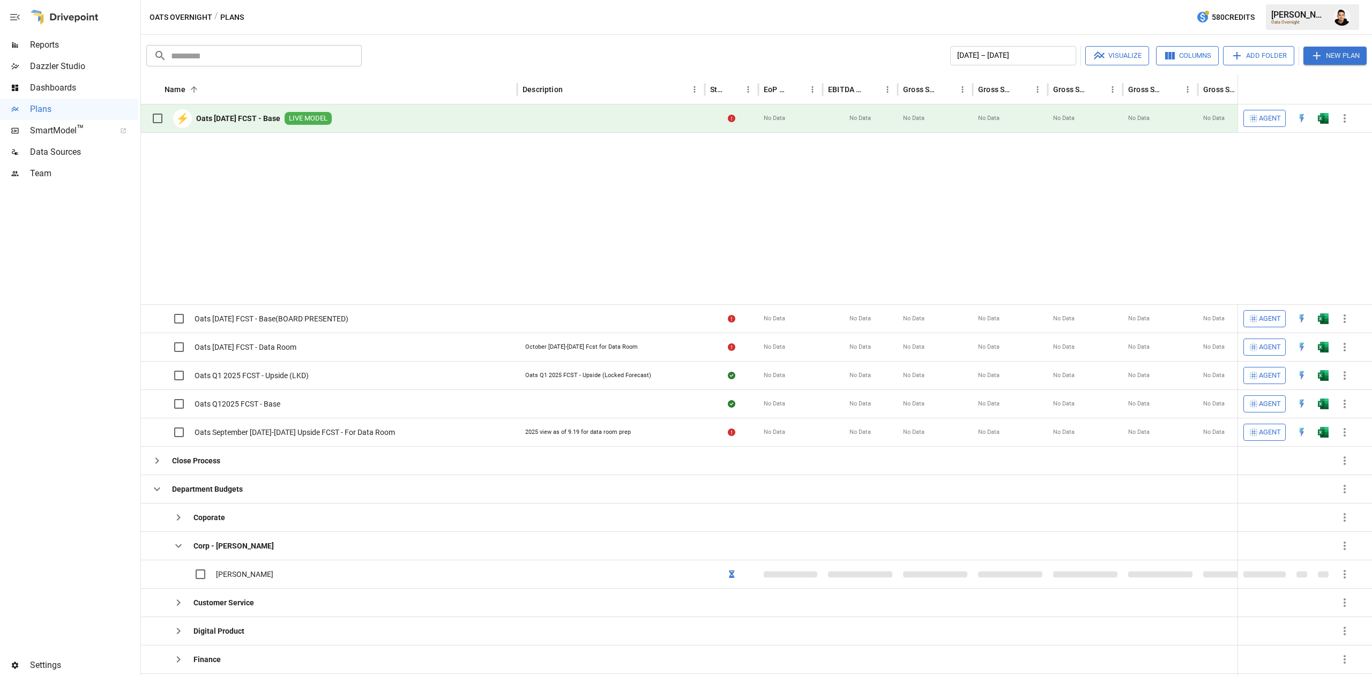
scroll to position [167, 0]
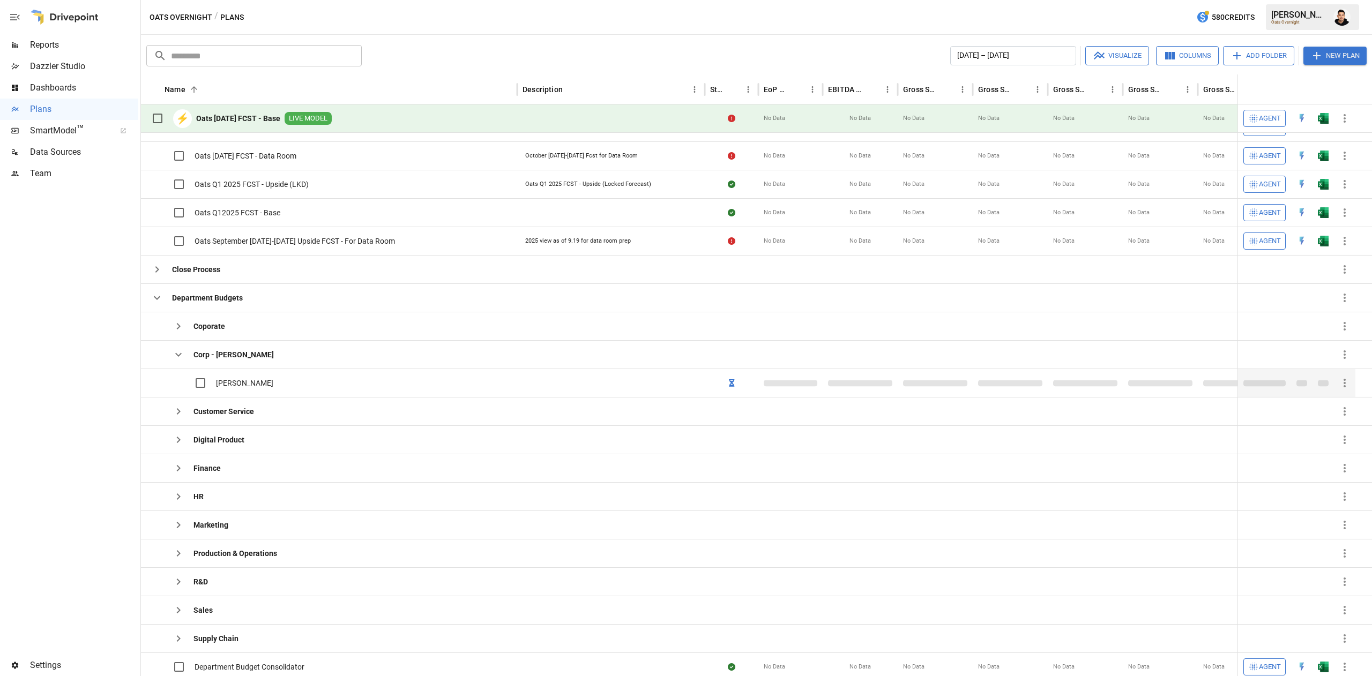
click at [736, 388] on div at bounding box center [732, 383] width 54 height 28
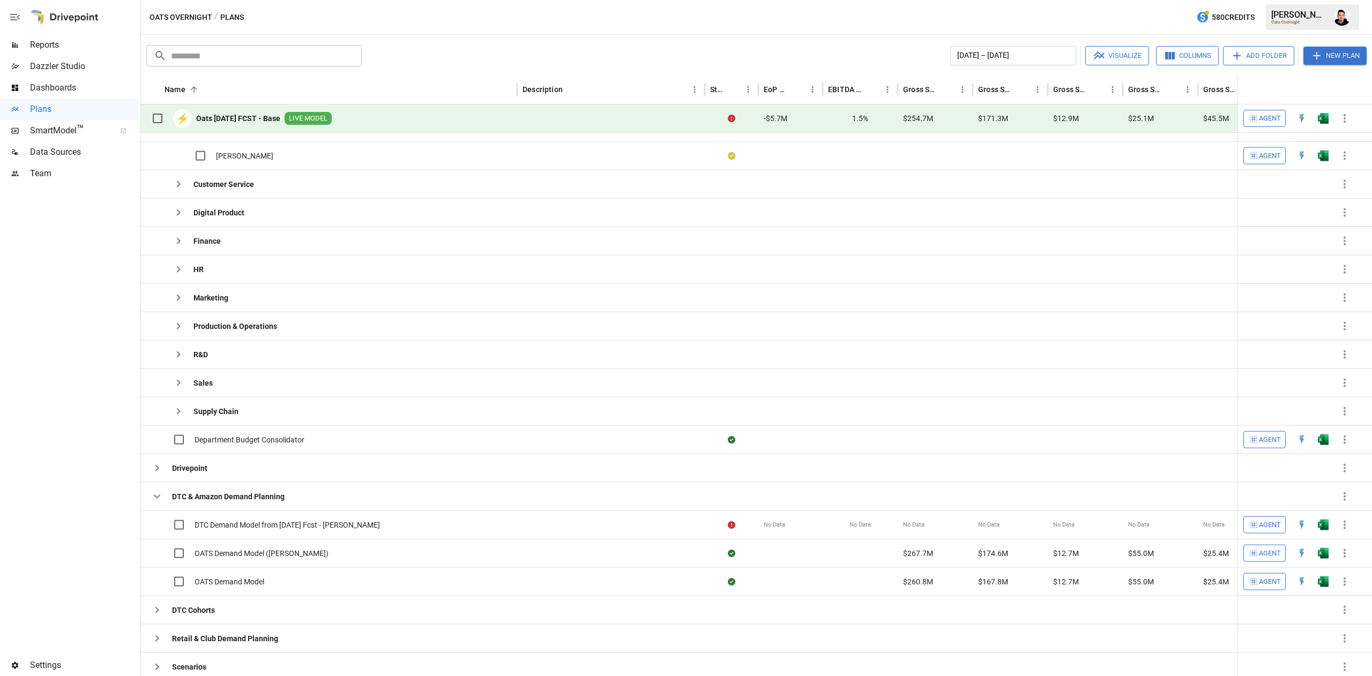
scroll to position [371, 0]
click at [1326, 0] on body "Reports Dazzler Studio Dashboards Plans SmartModel ™ Data Sources Team Settings…" at bounding box center [686, 0] width 1372 height 0
click at [1327, 434] on img "Open in Excel" at bounding box center [1323, 436] width 11 height 11
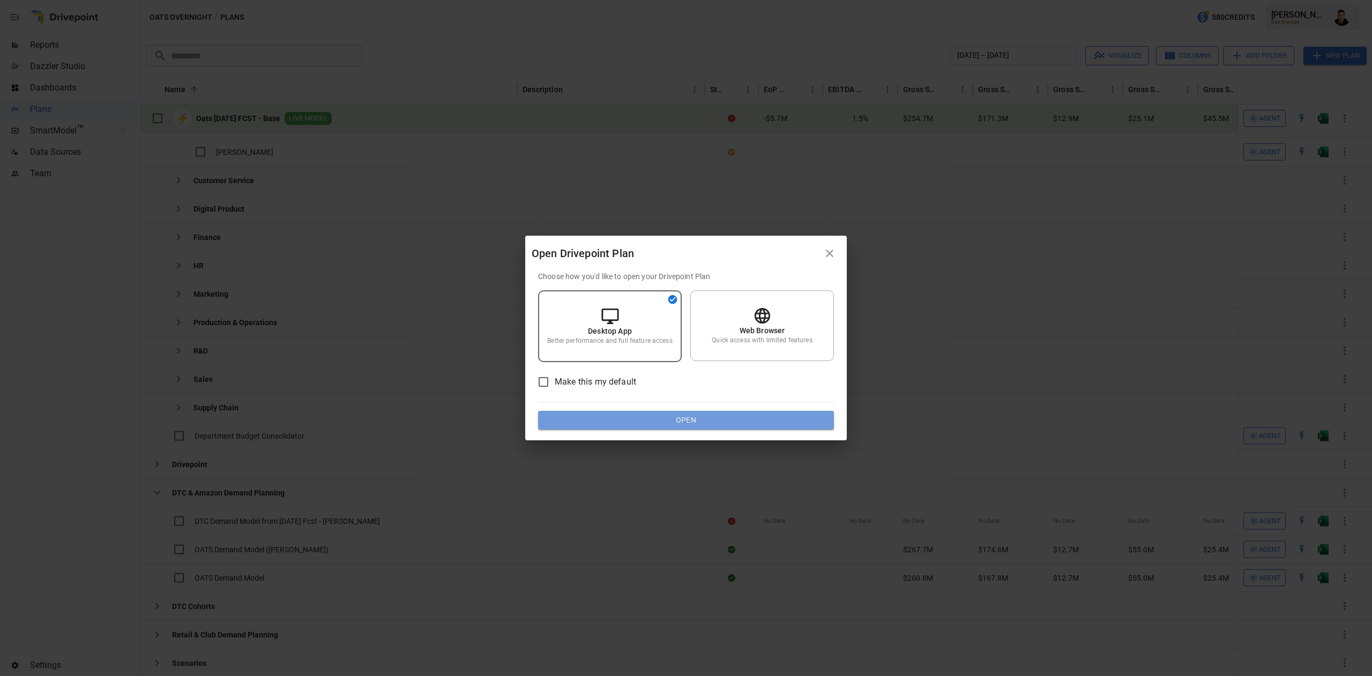
click at [809, 423] on button "Open" at bounding box center [686, 420] width 296 height 19
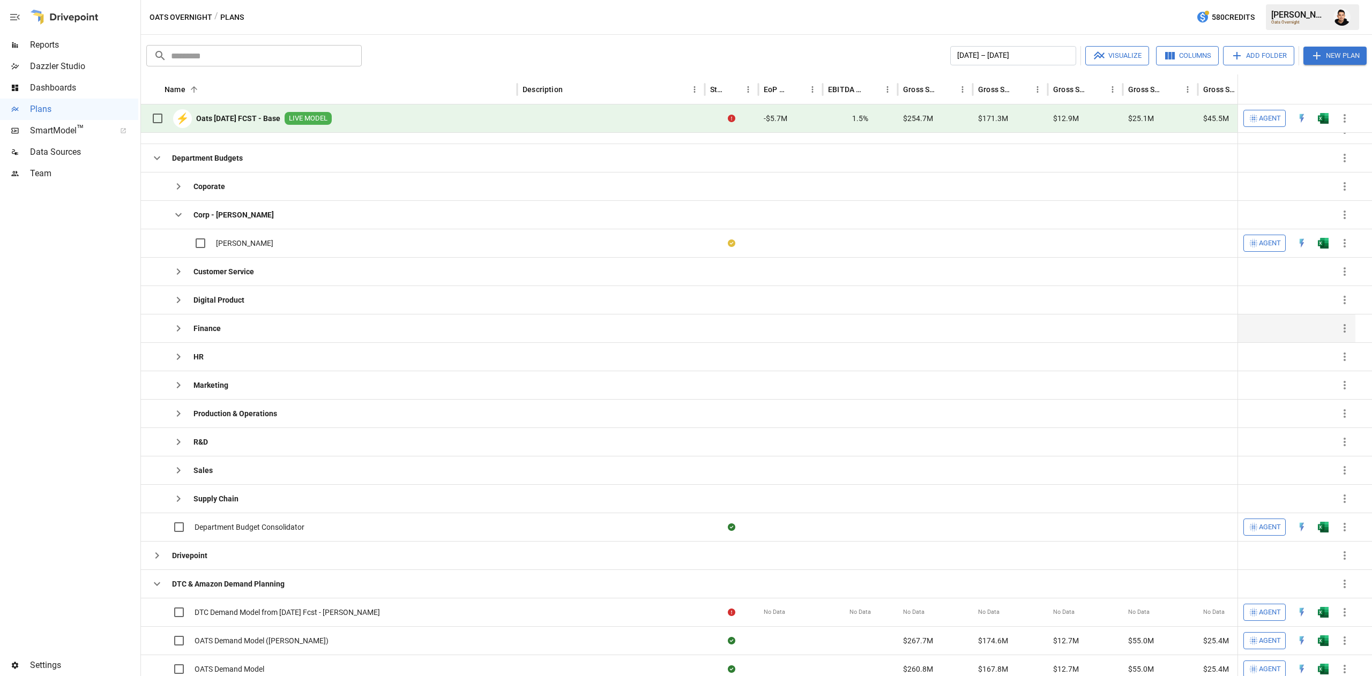
scroll to position [283, 0]
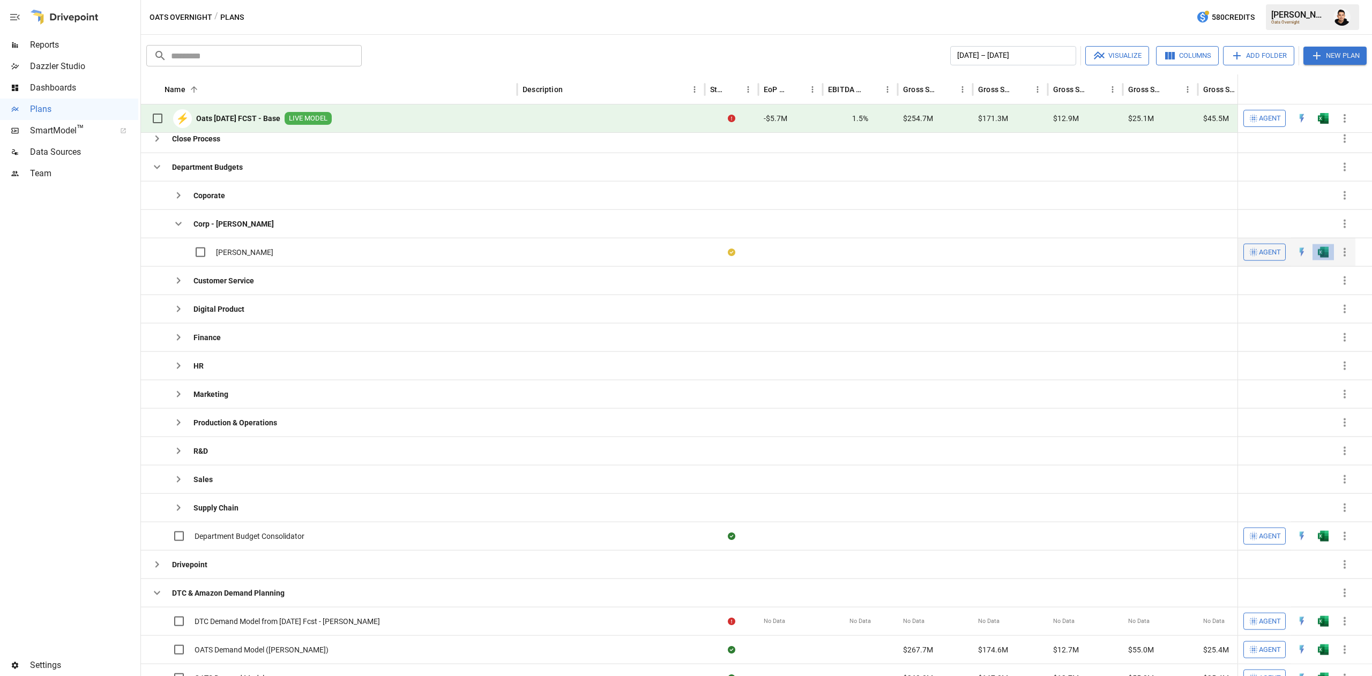
click at [1321, 259] on button "button" at bounding box center [1323, 252] width 34 height 16
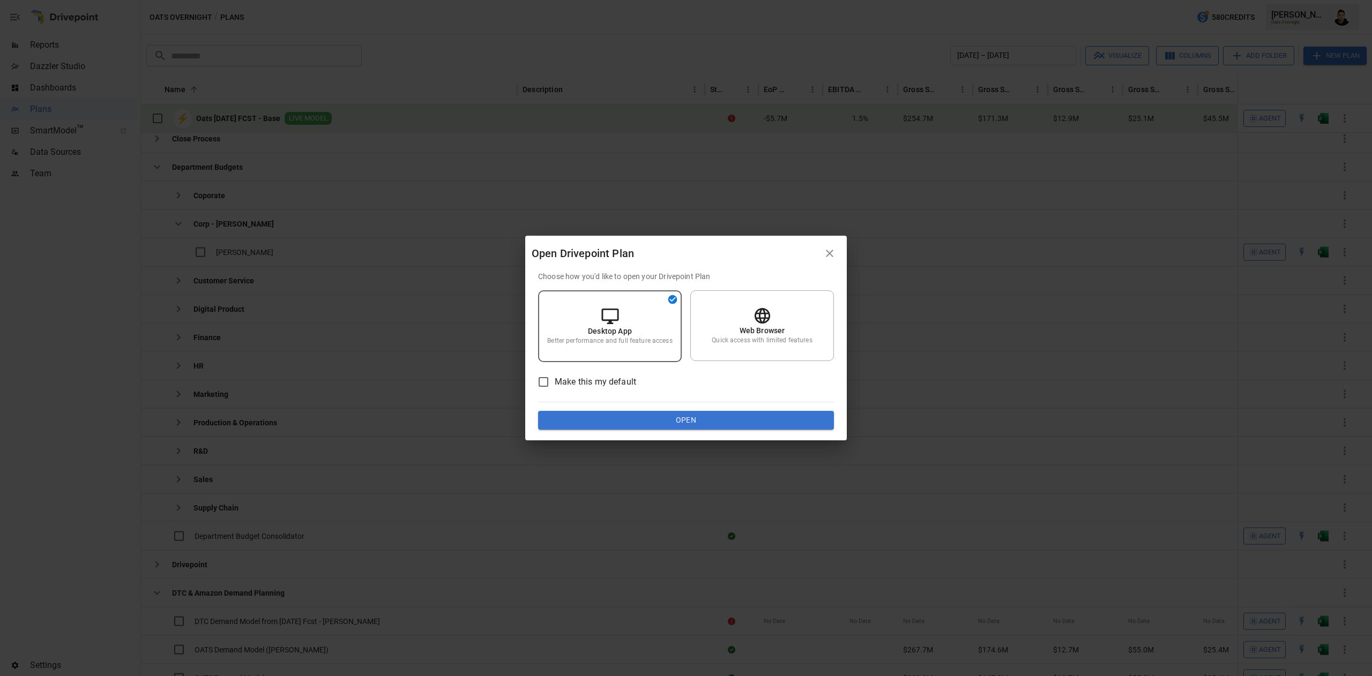
click at [763, 430] on div "Choose how you'd like to open your Drivepoint Plan Desktop App Better performan…" at bounding box center [686, 356] width 322 height 170
click at [783, 419] on button "Open" at bounding box center [686, 420] width 296 height 19
